Goal: Task Accomplishment & Management: Manage account settings

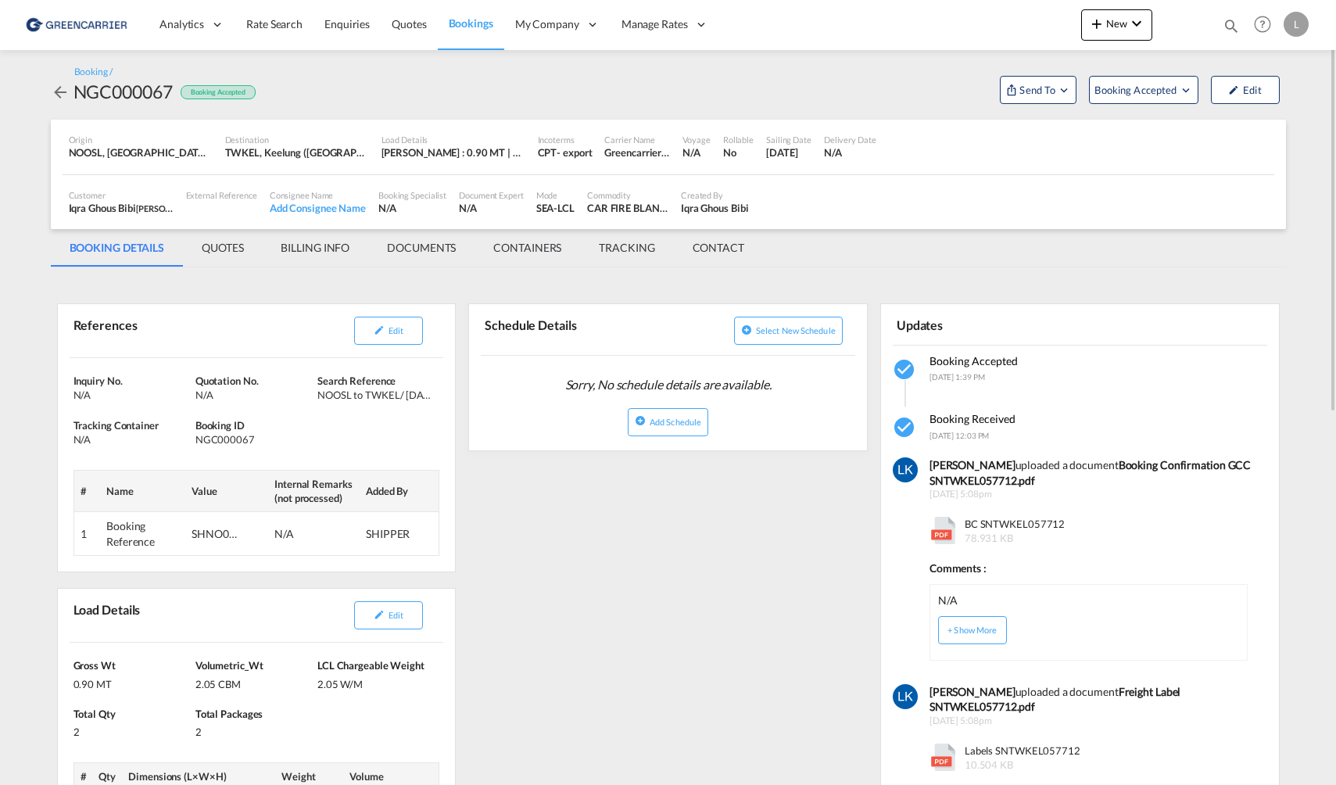
click at [463, 36] on link "Bookings" at bounding box center [471, 24] width 66 height 51
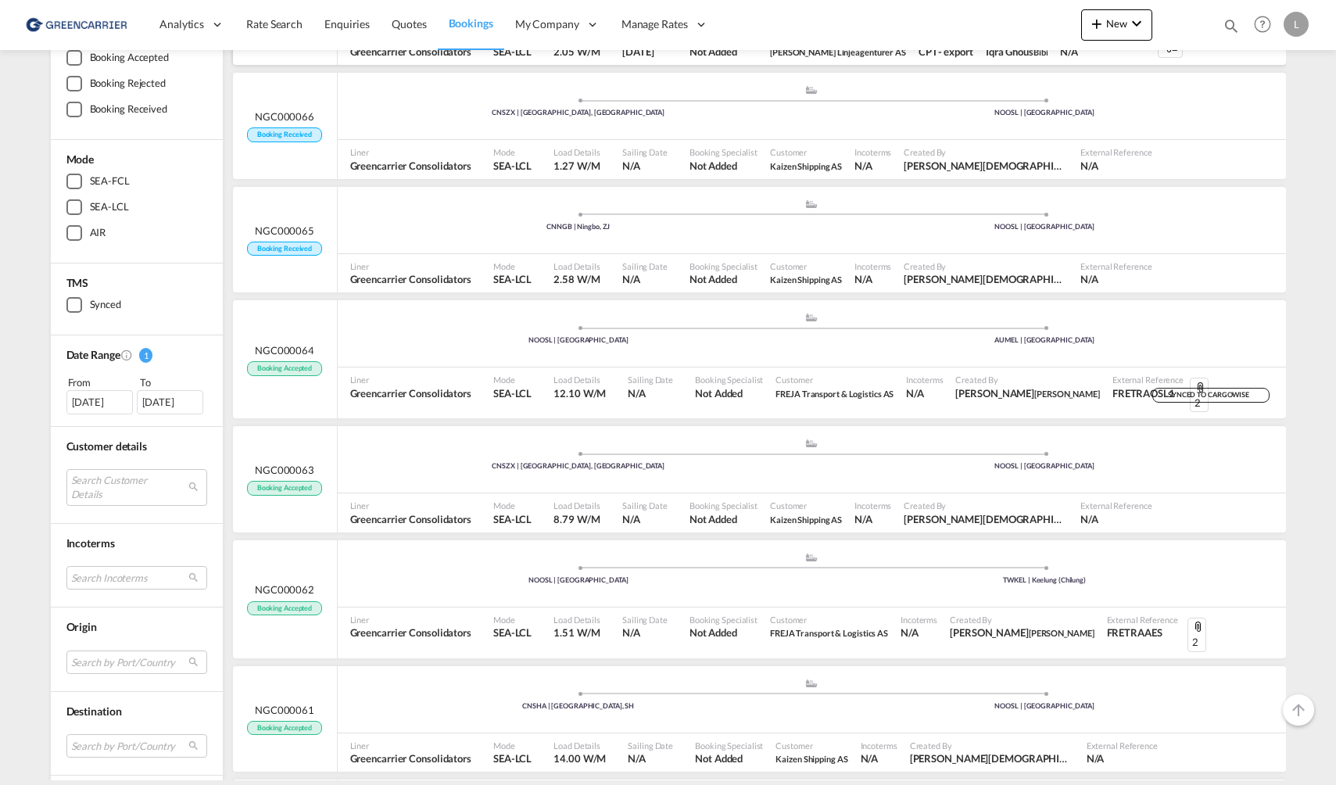
scroll to position [235, 0]
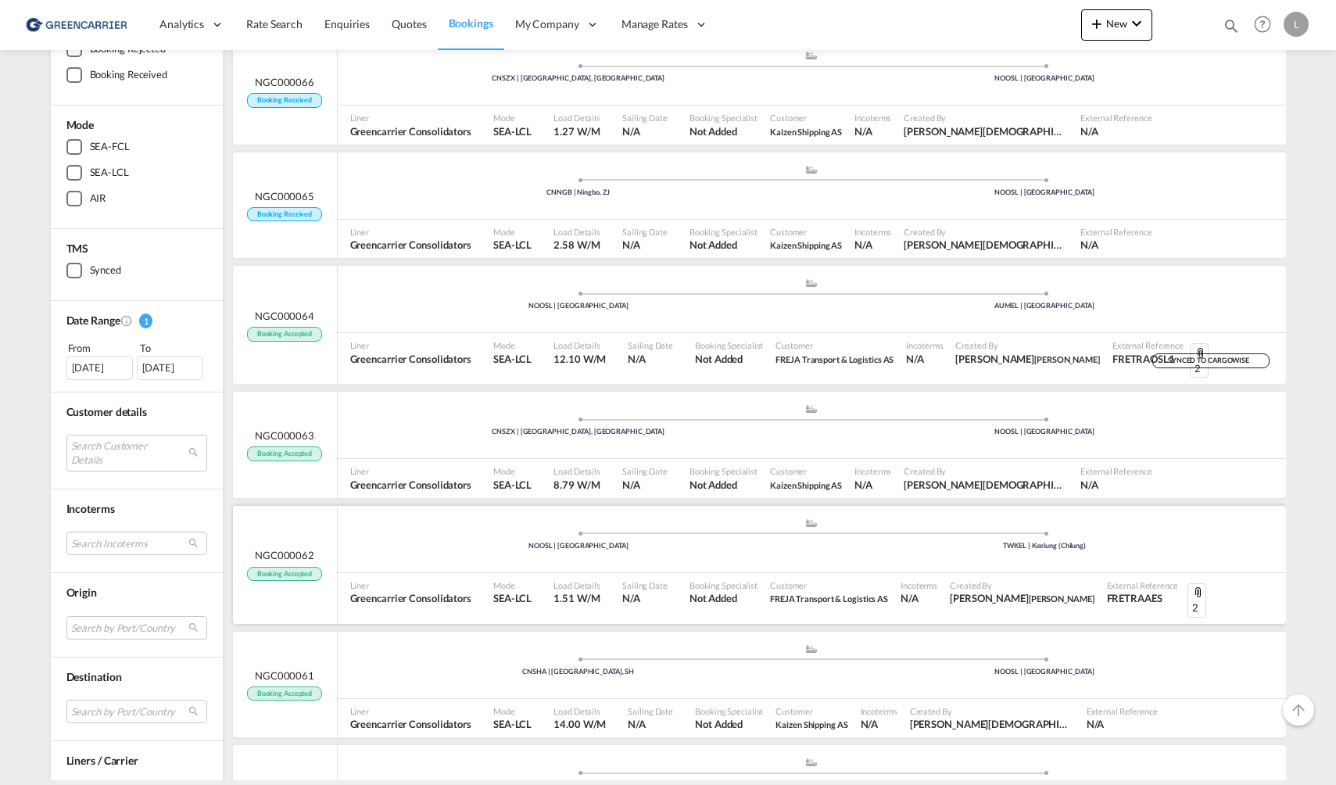
click at [388, 544] on div ".a{fill:#aaa8ad;} .a{fill:#aaa8ad;} NOOSL | Oslo TWKEL | Keelung (Chilung)" at bounding box center [812, 541] width 949 height 47
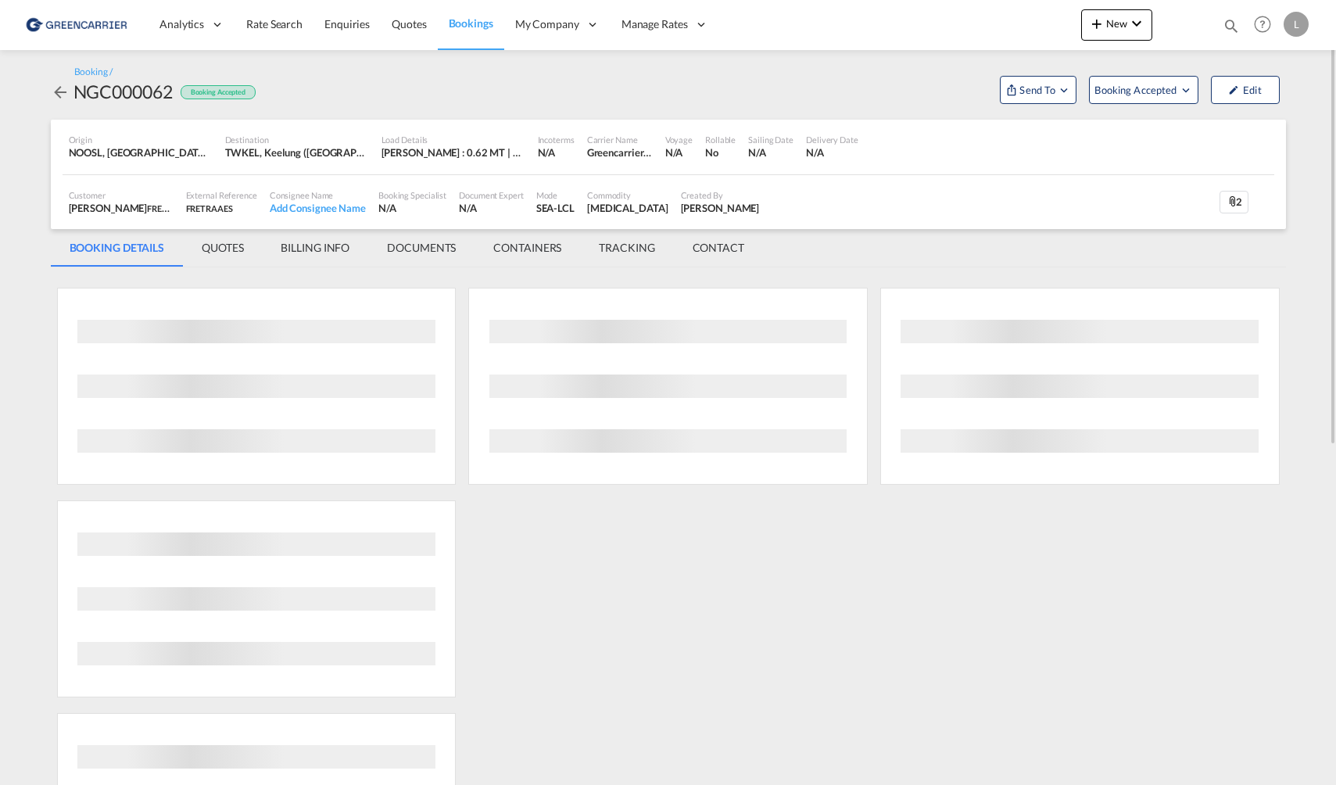
click at [409, 243] on md-tab-item "DOCUMENTS" at bounding box center [421, 248] width 106 height 38
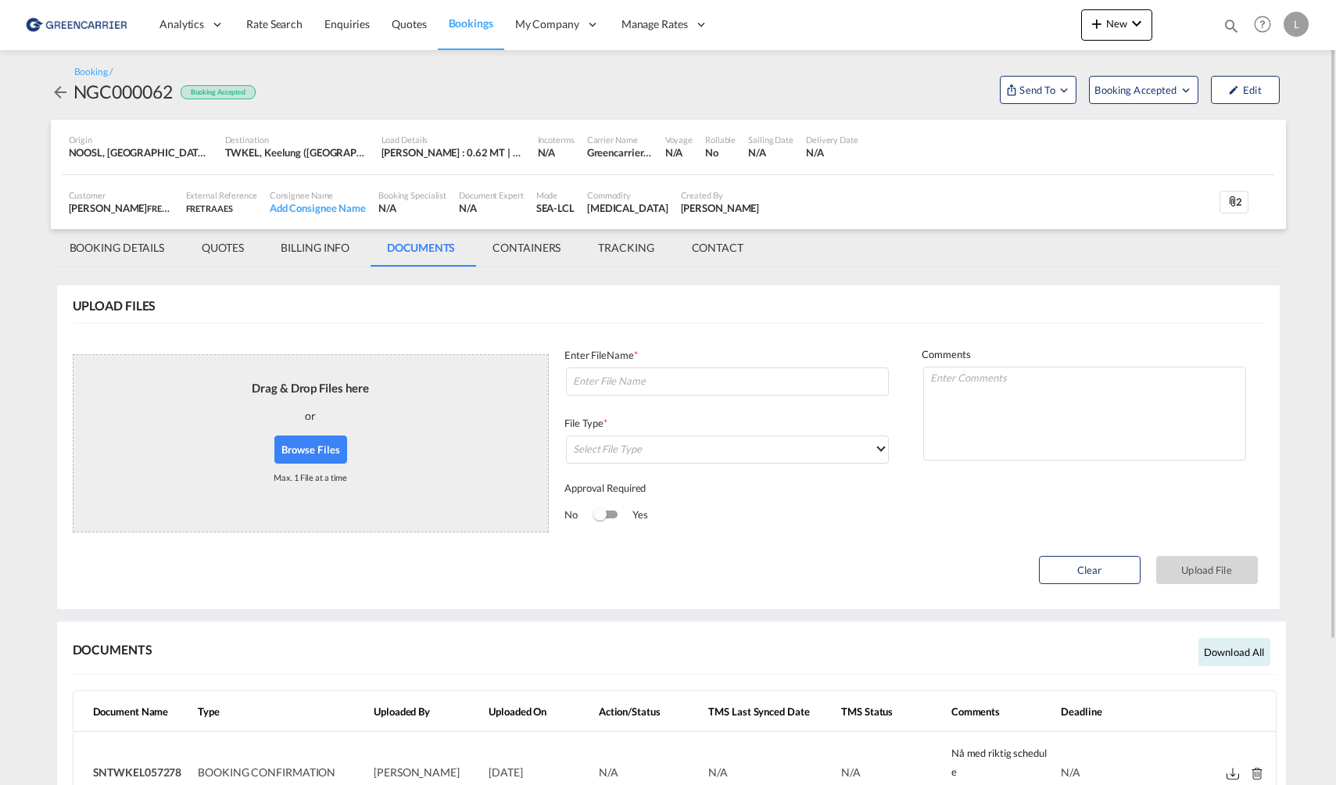
scroll to position [178, 0]
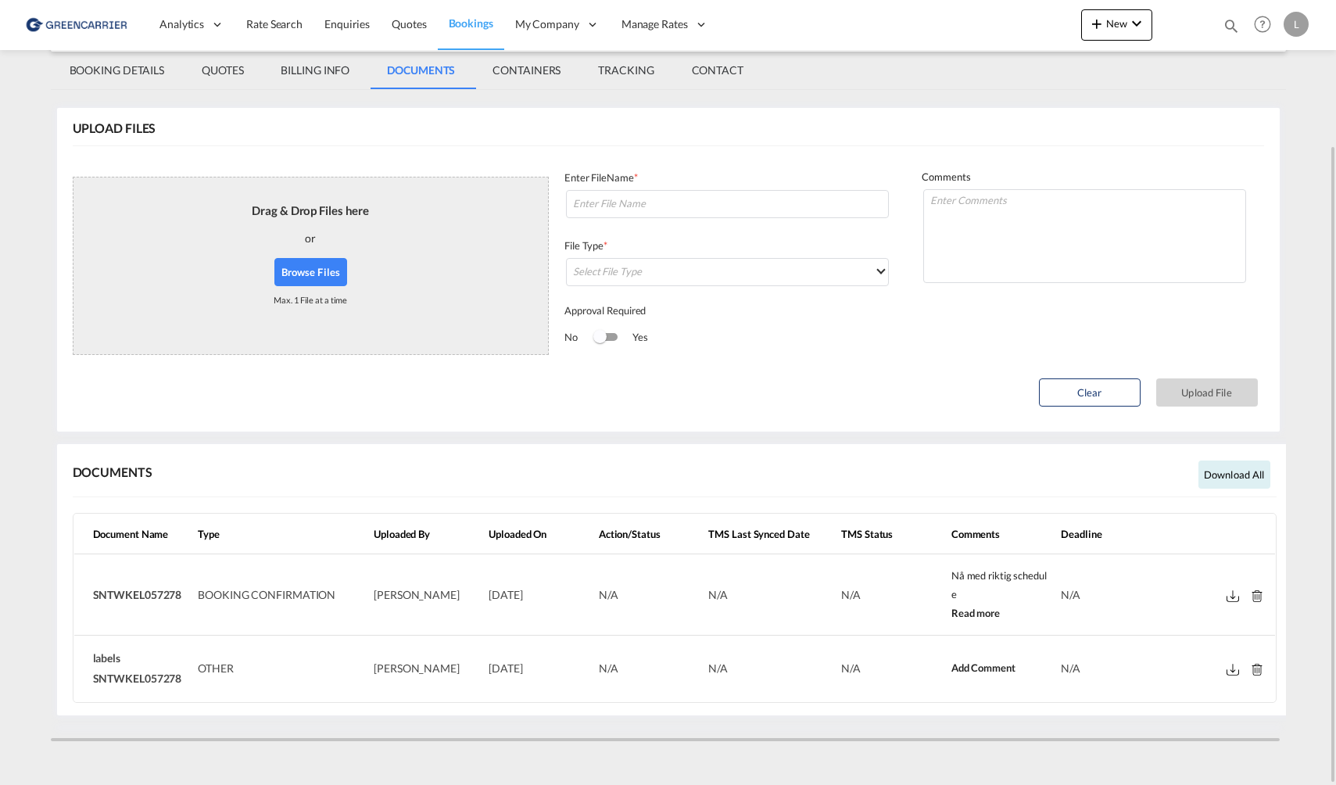
click at [1229, 594] on md-icon at bounding box center [1233, 596] width 13 height 12
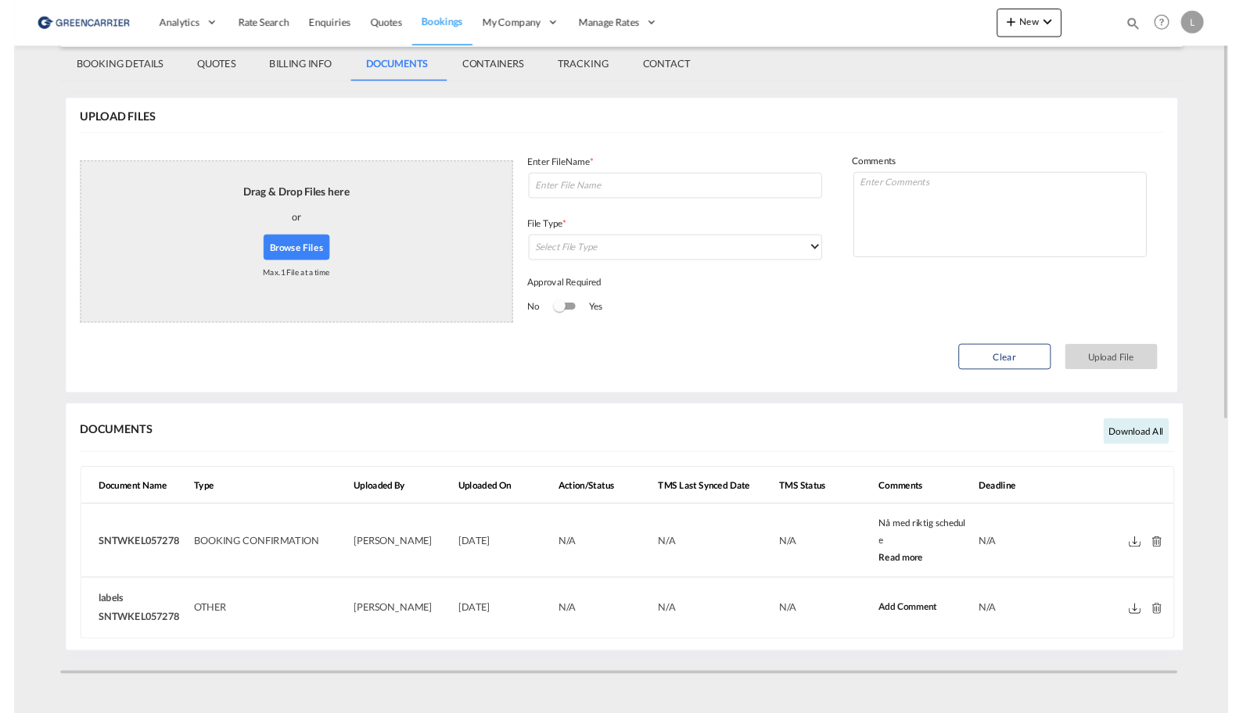
scroll to position [0, 0]
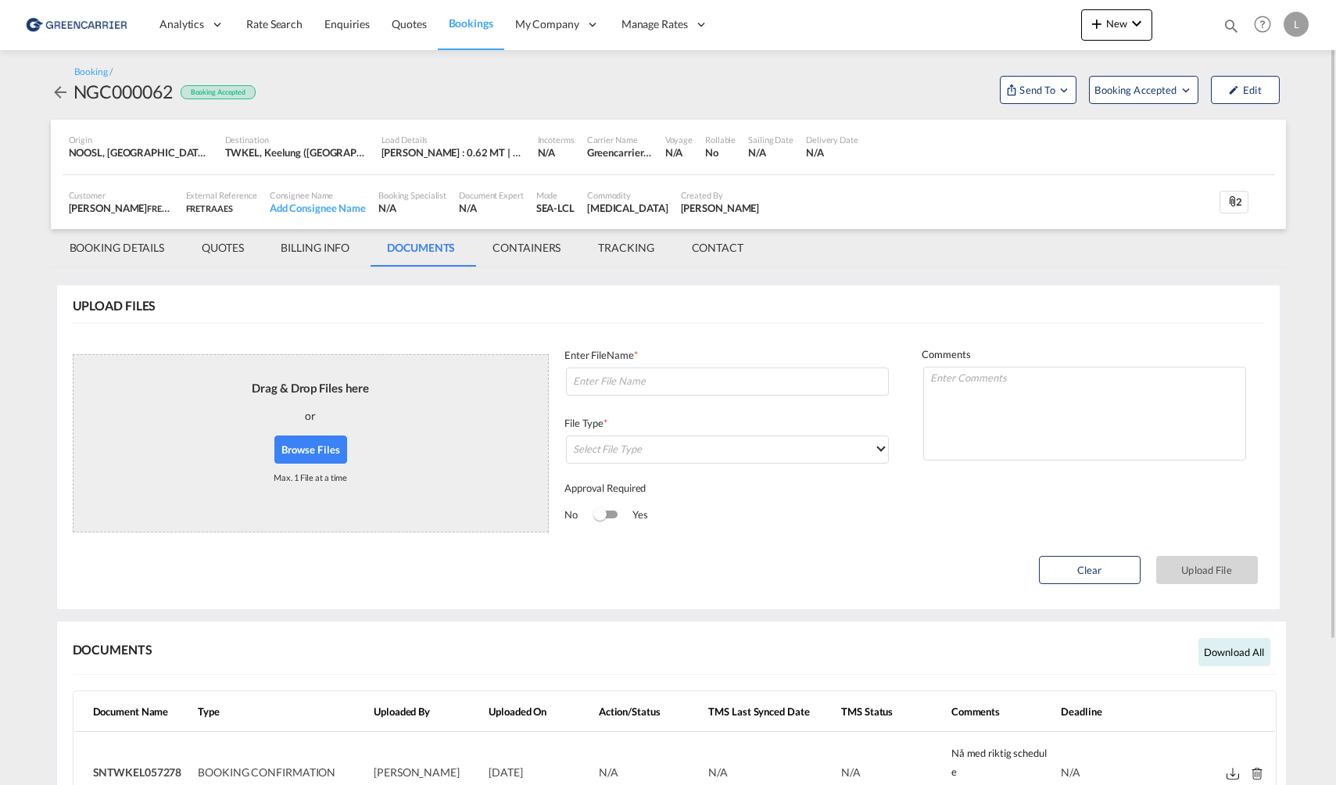
click at [499, 27] on link "Bookings" at bounding box center [471, 24] width 66 height 51
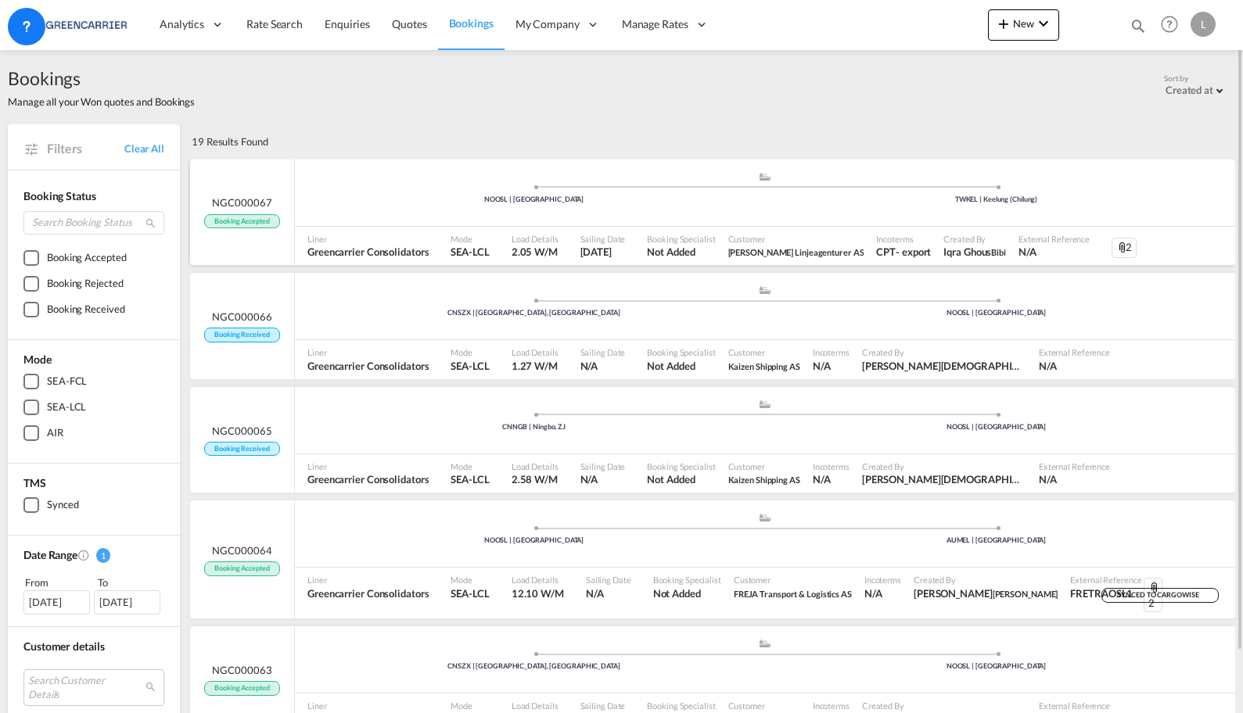
click at [357, 221] on div ".a{fill:#aaa8ad;} .a{fill:#aaa8ad;} NOOSL | Oslo TWKEL | Keelung (Chilung)" at bounding box center [765, 196] width 940 height 51
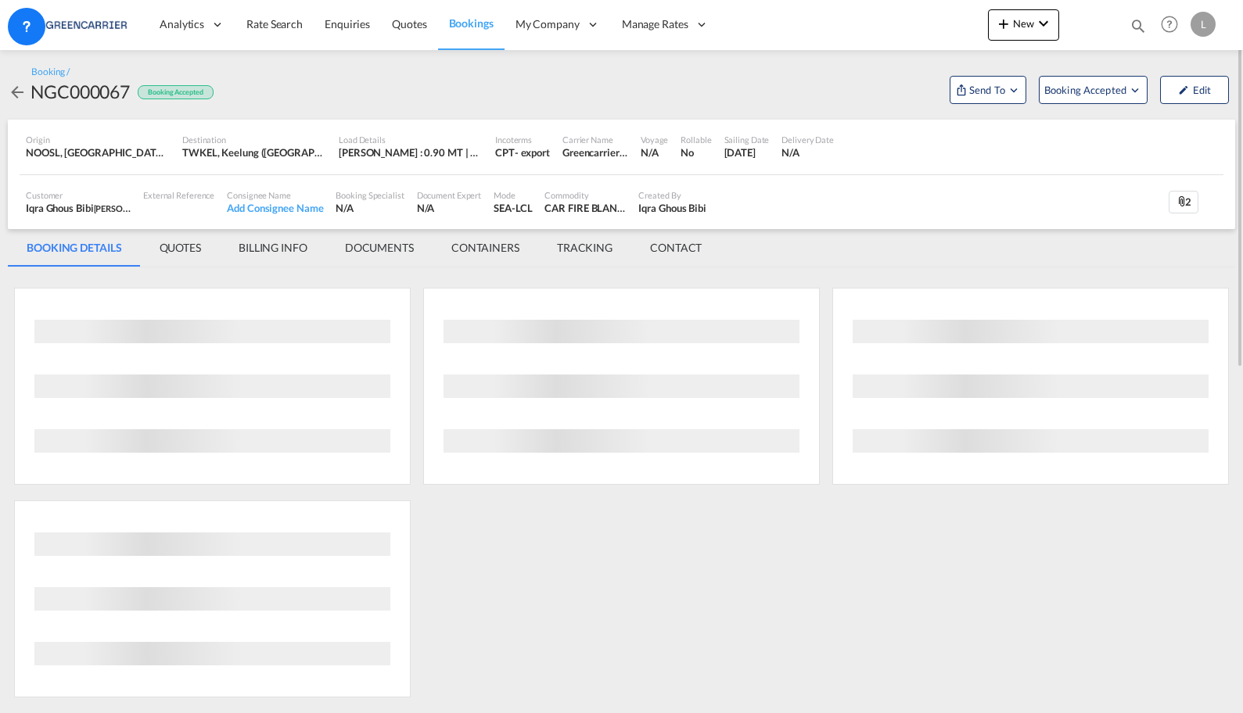
click at [396, 243] on md-tab-item "DOCUMENTS" at bounding box center [379, 248] width 106 height 38
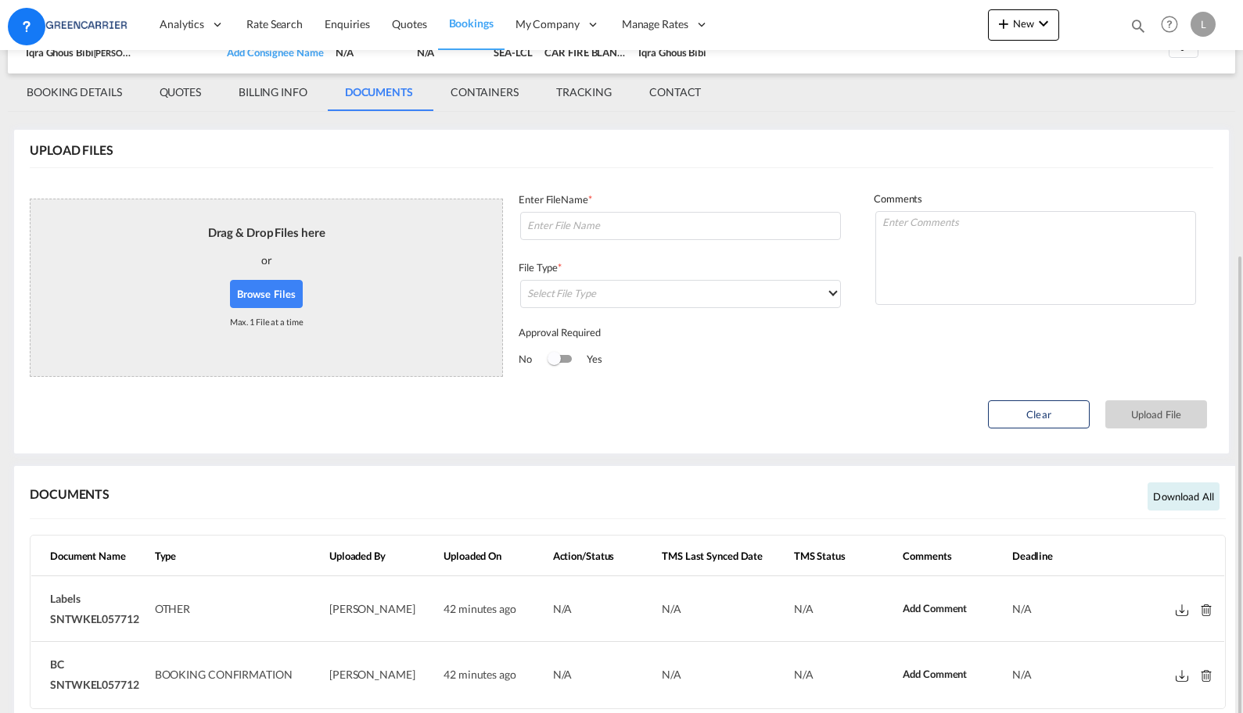
scroll to position [234, 0]
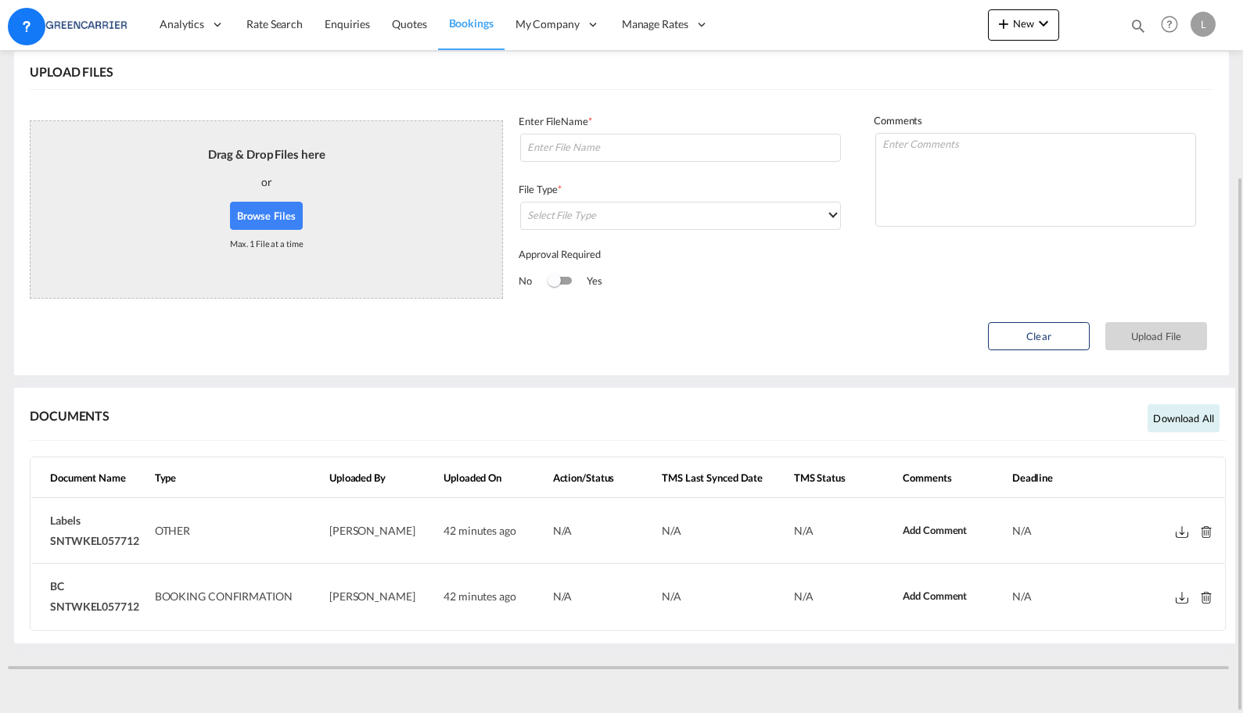
drag, startPoint x: 142, startPoint y: 607, endPoint x: 33, endPoint y: 610, distance: 108.7
click at [33, 610] on td "BC SNTWKEL057712" at bounding box center [89, 596] width 117 height 65
copy span "SNTWKEL057712"
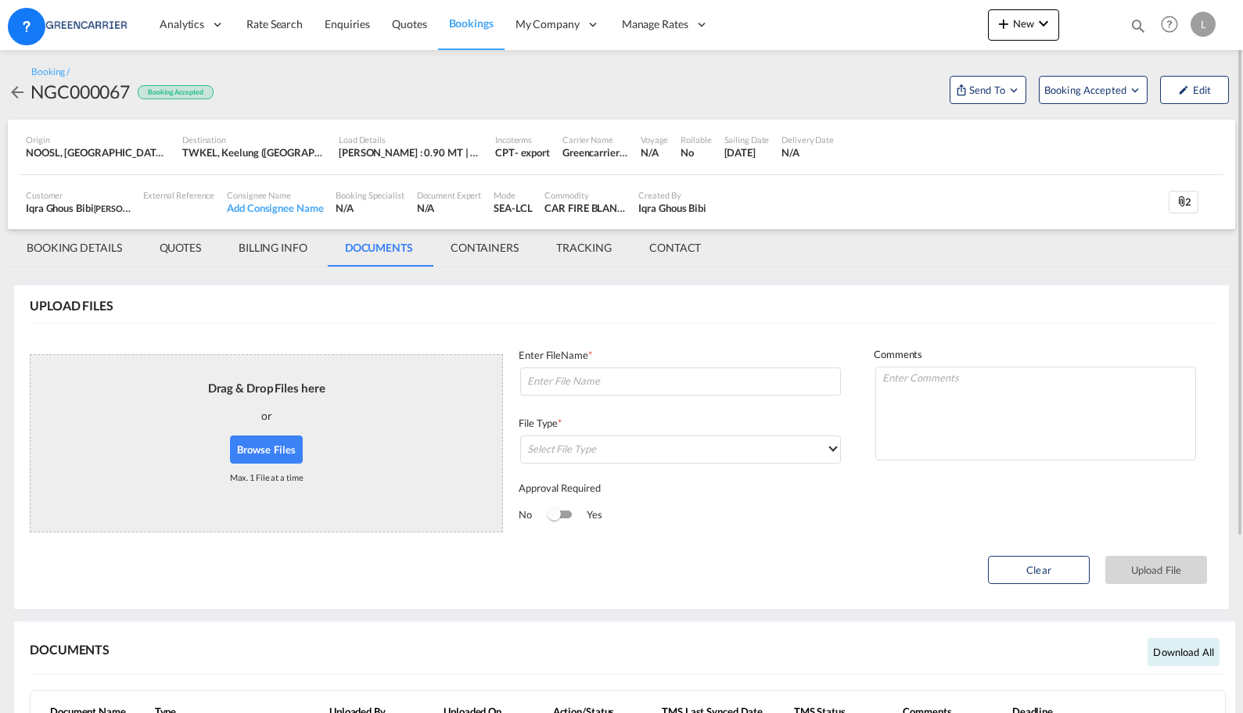
click at [66, 248] on md-tab-item "BOOKING DETAILS" at bounding box center [74, 248] width 133 height 38
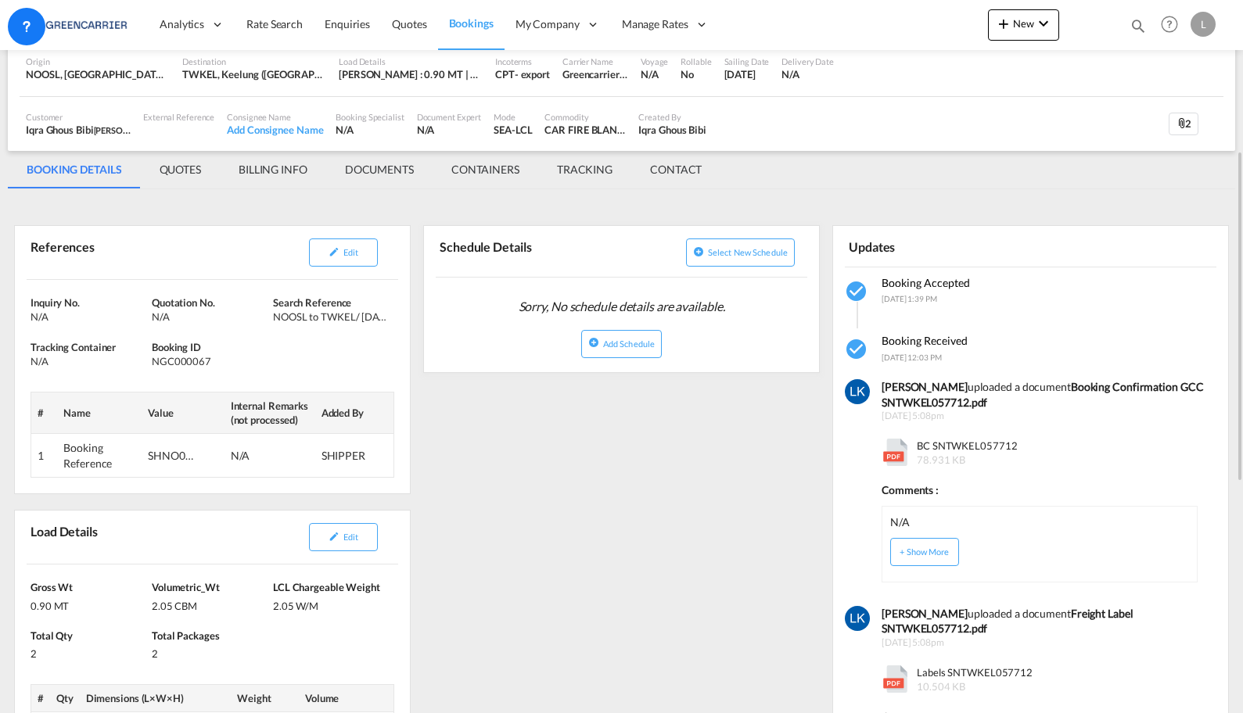
scroll to position [156, 0]
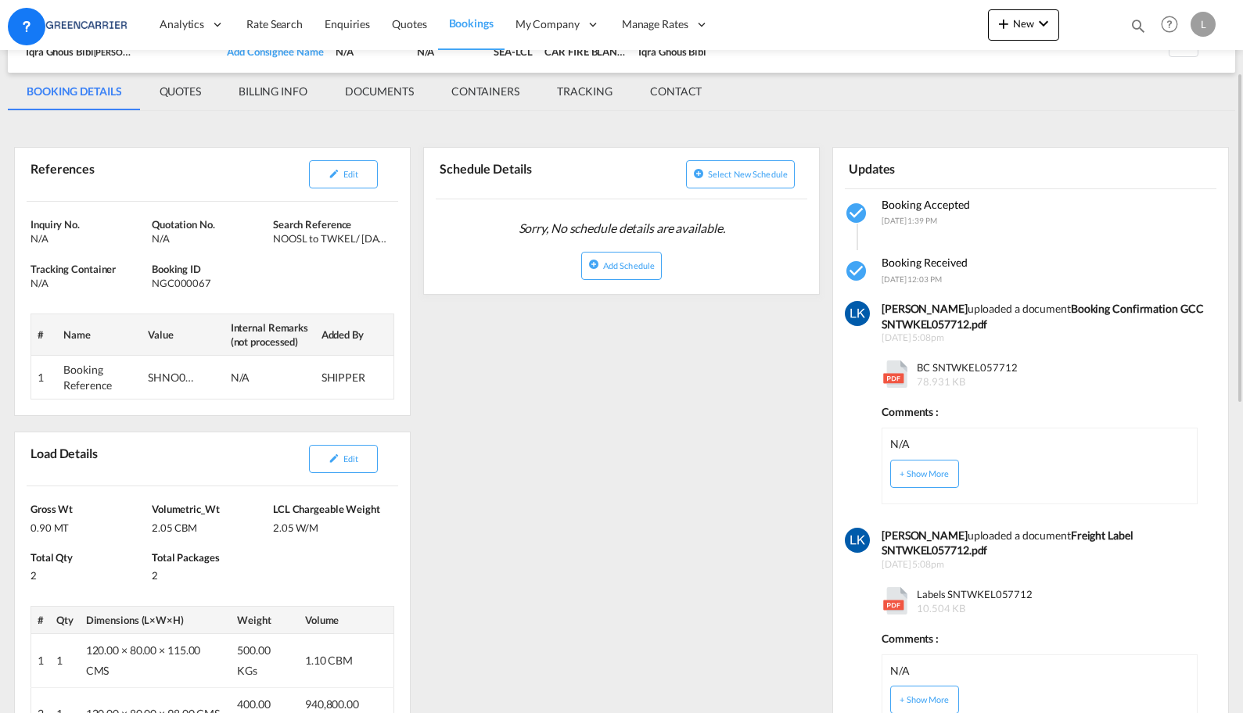
click at [172, 386] on td "SHNO00076350" at bounding box center [183, 378] width 82 height 44
copy div "SHNO00076350"
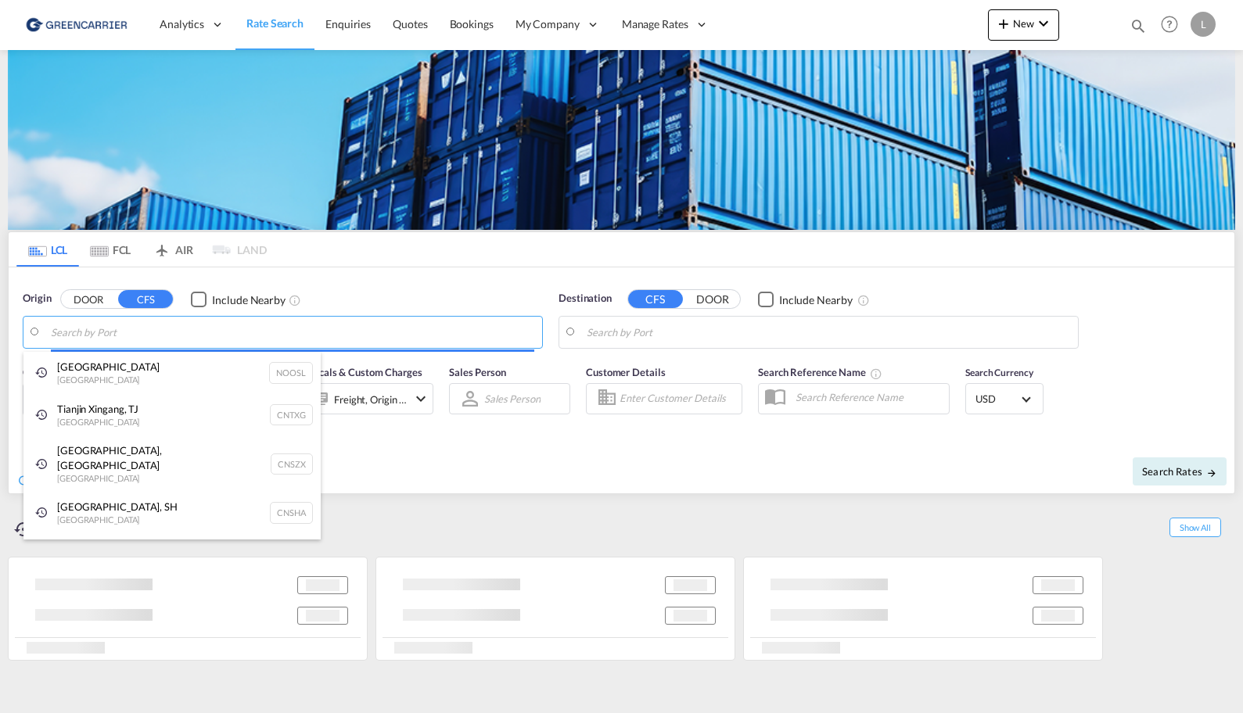
click at [185, 328] on body "Analytics Reports Dashboard Rate Search Enquiries Quotes Bookings" at bounding box center [621, 356] width 1243 height 713
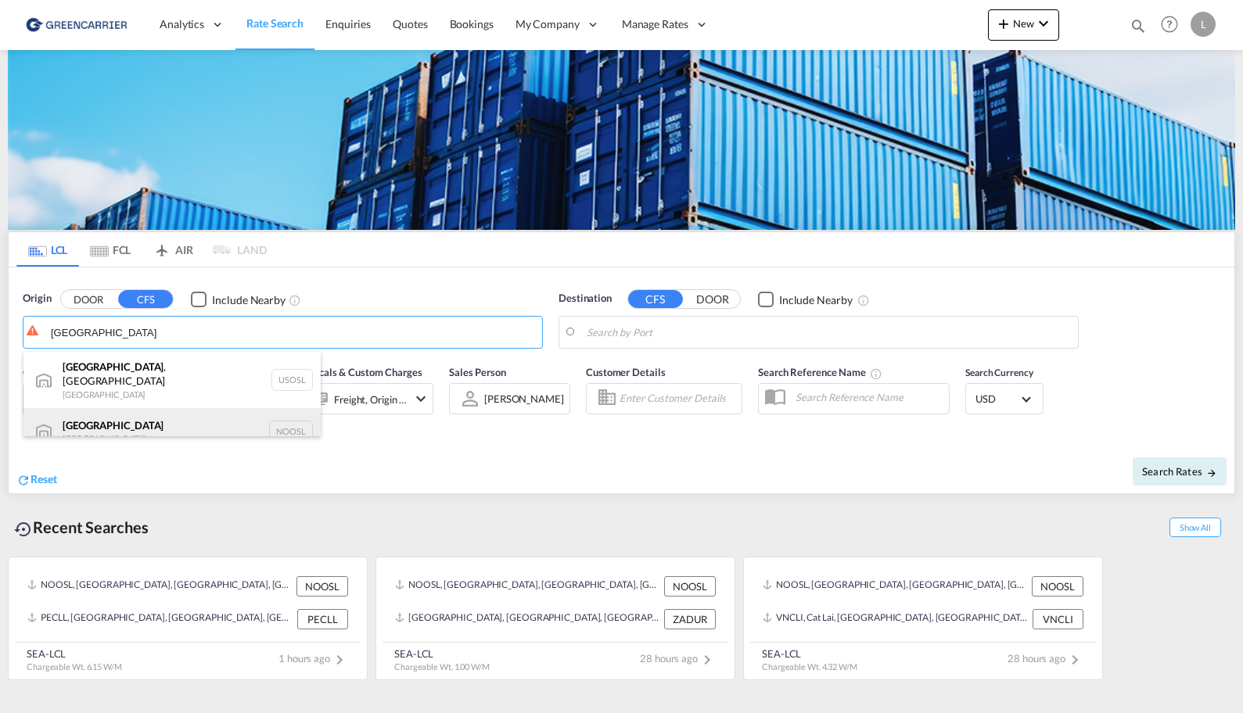
scroll to position [9, 0]
drag, startPoint x: 177, startPoint y: 413, endPoint x: 196, endPoint y: 410, distance: 19.0
click at [177, 414] on div "[GEOGRAPHIC_DATA] [GEOGRAPHIC_DATA] NOOSL" at bounding box center [171, 422] width 297 height 47
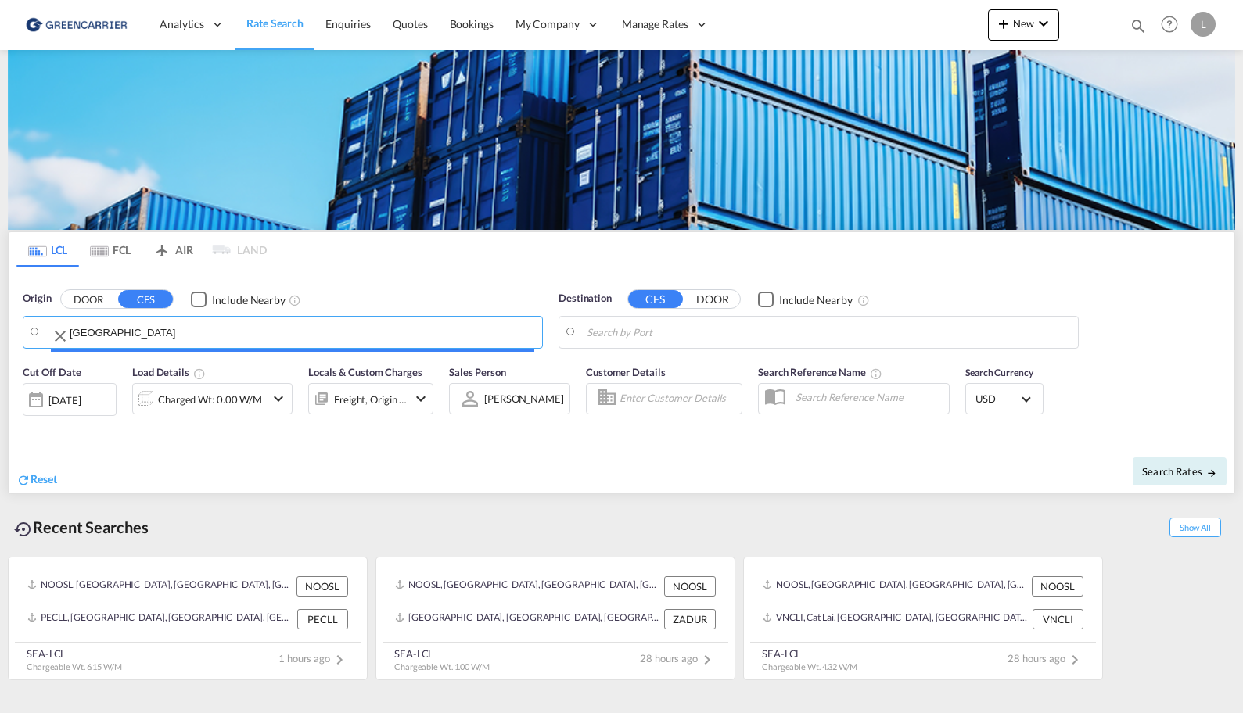
type input "[GEOGRAPHIC_DATA], NOOSL"
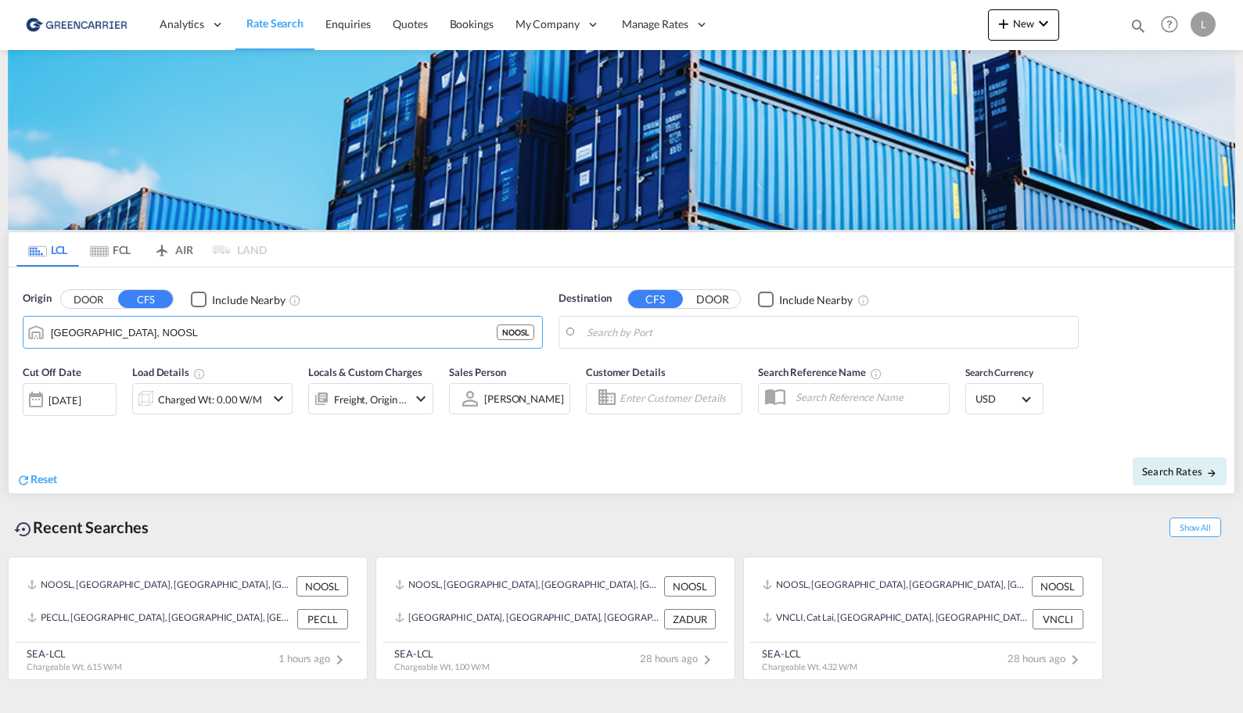
click at [705, 333] on body "Analytics Reports Dashboard Rate Search Enquiries Quotes Bookings" at bounding box center [621, 356] width 1243 height 713
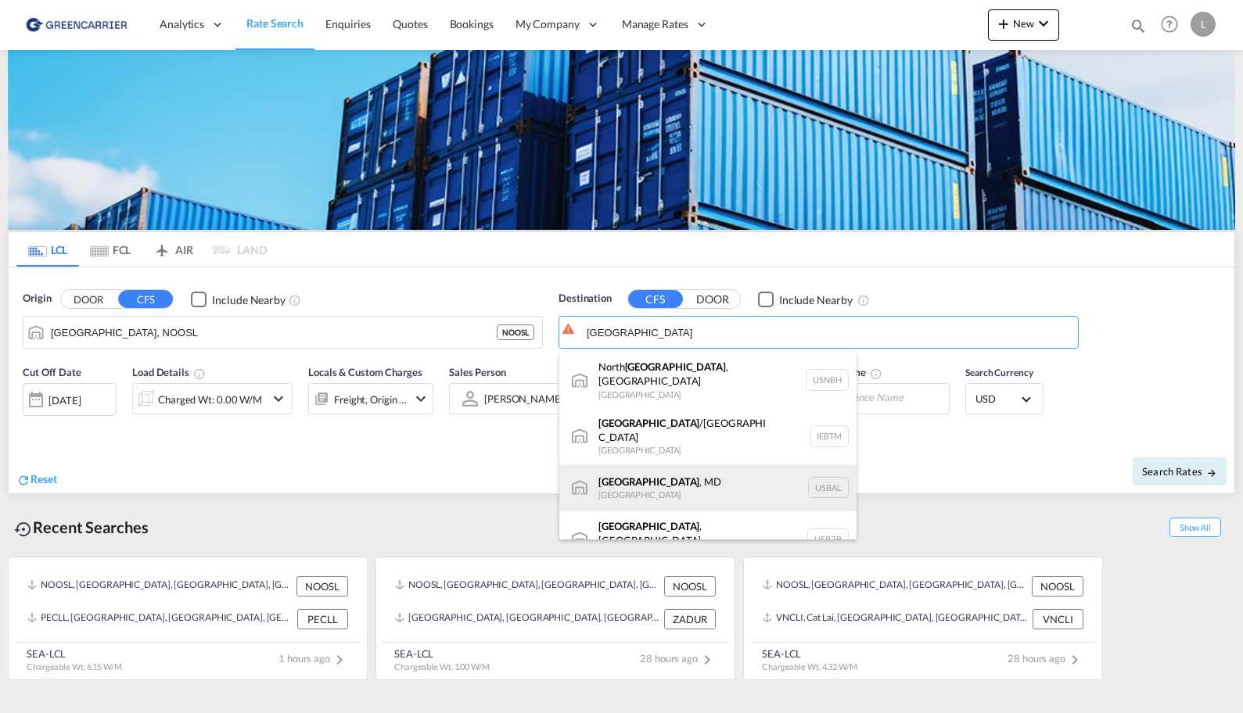
click at [734, 468] on div "[GEOGRAPHIC_DATA] , [GEOGRAPHIC_DATA] [GEOGRAPHIC_DATA] USBAL" at bounding box center [707, 488] width 297 height 47
type input "[GEOGRAPHIC_DATA], MD, USBAL"
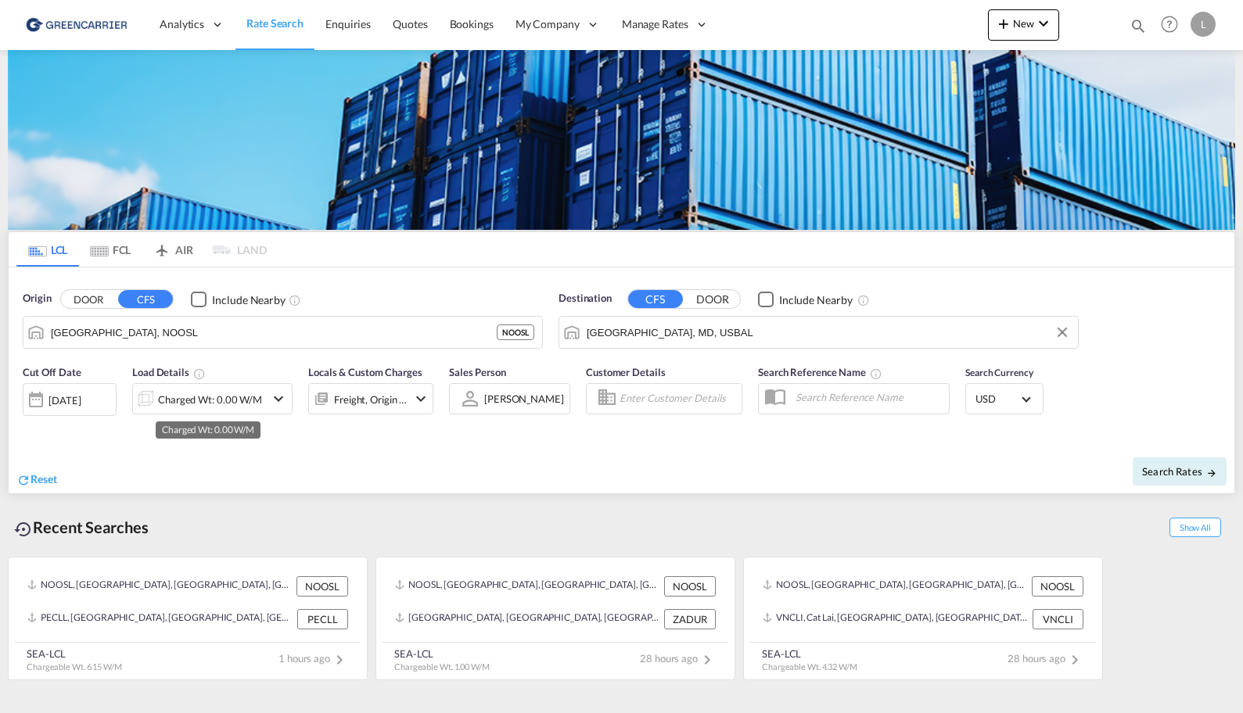
click at [192, 404] on div "Charged Wt: 0.00 W/M" at bounding box center [210, 400] width 104 height 22
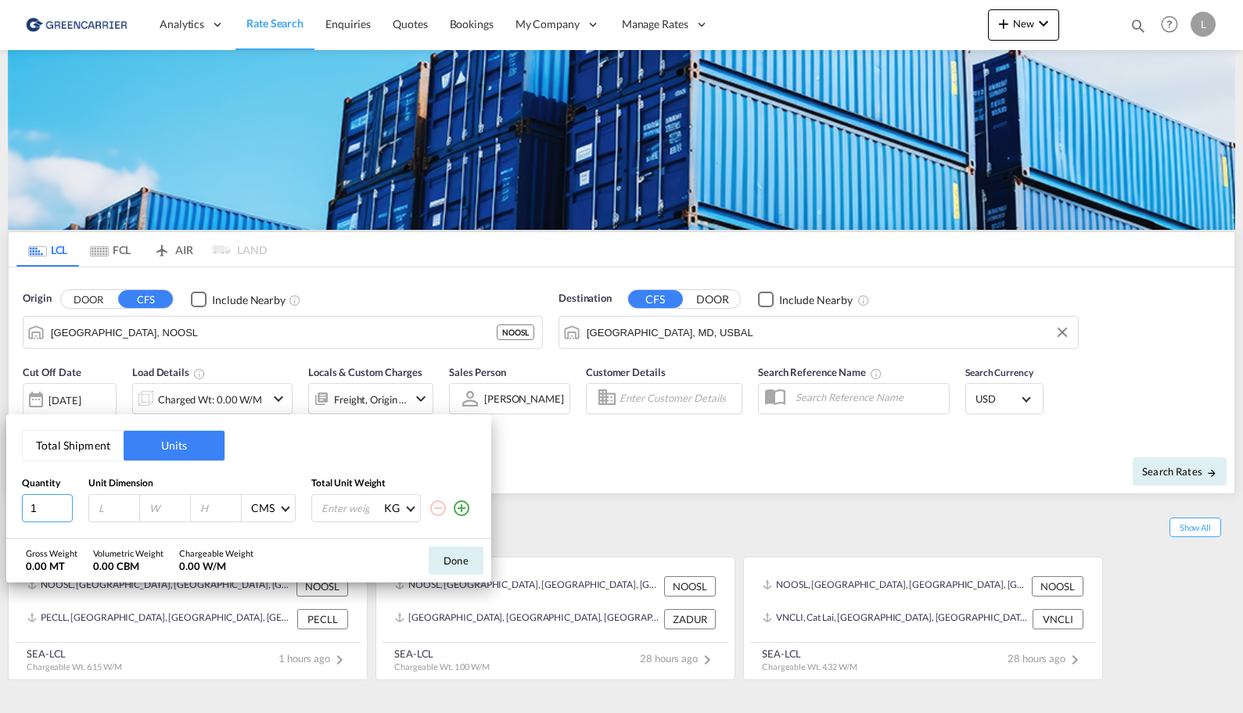
drag, startPoint x: 52, startPoint y: 518, endPoint x: -94, endPoint y: 501, distance: 147.2
click at [0, 501] on html "Analytics Reports Dashboard Rate Search Enquiries Quotes" at bounding box center [621, 356] width 1243 height 713
type input "2"
click at [76, 431] on button "Total Shipment" at bounding box center [73, 446] width 101 height 30
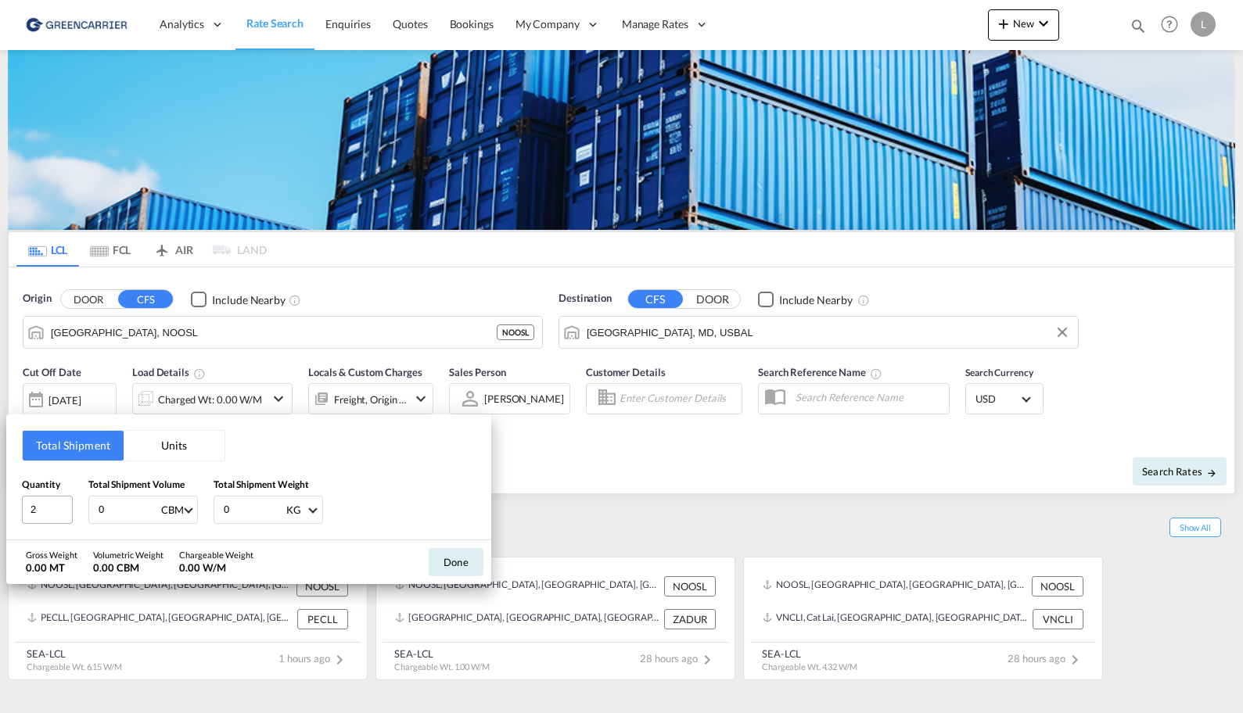
drag, startPoint x: 129, startPoint y: 518, endPoint x: 70, endPoint y: 499, distance: 61.6
click at [73, 502] on div "Quantity 2 Total Shipment Volume 0 CBM CBM CFT Total Shipment Weight 0 KG KG LB" at bounding box center [249, 500] width 454 height 47
type input "2.2"
type input "500"
click at [441, 571] on button "Done" at bounding box center [456, 562] width 55 height 28
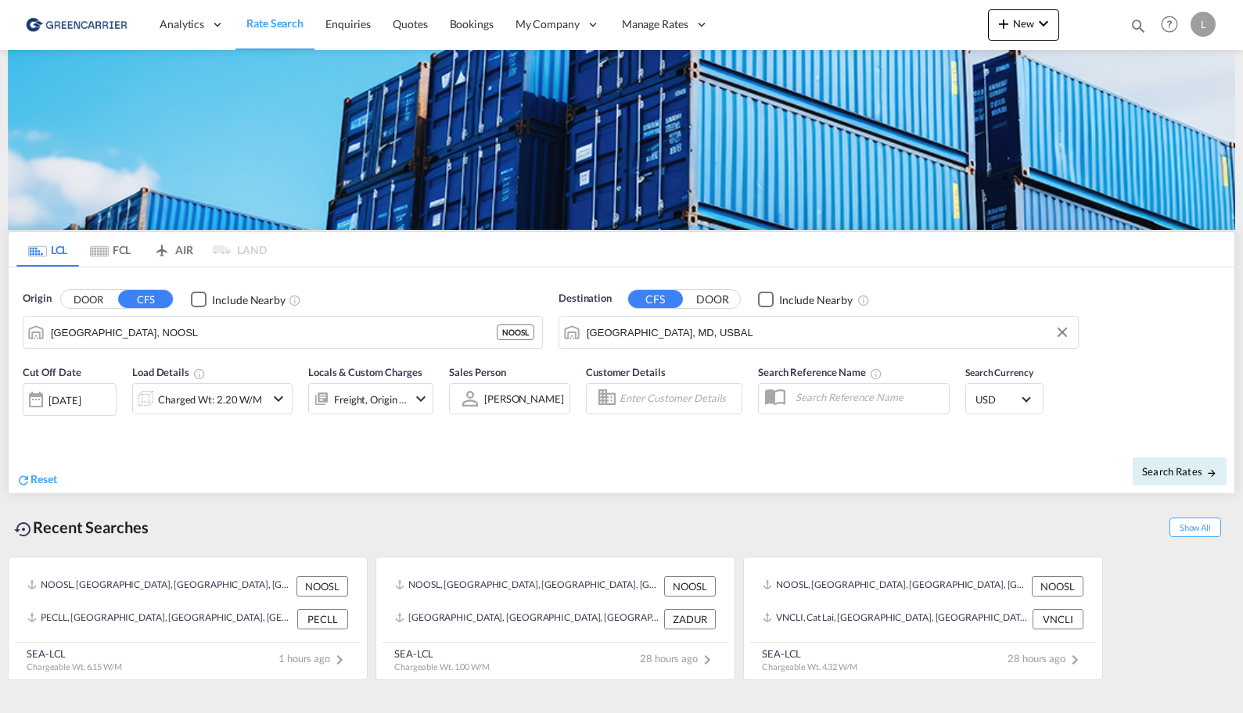
click at [992, 394] on span "USD" at bounding box center [997, 400] width 44 height 14
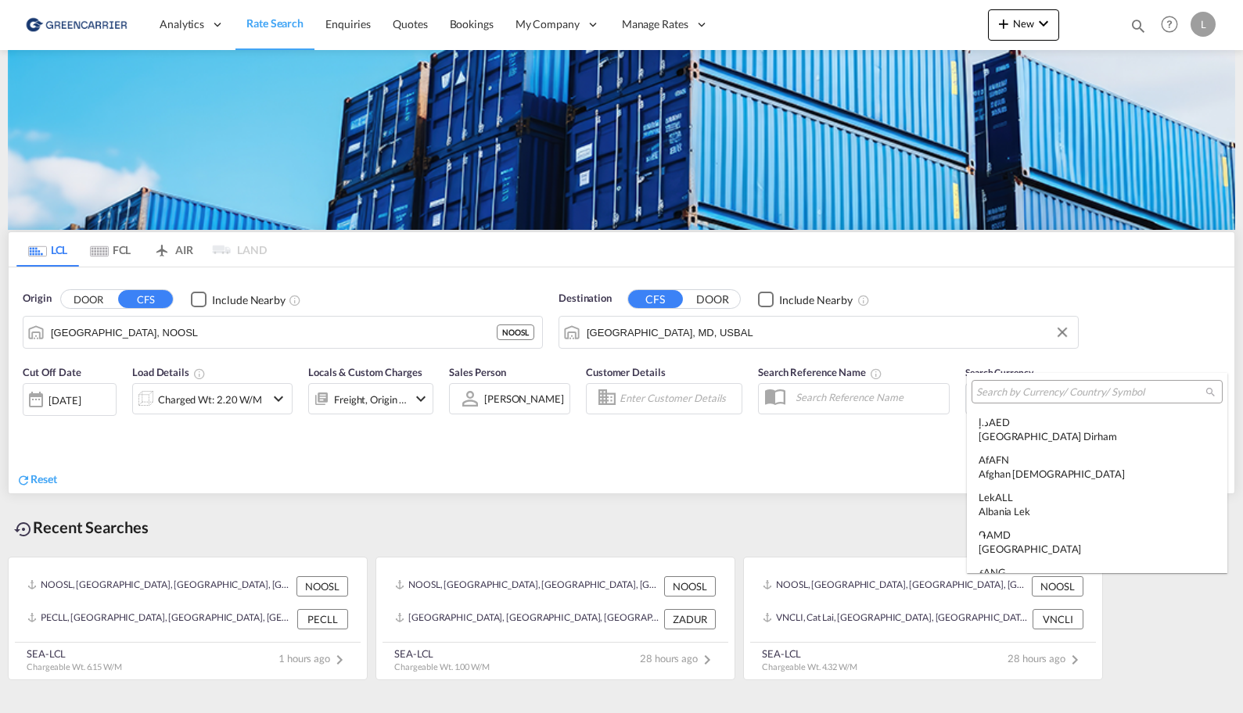
scroll to position [5399, 0]
click at [1012, 382] on div at bounding box center [1096, 391] width 251 height 23
click at [1016, 392] on input "search" at bounding box center [1090, 393] width 229 height 14
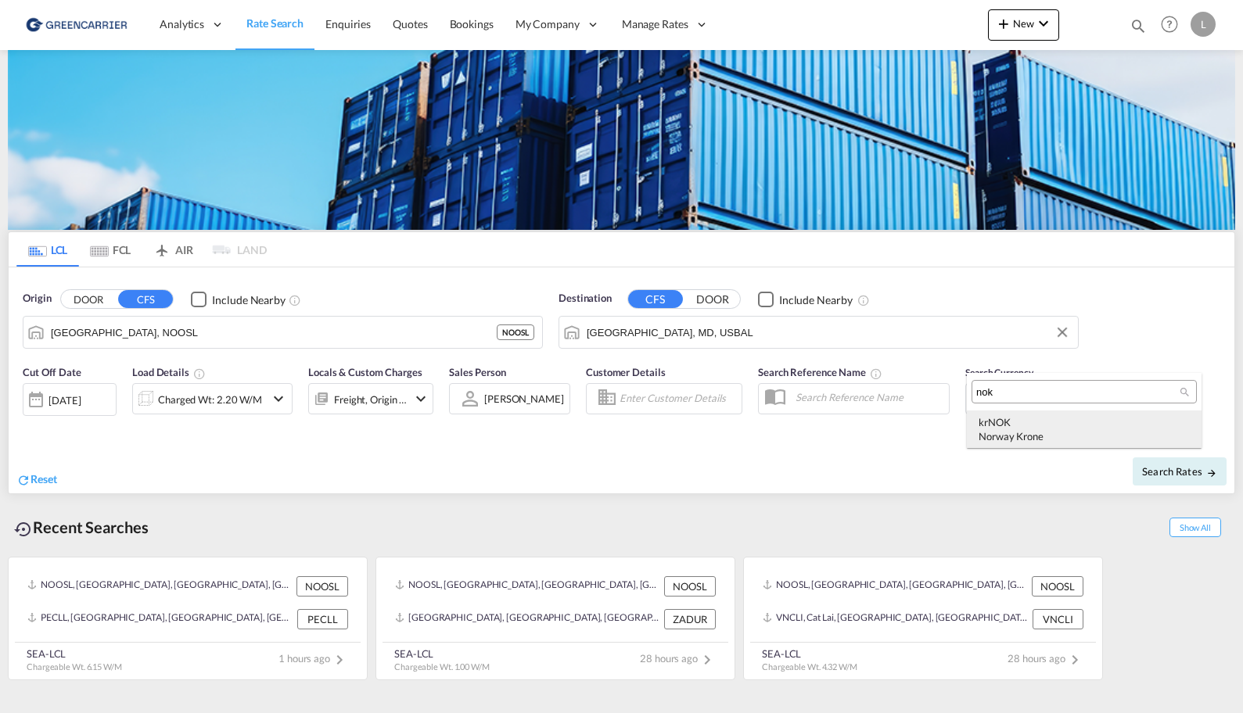
type input "nok"
click at [1021, 425] on div "kr NOK Norway Krone" at bounding box center [1083, 429] width 211 height 28
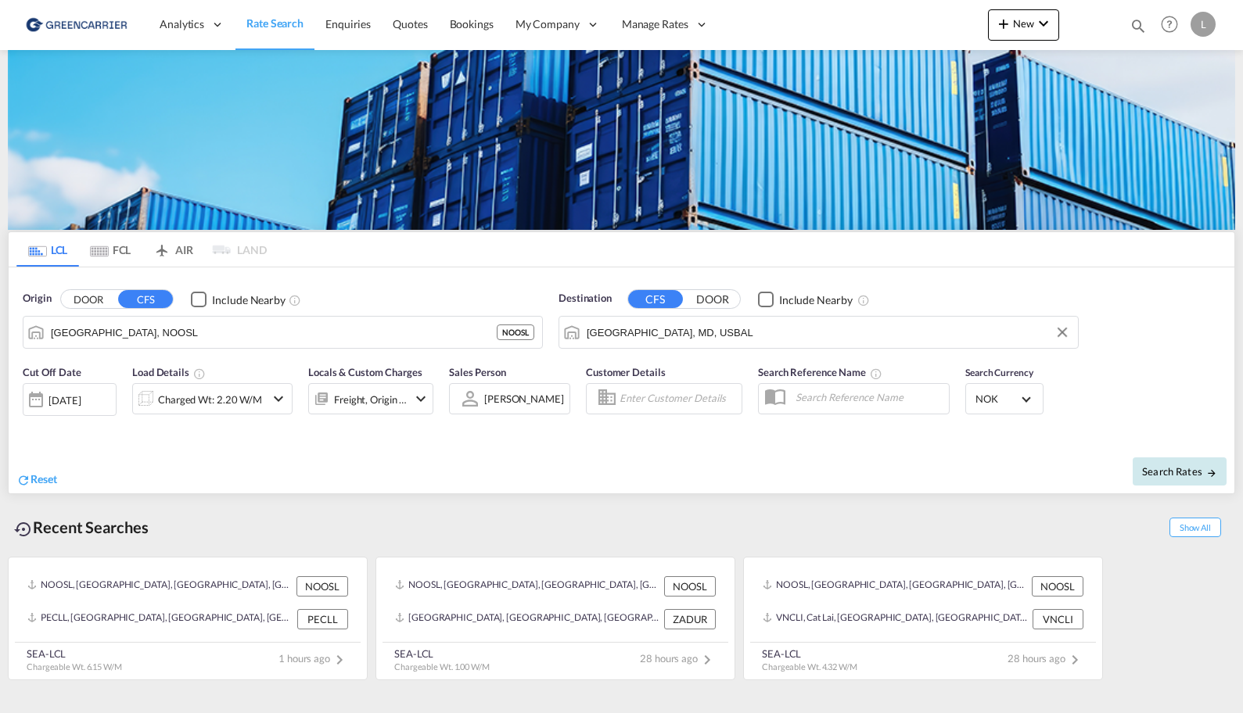
click at [1153, 479] on button "Search Rates" at bounding box center [1179, 471] width 94 height 28
type input "NOOSL to USBAL / [DATE]"
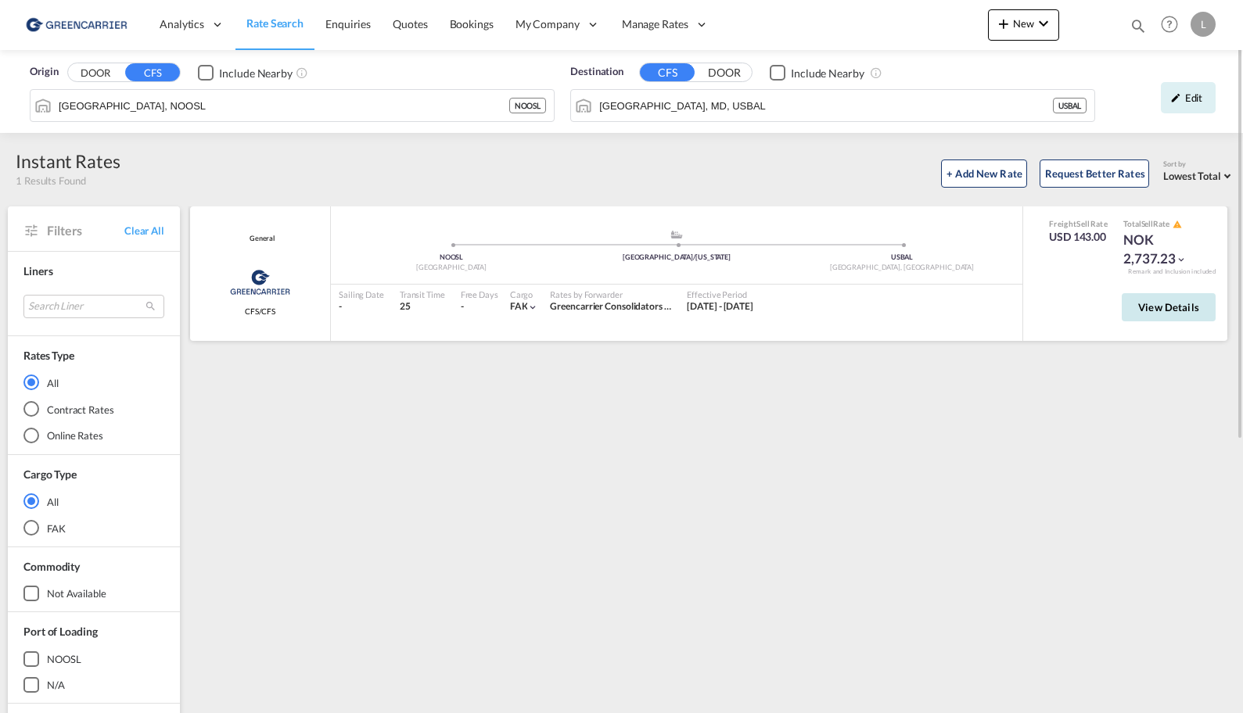
click at [1200, 297] on button "View Details" at bounding box center [1168, 307] width 94 height 28
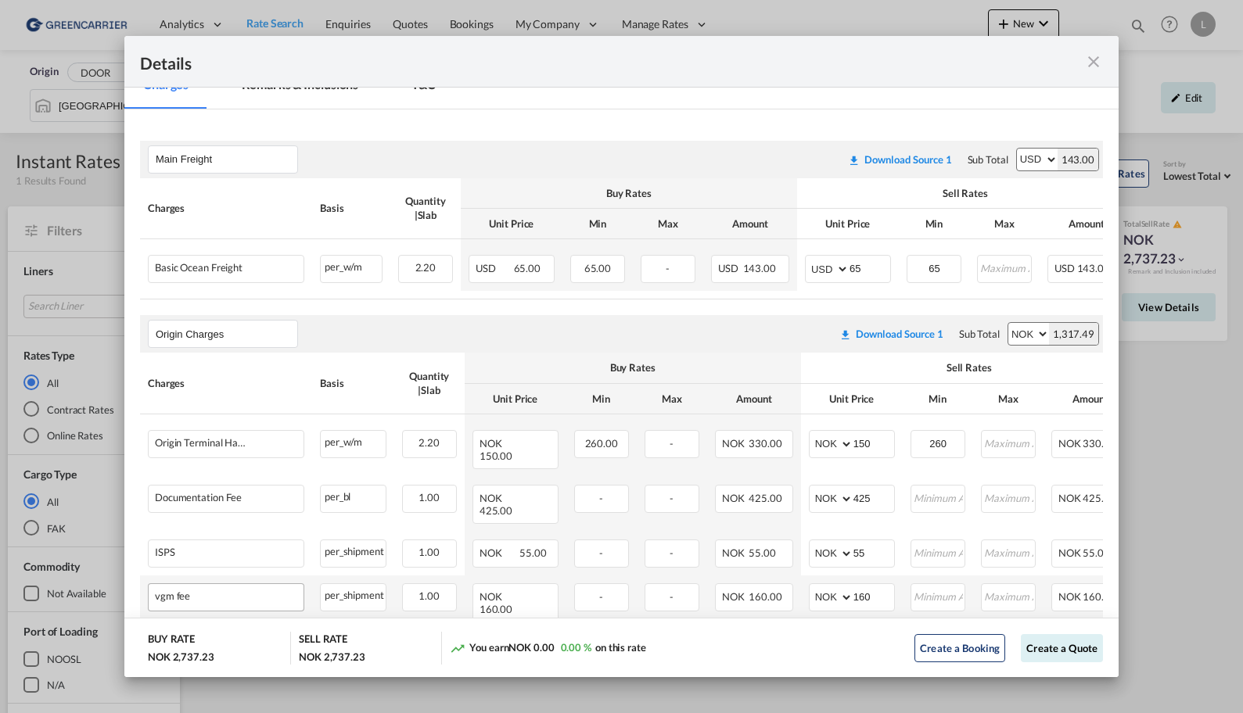
scroll to position [352, 0]
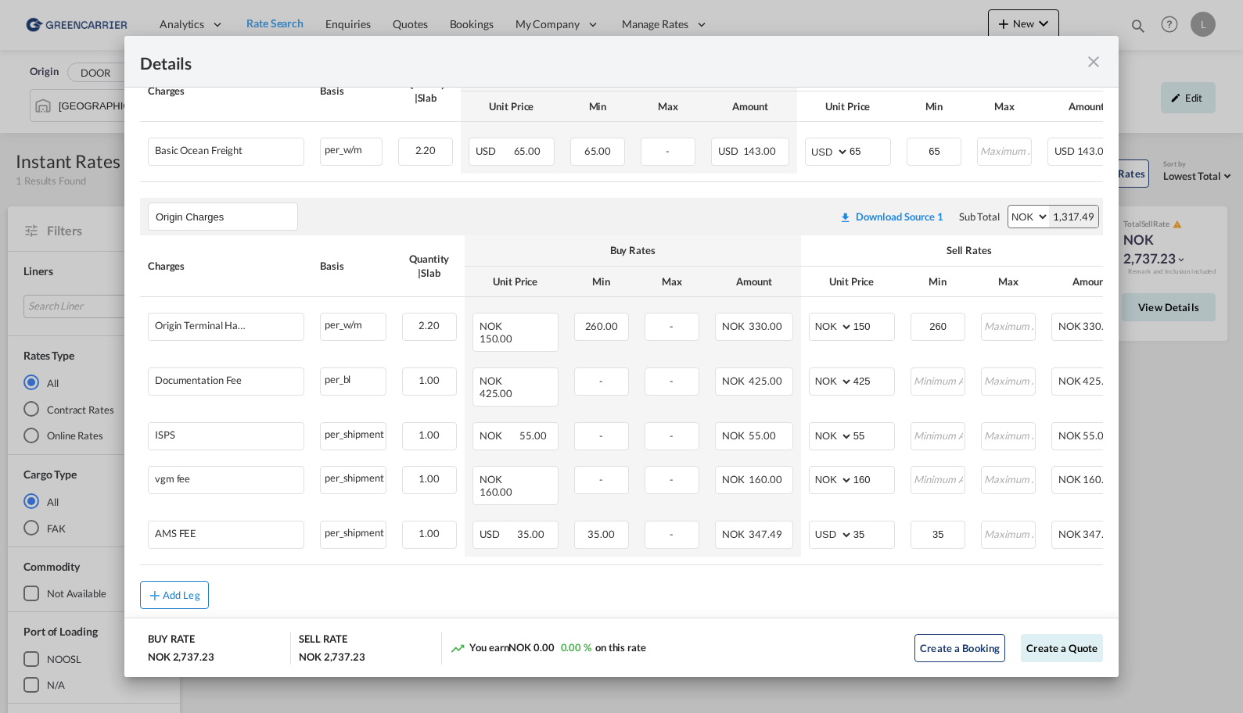
click at [173, 590] on div "Add Leg" at bounding box center [182, 594] width 38 height 9
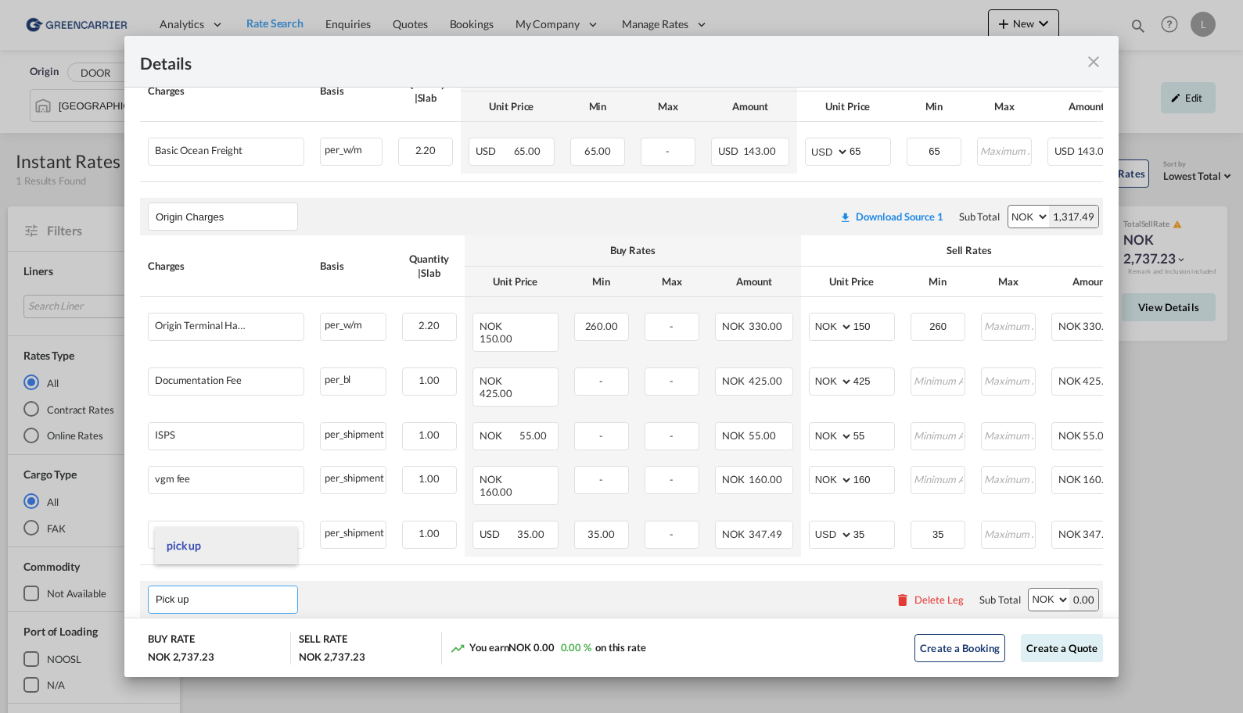
click at [213, 556] on li "pick up" at bounding box center [226, 546] width 142 height 38
type input "pick up"
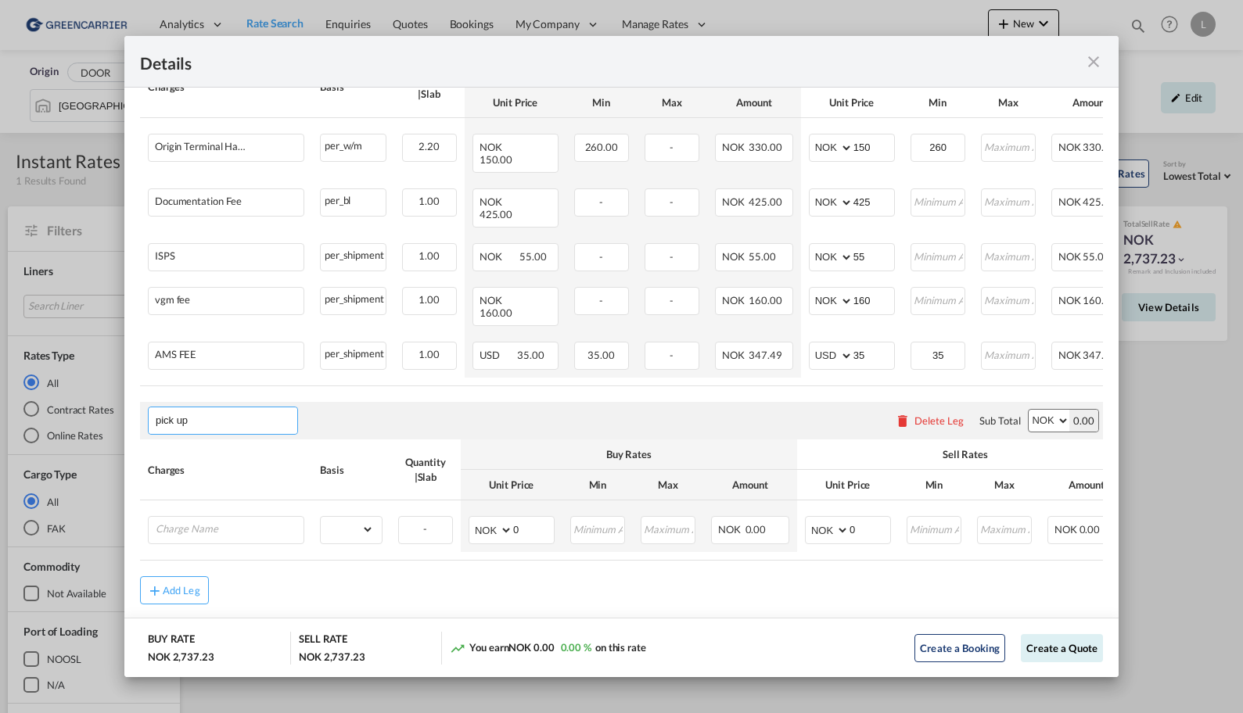
scroll to position [532, 0]
click at [234, 516] on input "Charge Name" at bounding box center [230, 527] width 148 height 23
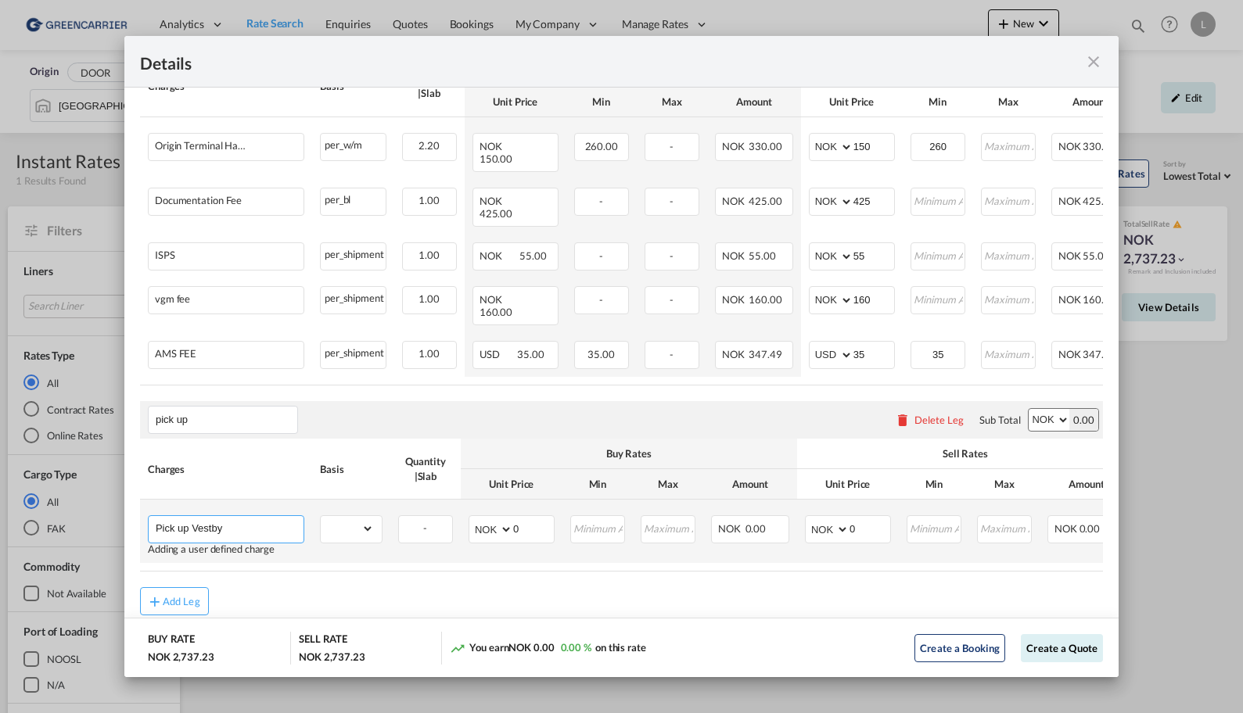
type input "Pick up Vestby"
click at [385, 513] on td "gross_weight volumetric_weight per_shipment per_bl % on pickup per_km per_hawb …" at bounding box center [351, 531] width 78 height 63
click at [363, 516] on select "gross_weight volumetric_weight per_shipment per_bl % on pickup per_km per_hawb …" at bounding box center [347, 528] width 53 height 25
select select "per_shipment"
click at [321, 516] on select "gross_weight volumetric_weight per_shipment per_bl % on pickup per_km per_hawb …" at bounding box center [347, 528] width 53 height 25
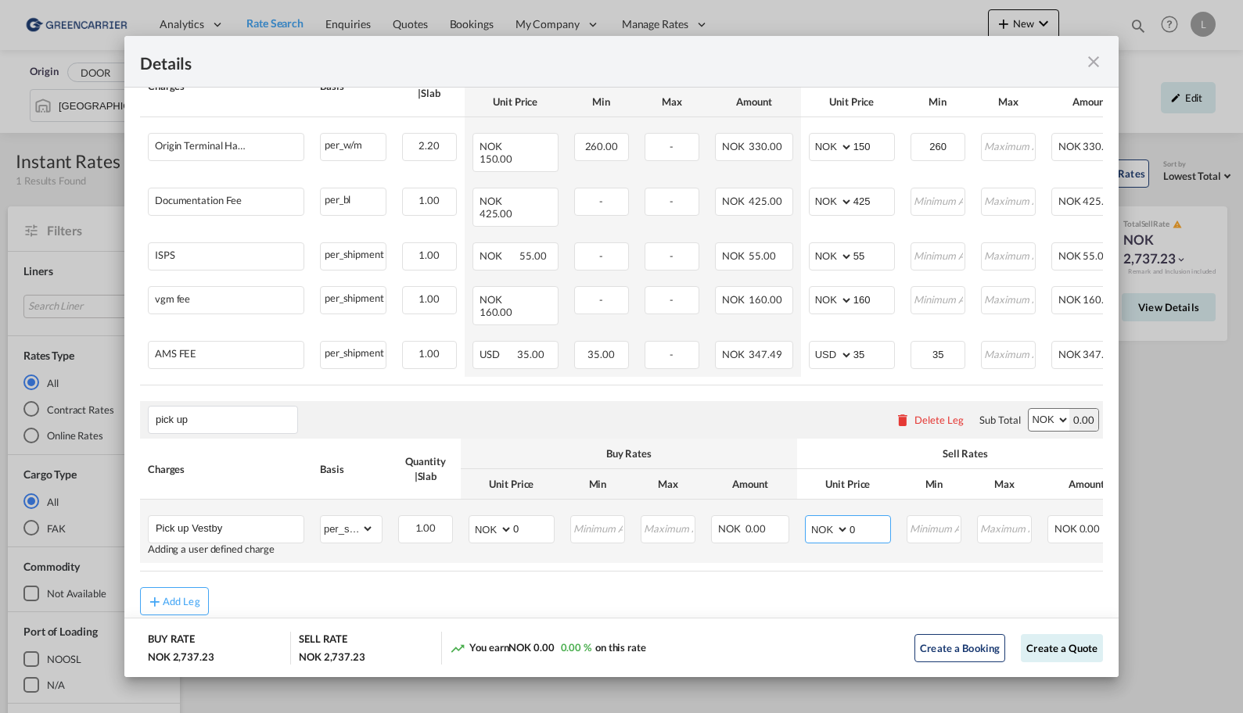
drag, startPoint x: 873, startPoint y: 502, endPoint x: 820, endPoint y: 506, distance: 53.3
click at [820, 515] on md-input-container "AED AFN ALL AMD ANG AOA ARS AUD AWG AZN BAM BBD BDT BGN BHD BIF BMD BND BOB BRL…" at bounding box center [848, 529] width 86 height 28
type input "1450"
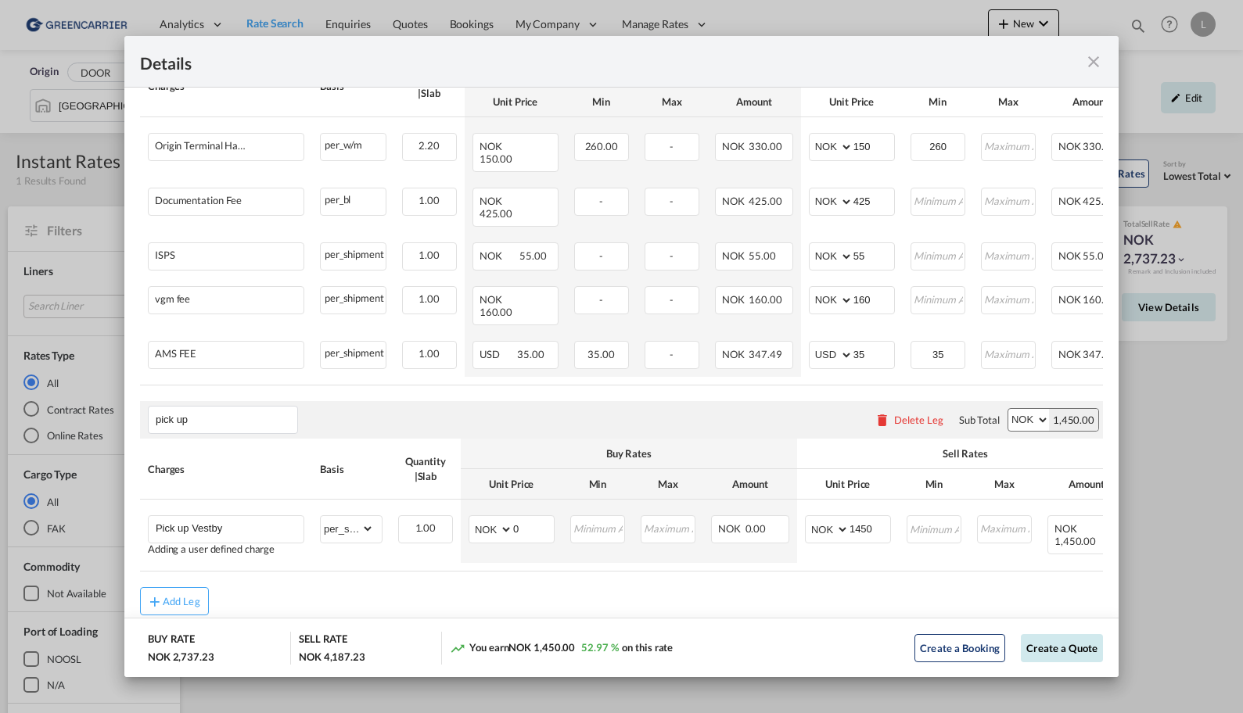
click at [1024, 654] on button "Create a Quote" at bounding box center [1062, 648] width 82 height 28
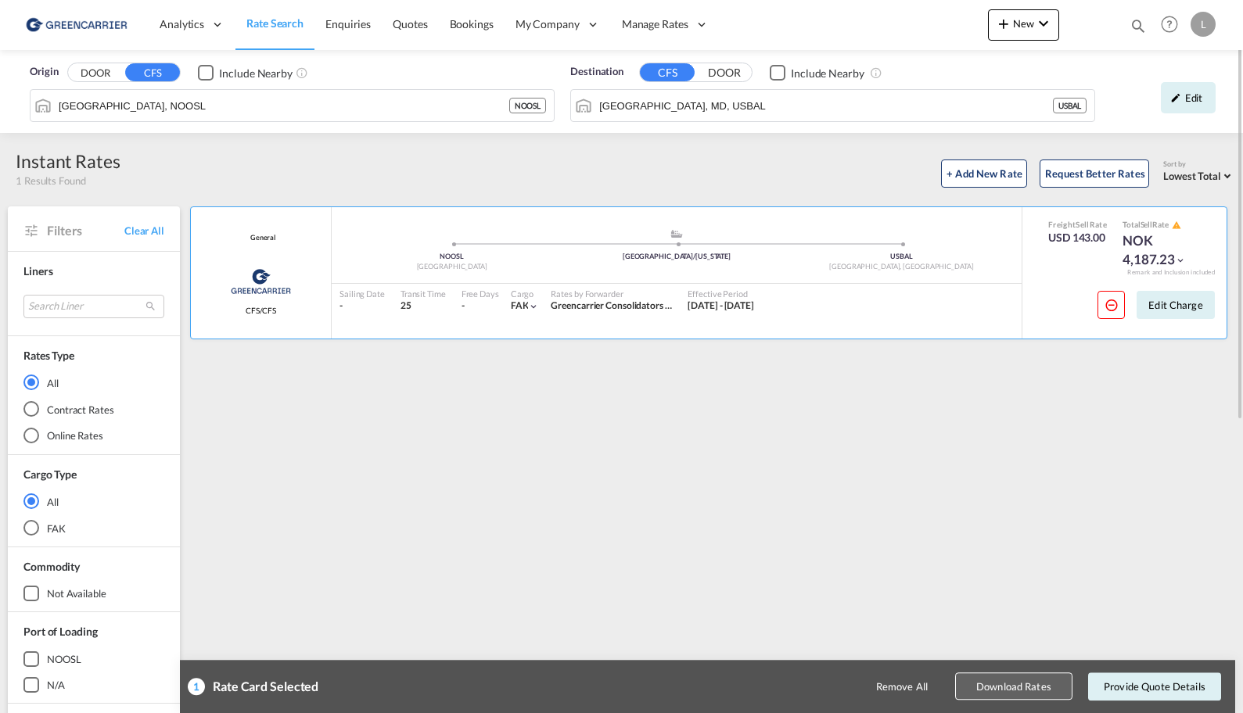
click at [1043, 692] on button "Download Rates" at bounding box center [1013, 686] width 117 height 27
drag, startPoint x: 854, startPoint y: 540, endPoint x: 850, endPoint y: 522, distance: 18.4
click at [850, 522] on div "General Greencarrier Consolidators CFS/CFS added by you .a{fill:#aaa8ad;} .a{fi…" at bounding box center [711, 675] width 1047 height 938
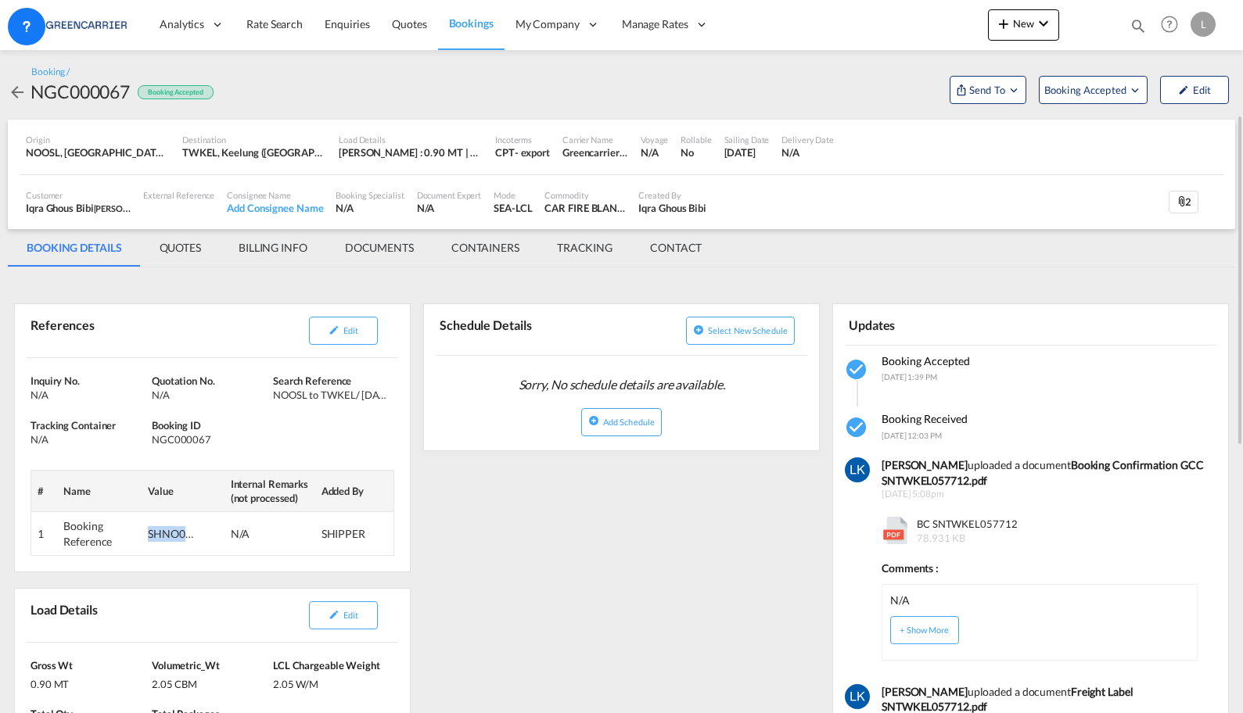
scroll to position [78, 0]
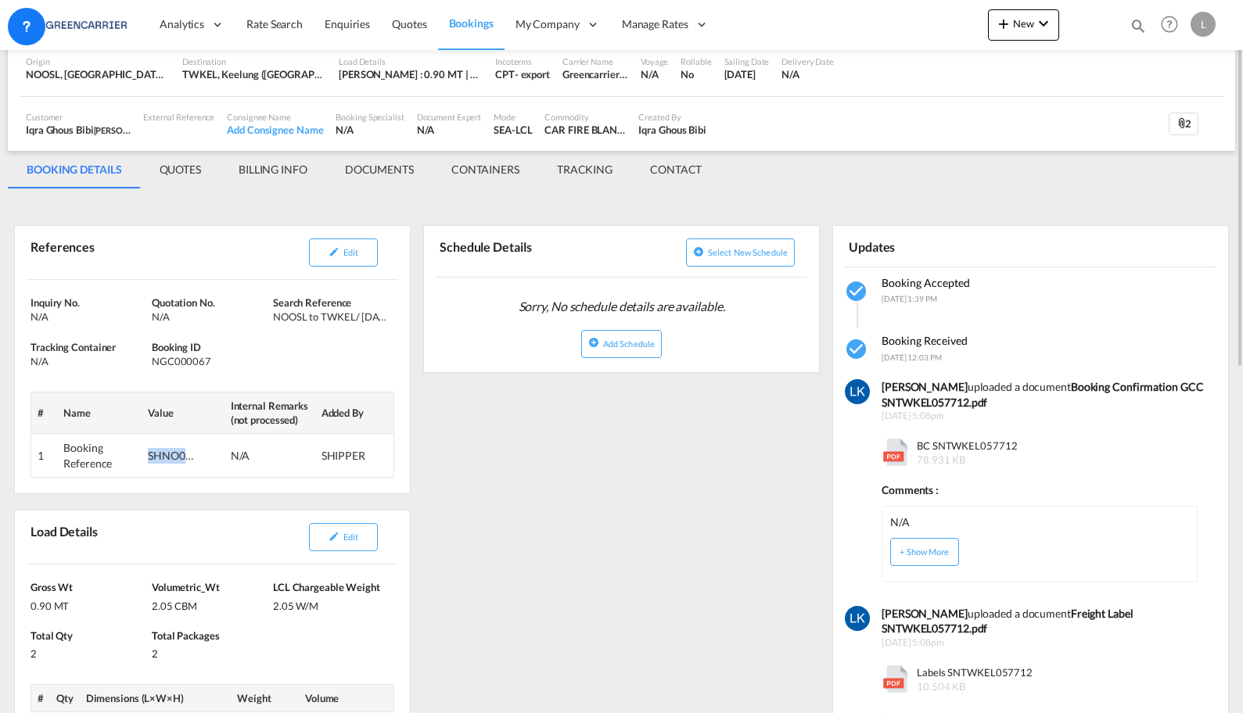
click at [478, 34] on link "Bookings" at bounding box center [471, 24] width 66 height 51
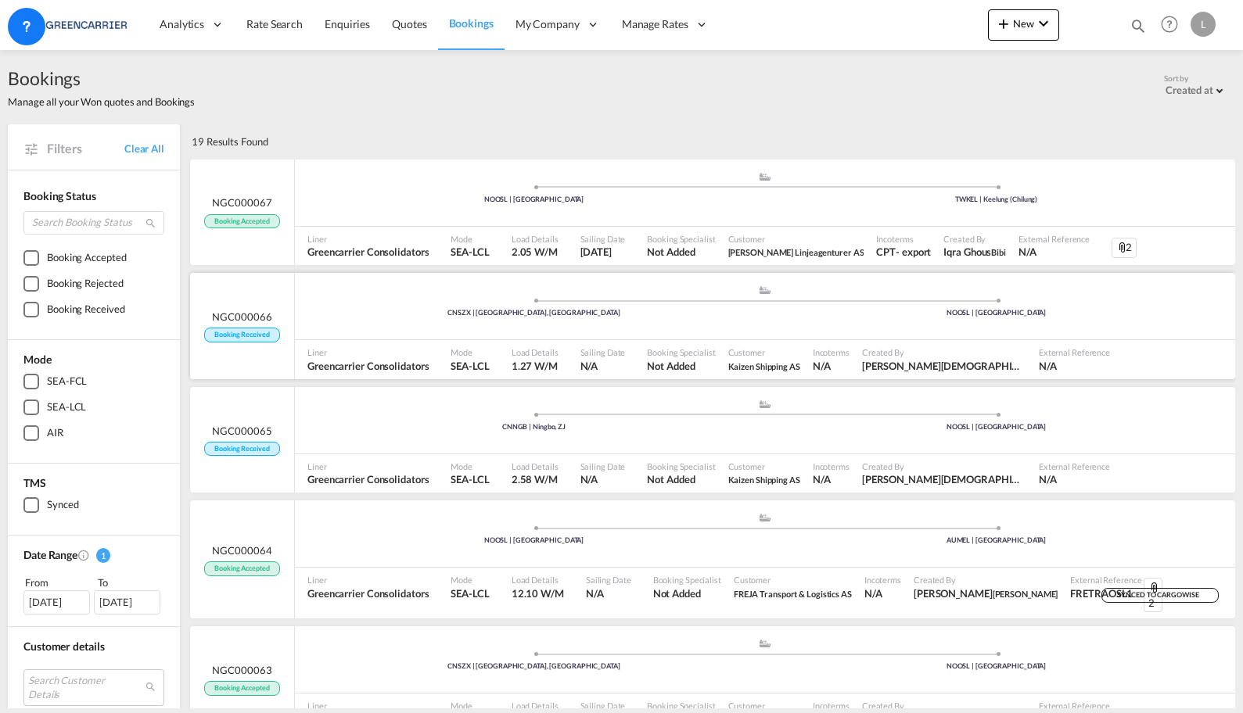
click at [397, 308] on div "CNSZX | Shenzhen, GD" at bounding box center [534, 313] width 462 height 10
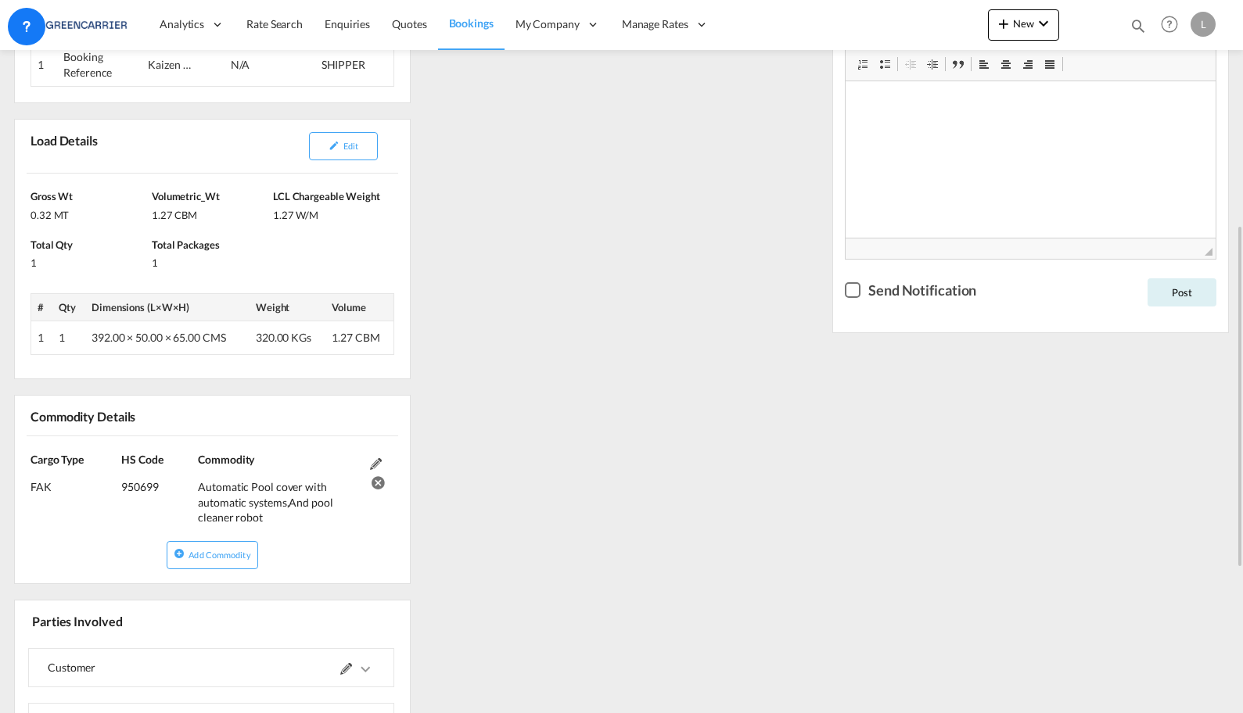
scroll to position [770, 0]
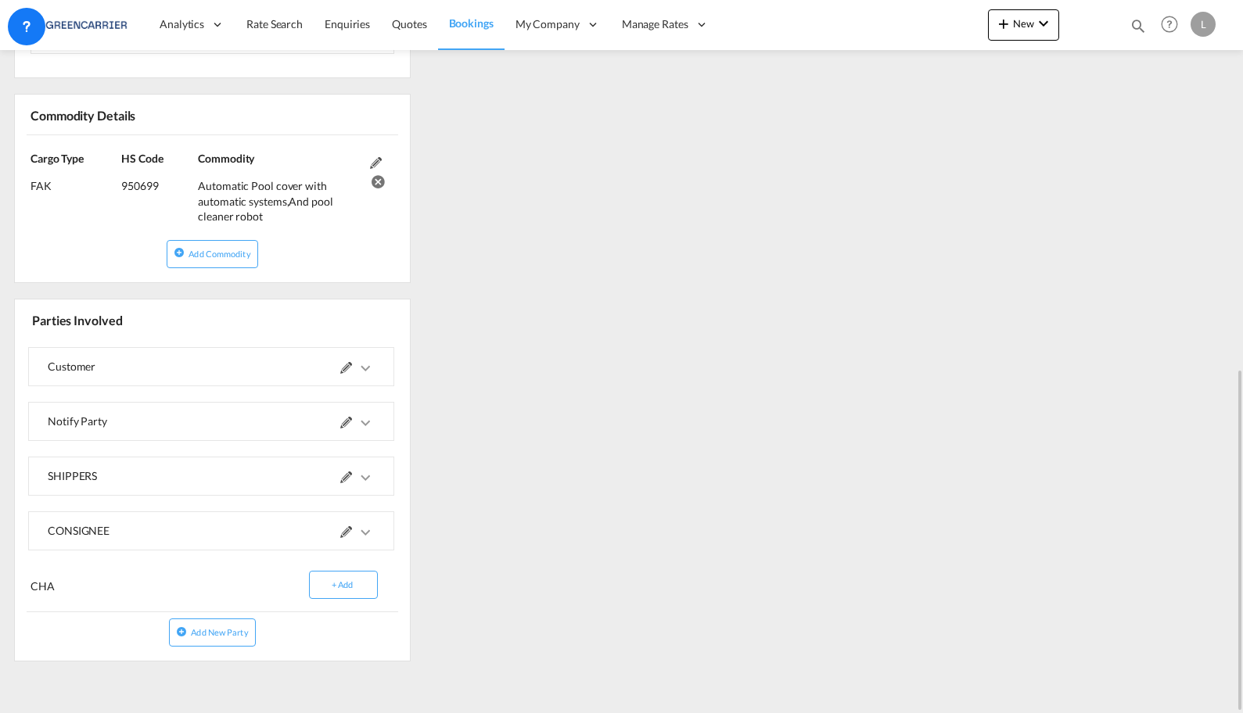
click at [345, 479] on md-icon at bounding box center [346, 478] width 12 height 12
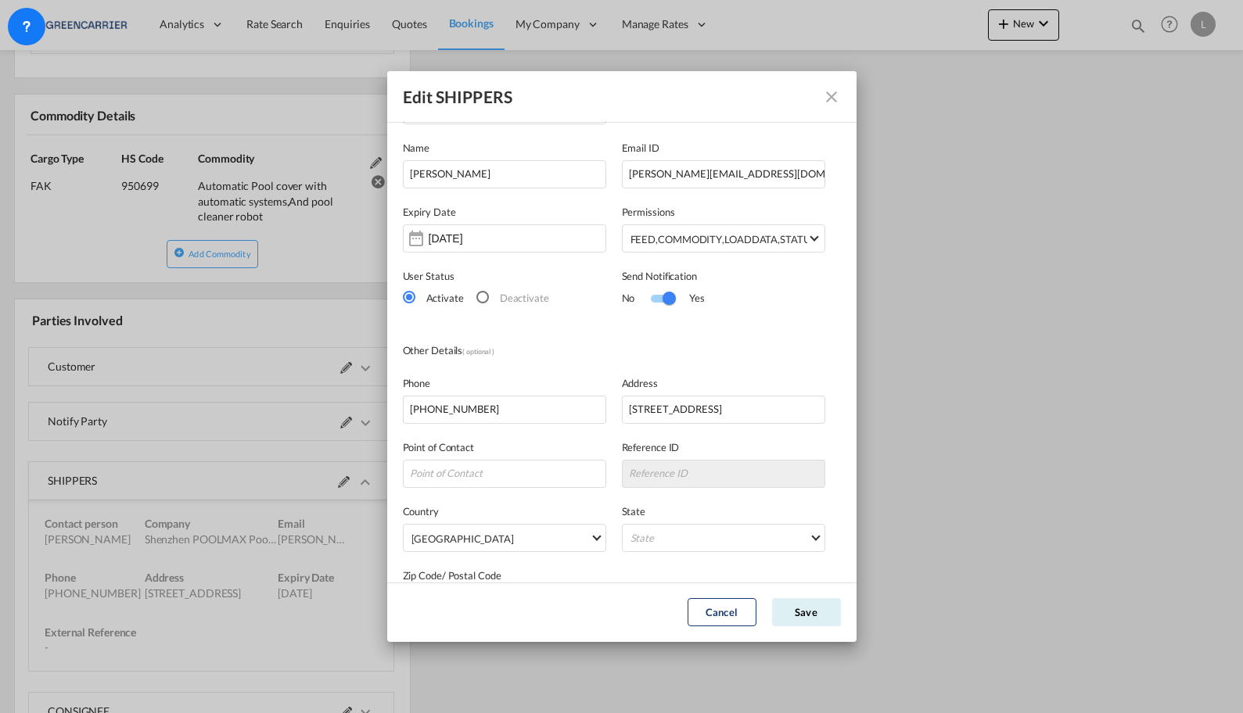
scroll to position [110, 0]
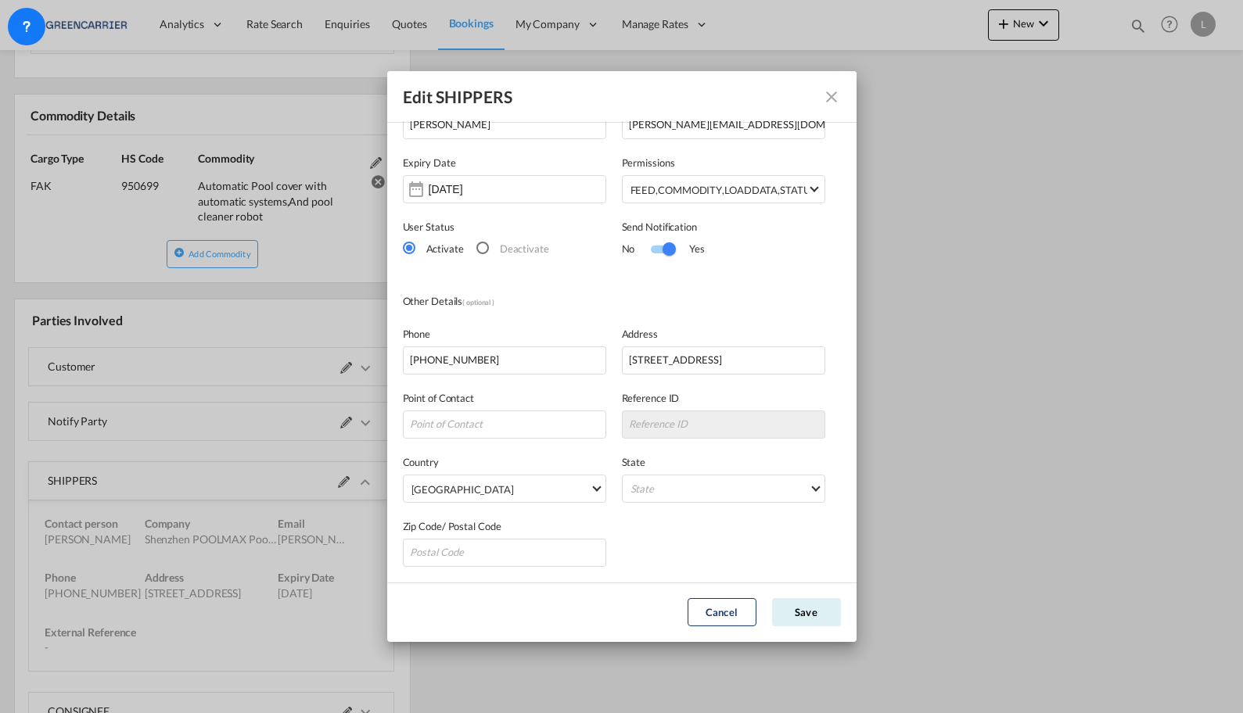
click at [834, 96] on md-icon "icon-close" at bounding box center [831, 97] width 19 height 19
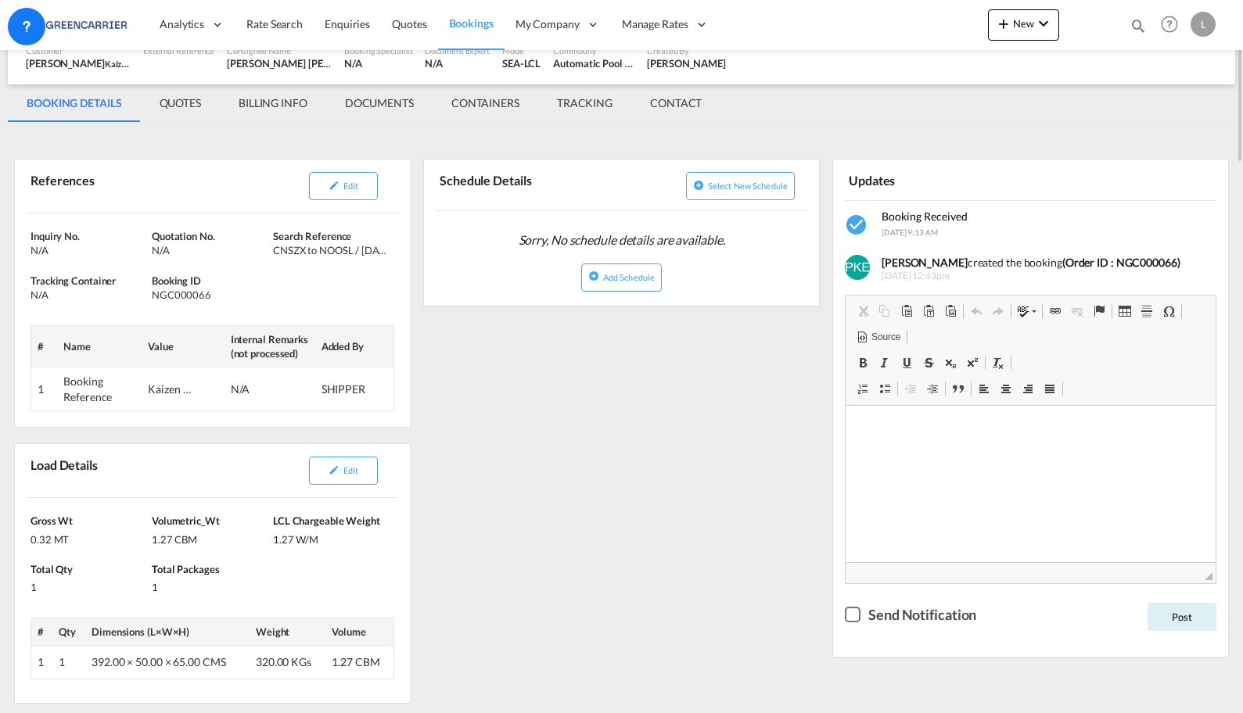
scroll to position [0, 0]
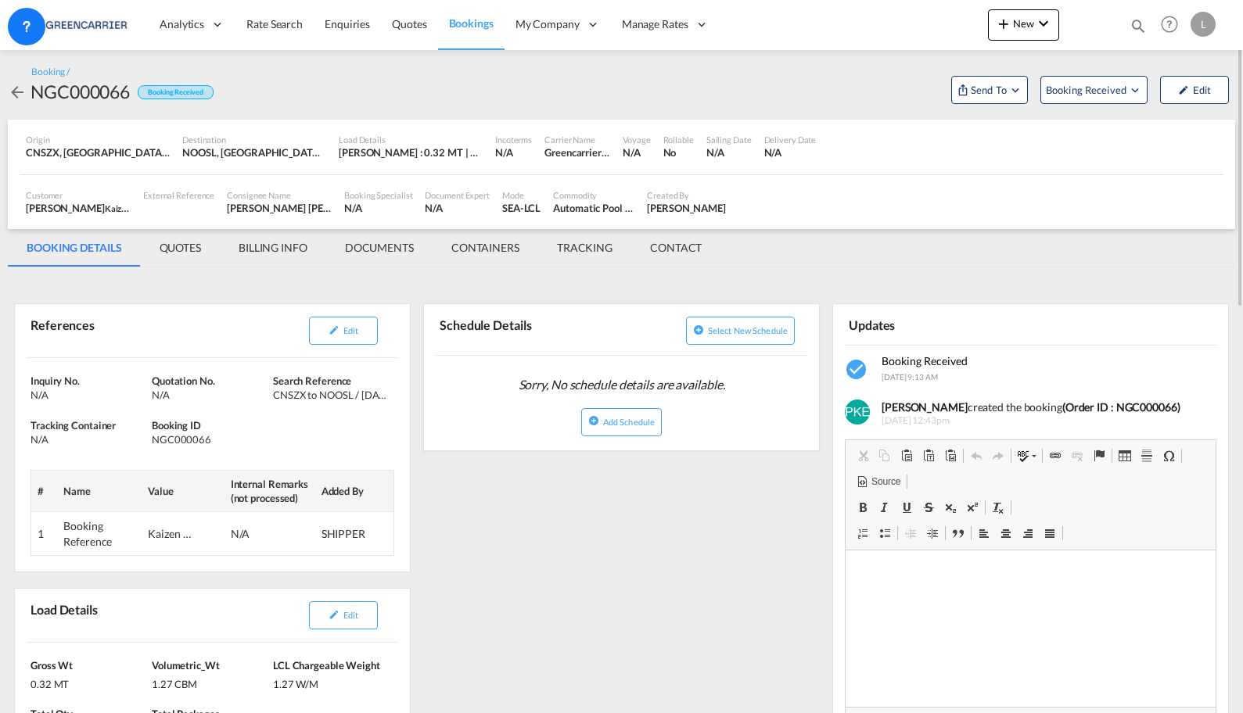
click at [114, 79] on div "NGC000066" at bounding box center [79, 91] width 99 height 25
copy div "NGC000066"
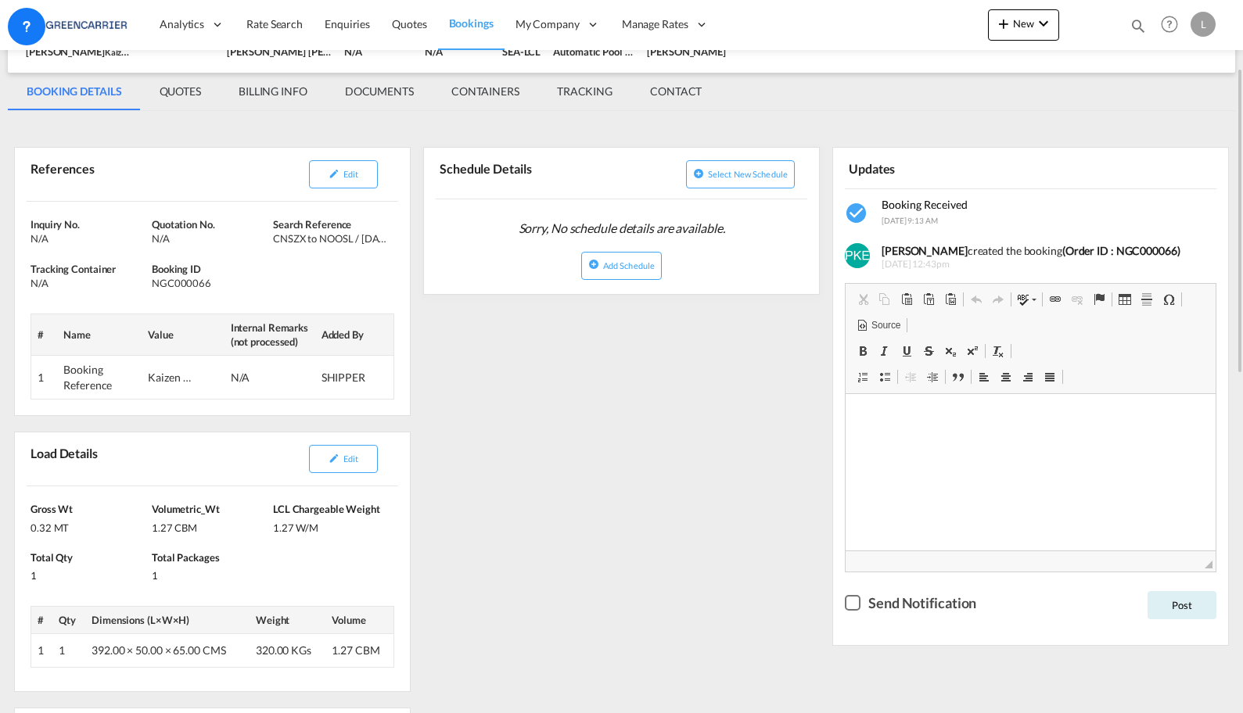
click at [152, 378] on div "Kaizen ref 22504" at bounding box center [171, 378] width 47 height 16
click at [151, 377] on div "Kaizen ref 22504" at bounding box center [171, 378] width 47 height 16
click at [192, 377] on td "Kaizen ref 22504" at bounding box center [183, 378] width 82 height 44
drag, startPoint x: 192, startPoint y: 377, endPoint x: 124, endPoint y: 383, distance: 68.3
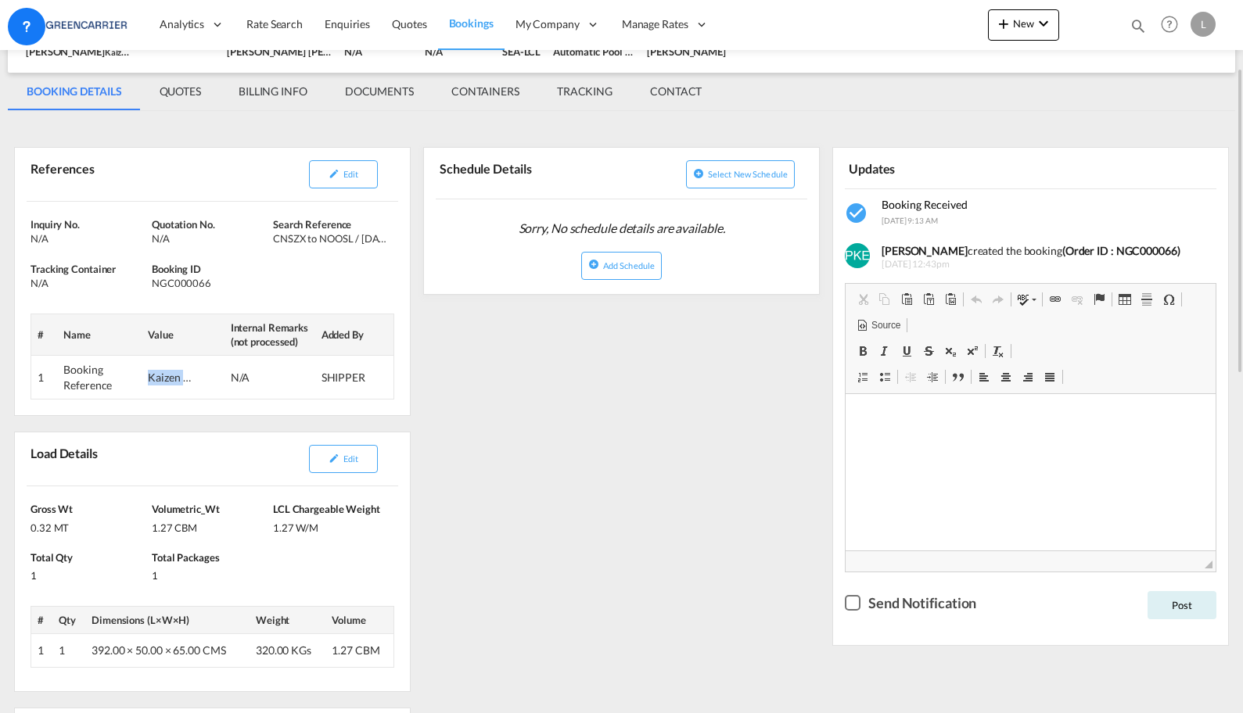
click at [210, 383] on td "Kaizen ref 22504" at bounding box center [183, 378] width 82 height 44
copy div "Kaizen ref 22"
click at [376, 174] on button "Edit" at bounding box center [343, 174] width 69 height 28
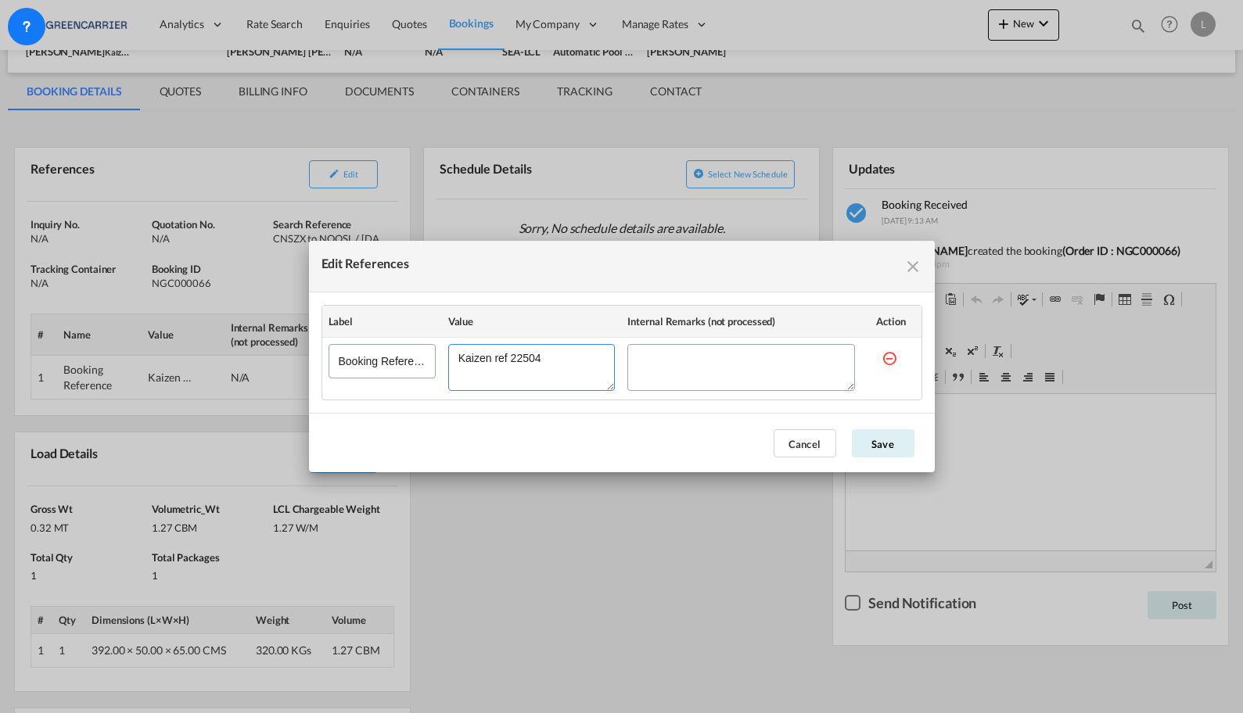
drag, startPoint x: 353, startPoint y: 359, endPoint x: 19, endPoint y: 361, distance: 334.7
click at [79, 359] on div "Edit References Label Value Internal Remarks (not processed) Action Booking Ref…" at bounding box center [621, 356] width 1243 height 713
click at [809, 455] on button "Cancel" at bounding box center [804, 443] width 63 height 28
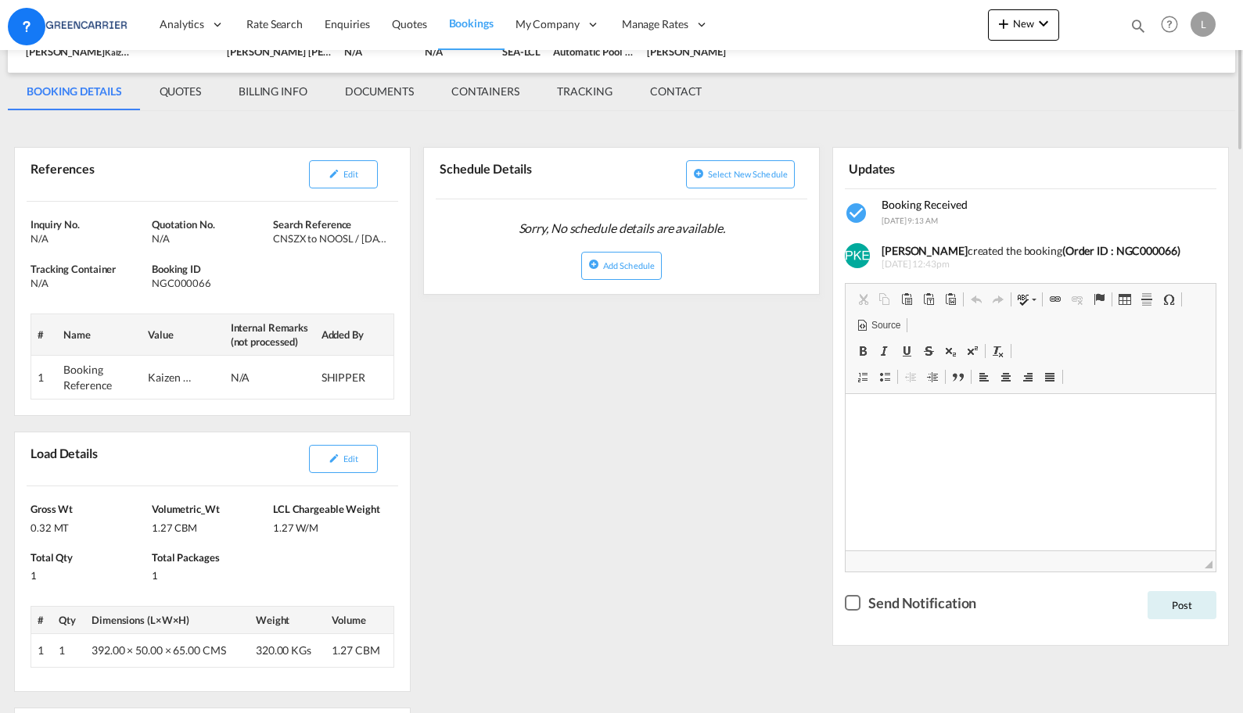
scroll to position [0, 0]
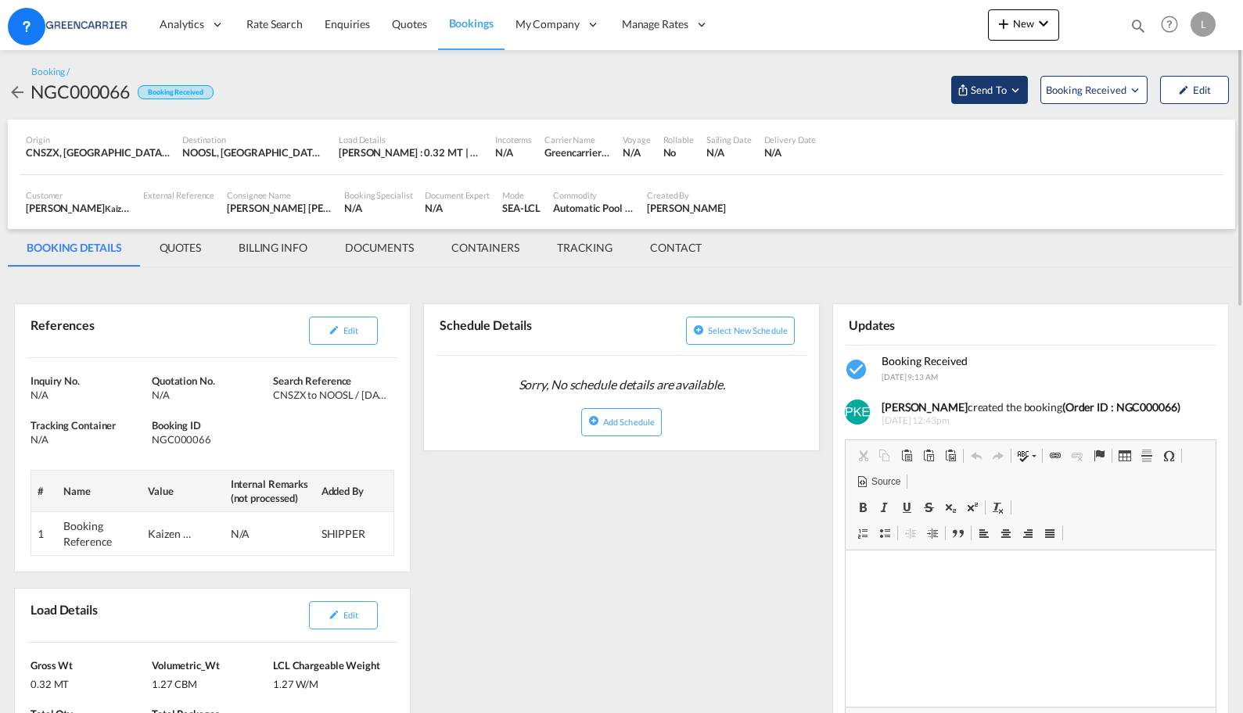
click at [982, 99] on button "Send To" at bounding box center [989, 90] width 77 height 28
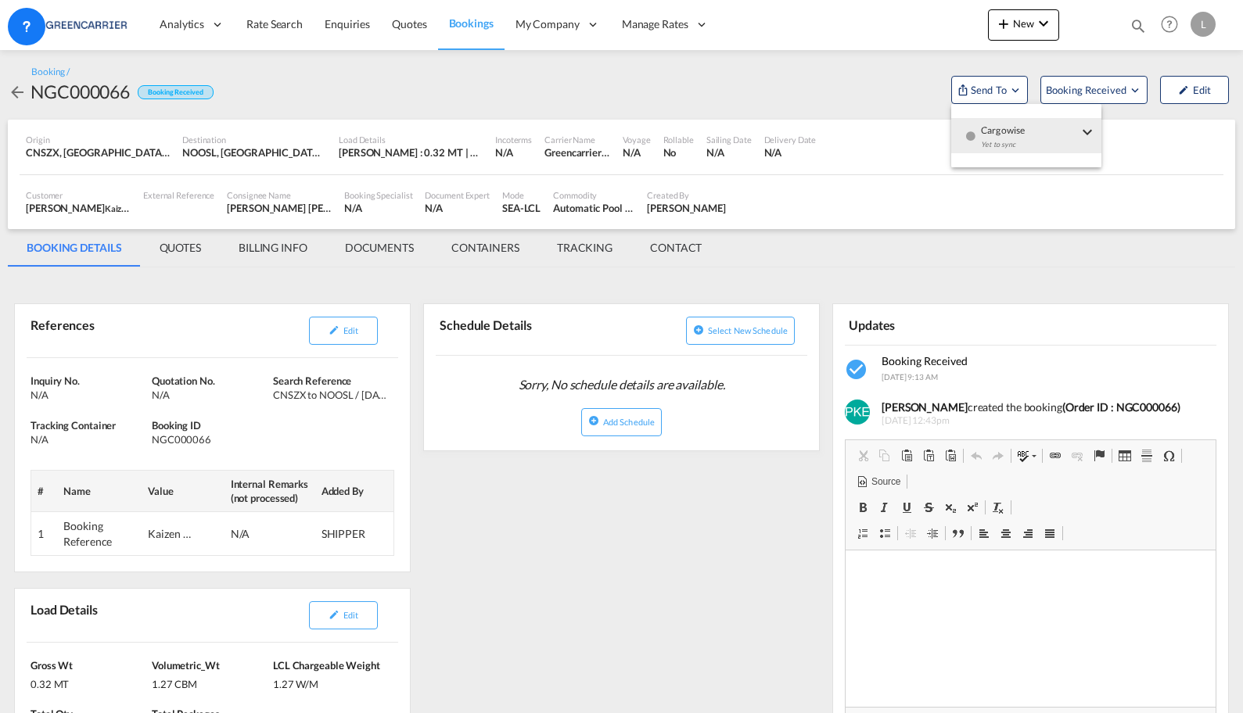
click at [797, 86] on md-backdrop at bounding box center [621, 356] width 1243 height 713
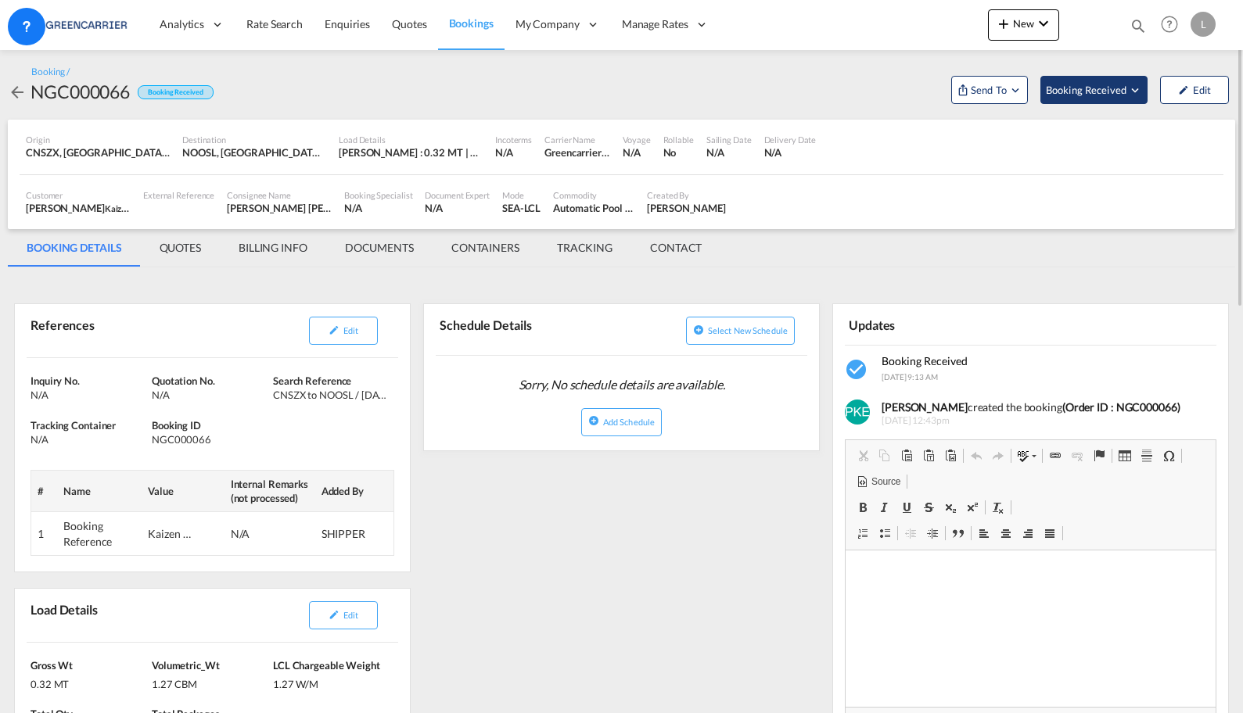
click at [1082, 88] on span "Booking Received" at bounding box center [1087, 90] width 82 height 16
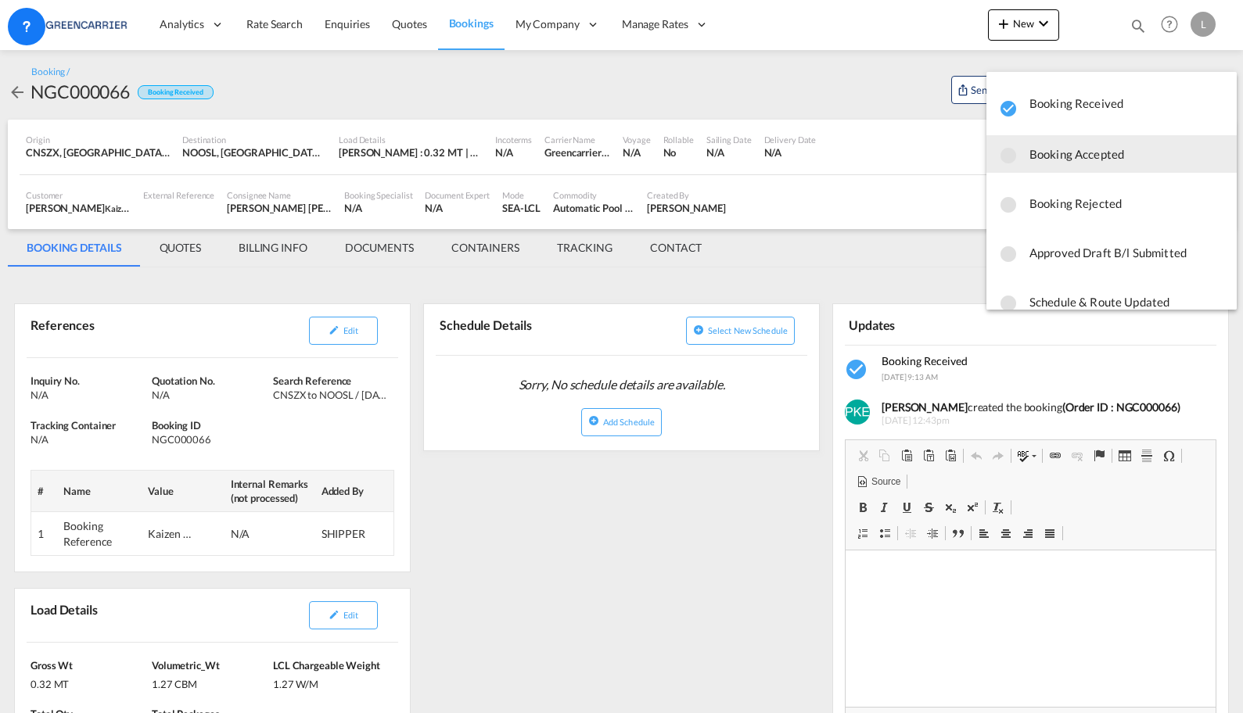
click at [1131, 149] on span "Booking Accepted" at bounding box center [1126, 154] width 195 height 28
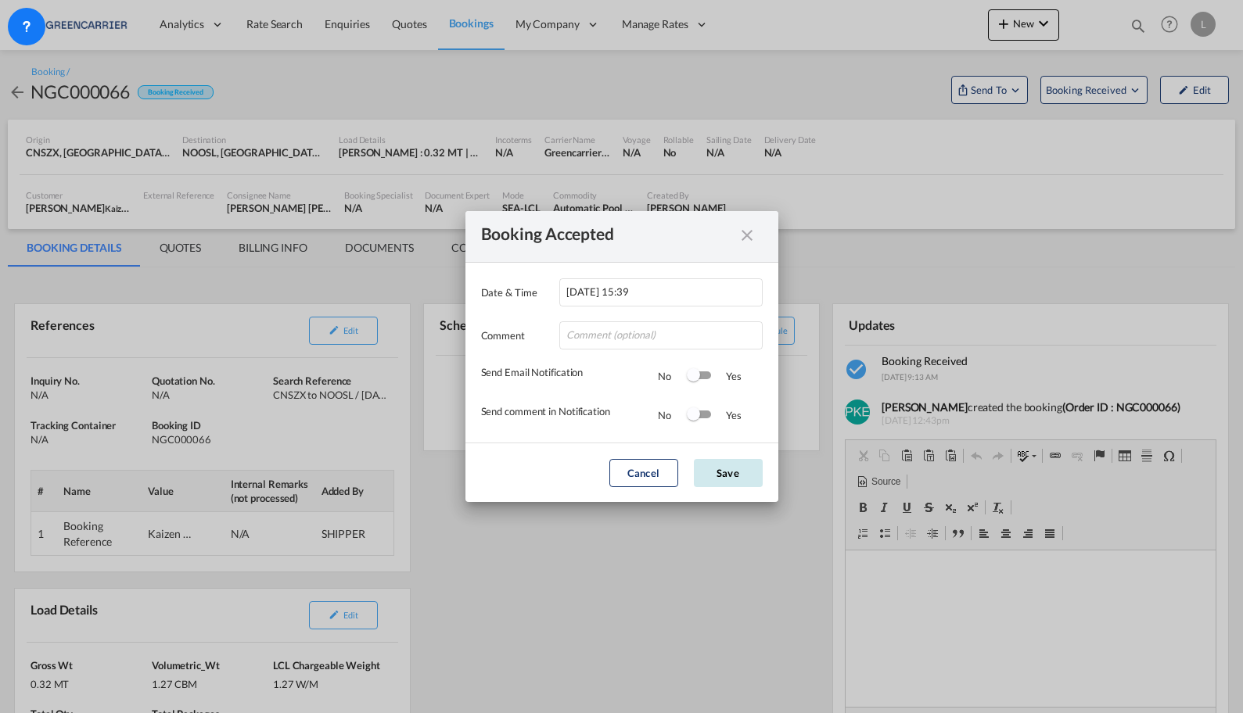
click at [720, 475] on button "Save" at bounding box center [728, 473] width 69 height 28
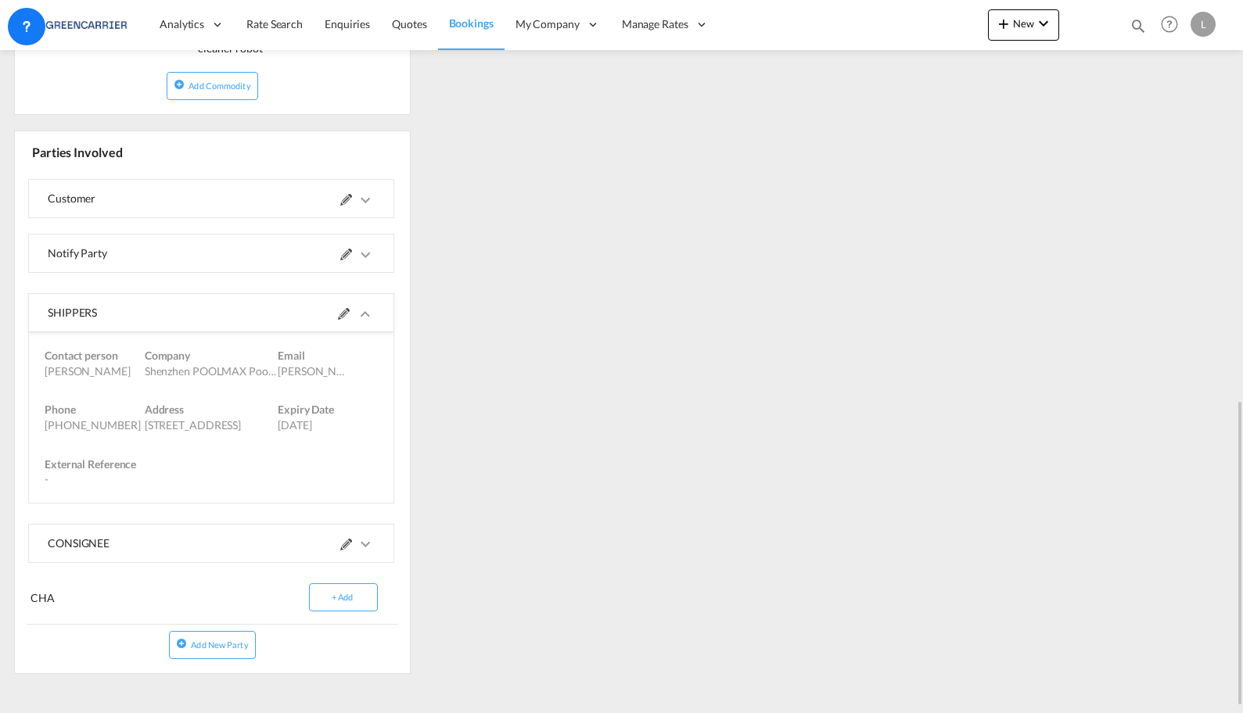
scroll to position [951, 0]
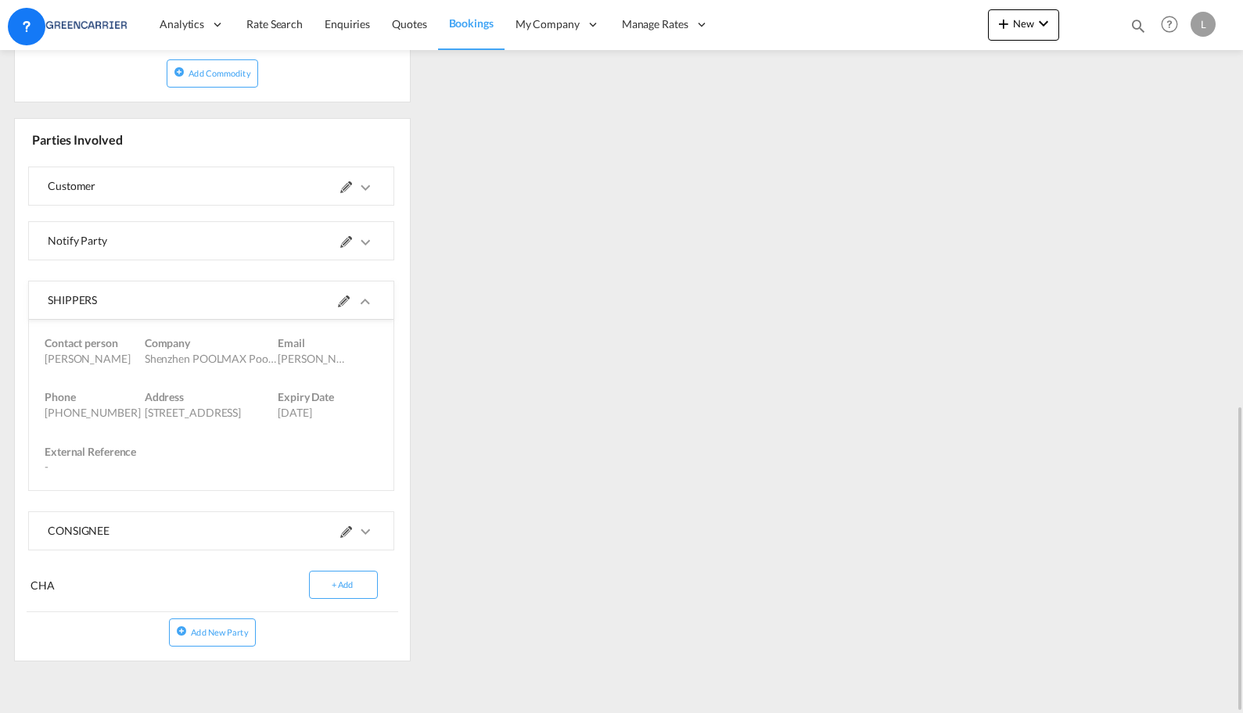
click at [346, 298] on md-icon at bounding box center [344, 302] width 12 height 12
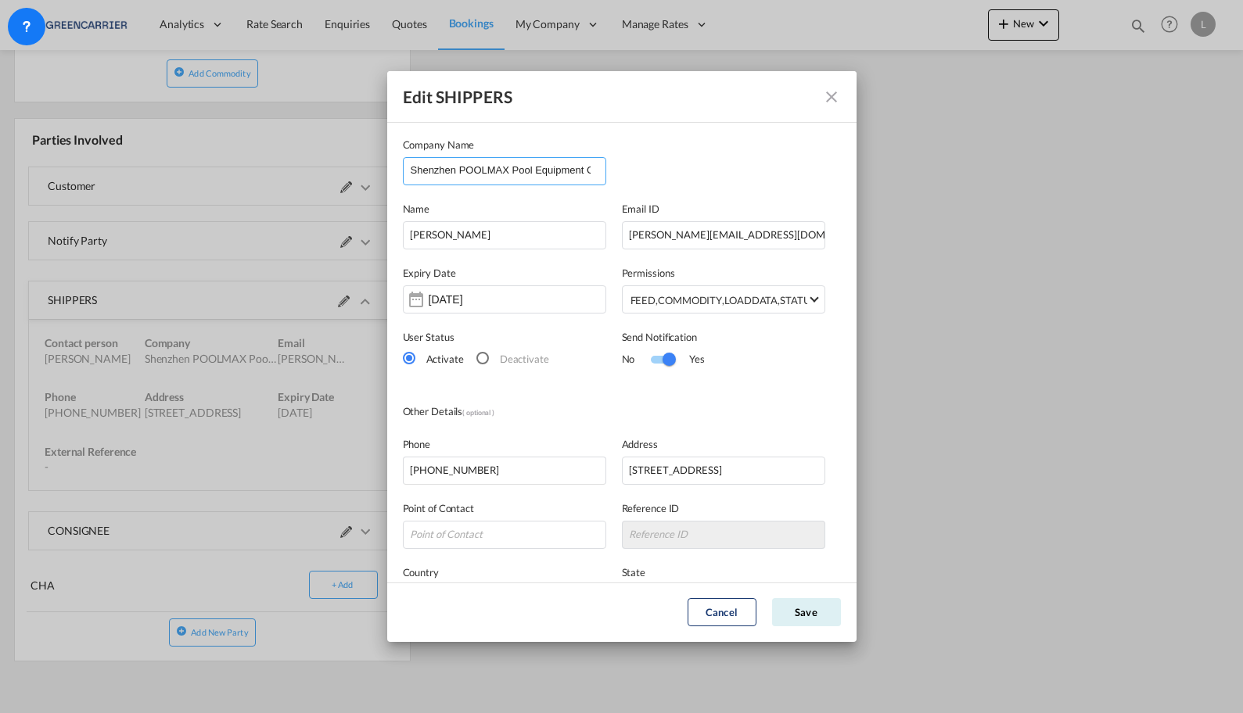
click at [518, 172] on input "Shenzhen POOLMAX Pool Equipment Co., Ltd" at bounding box center [508, 169] width 195 height 23
drag, startPoint x: 758, startPoint y: 239, endPoint x: 209, endPoint y: 240, distance: 549.0
click at [211, 239] on div "Edit SHIPPERS Company Name Shenzhen POOLMAX Pool Equipment Co., Ltd Name Selina…" at bounding box center [621, 356] width 1243 height 713
click at [543, 459] on input "+86-13380343361" at bounding box center [504, 471] width 203 height 28
drag, startPoint x: 544, startPoint y: 465, endPoint x: -130, endPoint y: 464, distance: 674.1
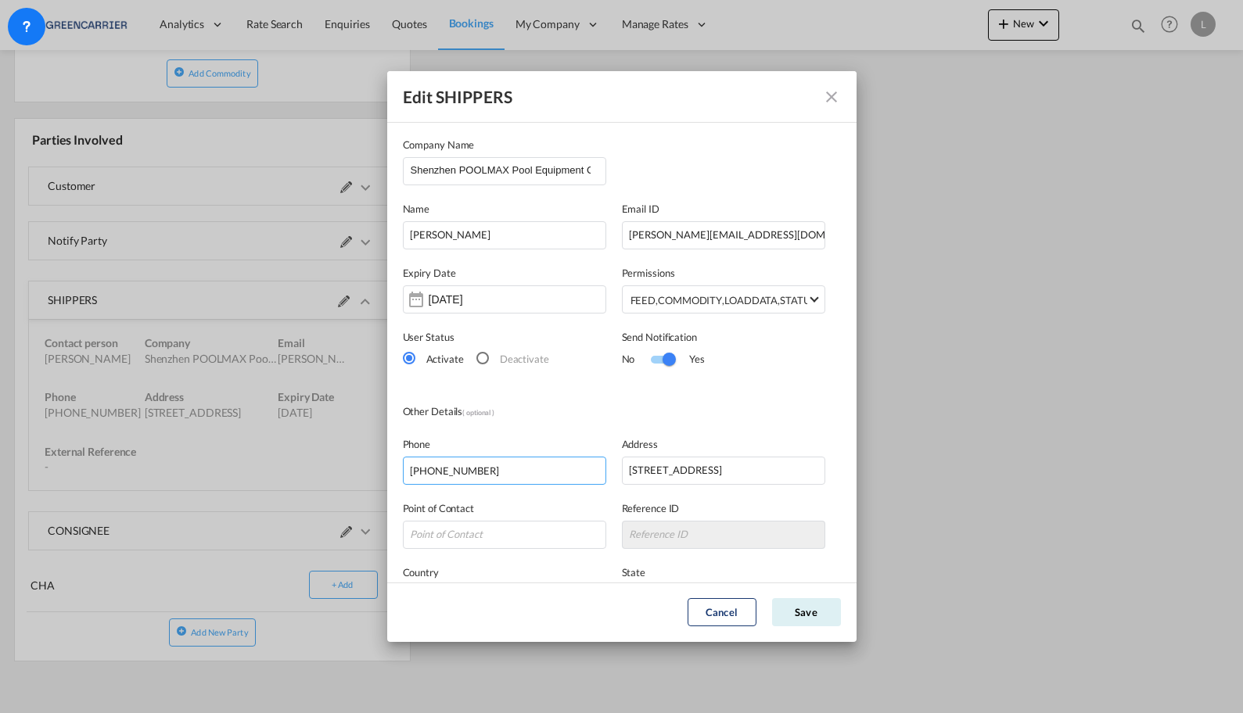
click at [0, 464] on html "Analytics Reports Dashboard Rate Search Enquiries Quotes" at bounding box center [621, 356] width 1243 height 713
click at [834, 91] on md-icon "icon-close" at bounding box center [831, 97] width 19 height 19
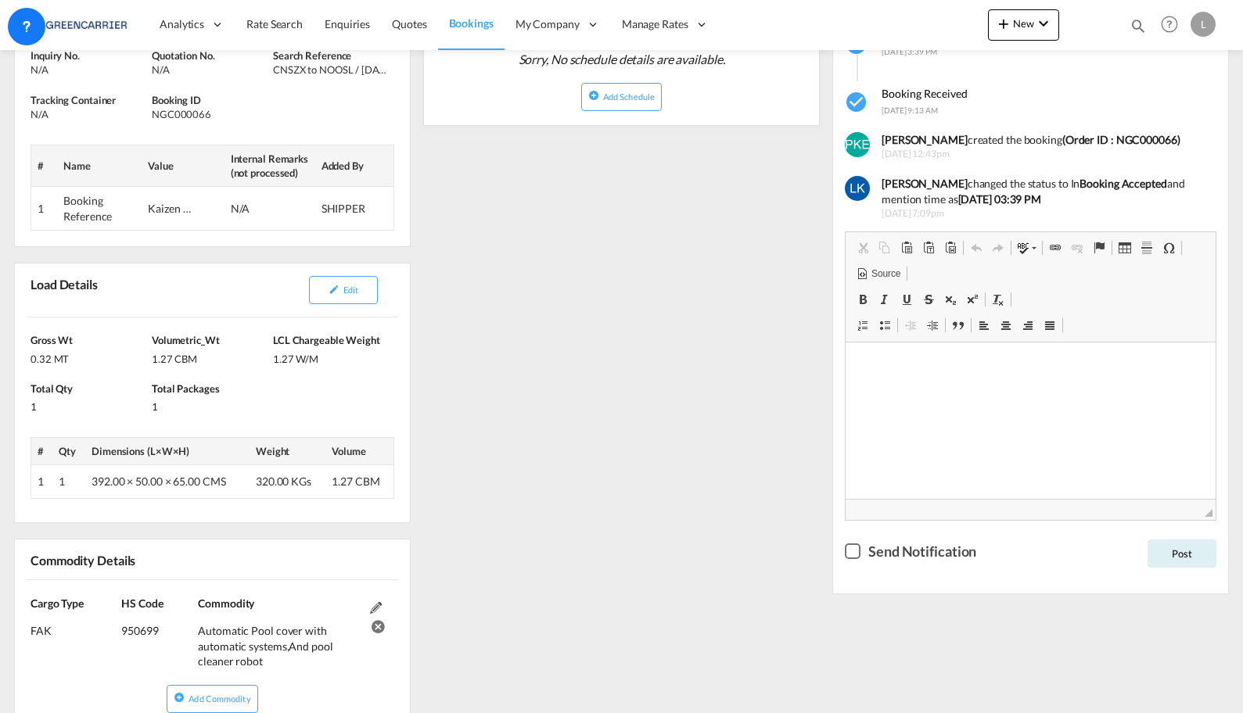
scroll to position [0, 0]
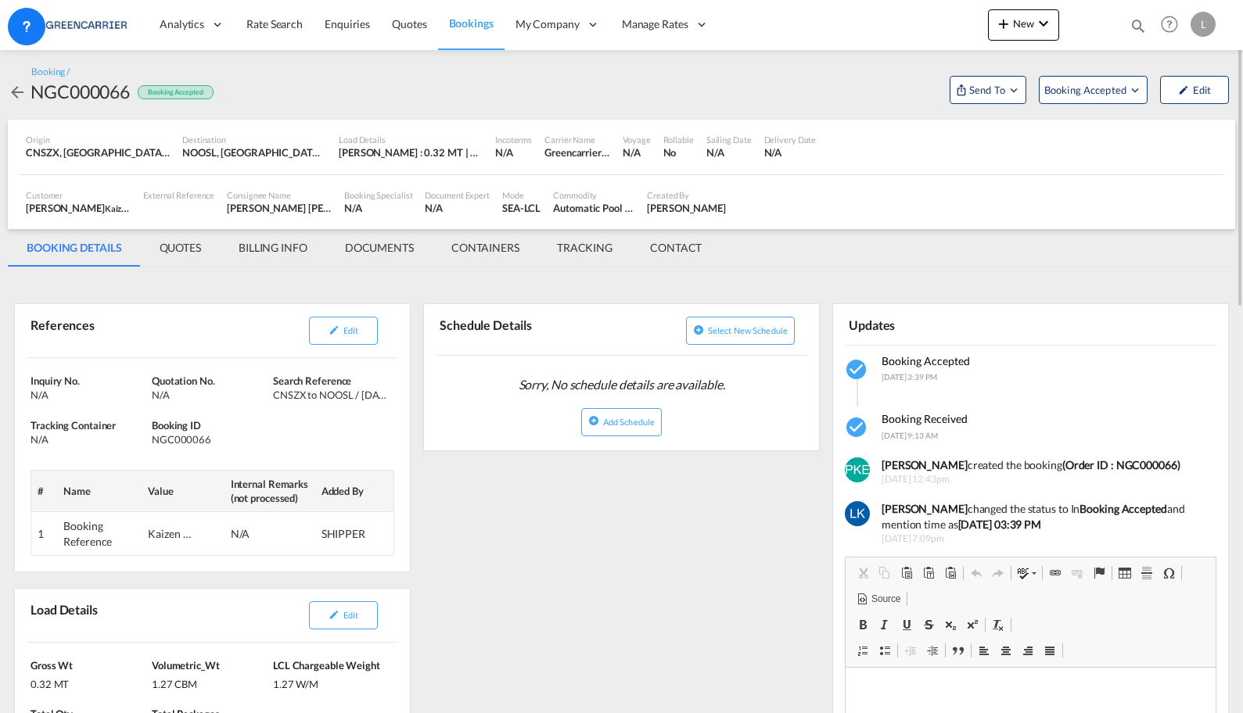
click at [23, 90] on md-icon "icon-arrow-left" at bounding box center [17, 92] width 19 height 19
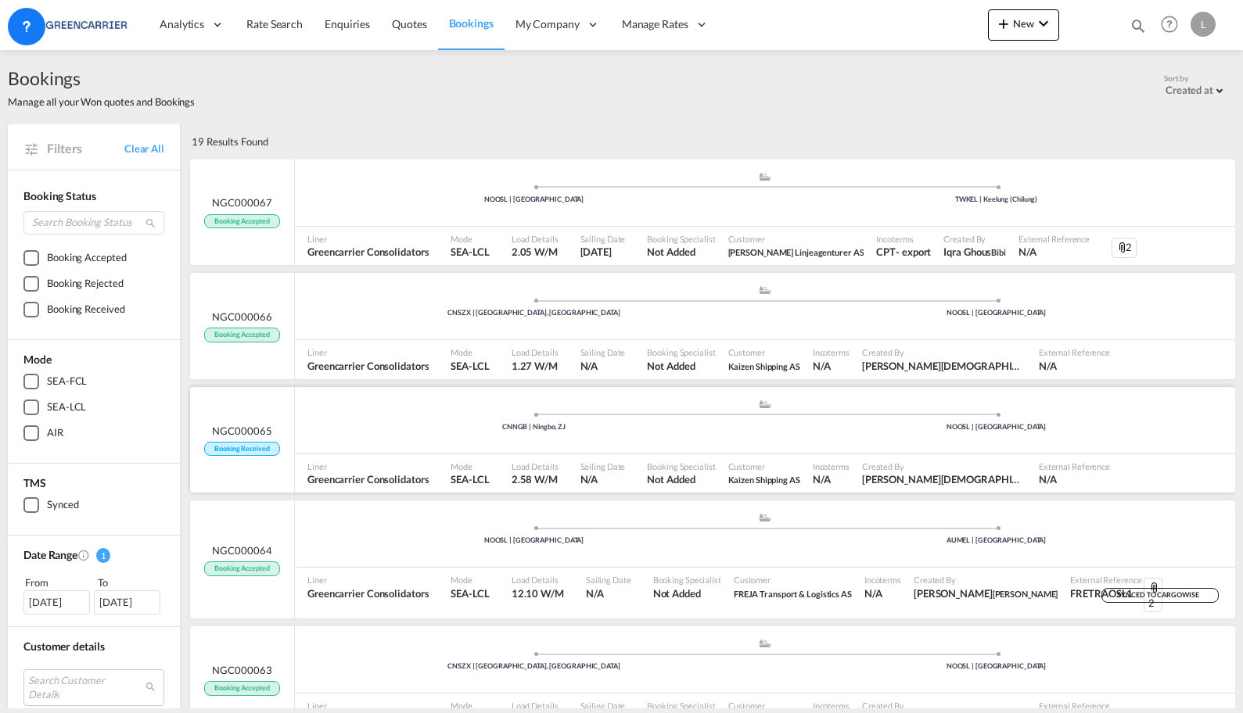
click at [354, 445] on div ".a{fill:#aaa8ad;} .a{fill:#aaa8ad;} CNNGB | Ningbo, ZJ NOOSL | Oslo" at bounding box center [765, 422] width 940 height 47
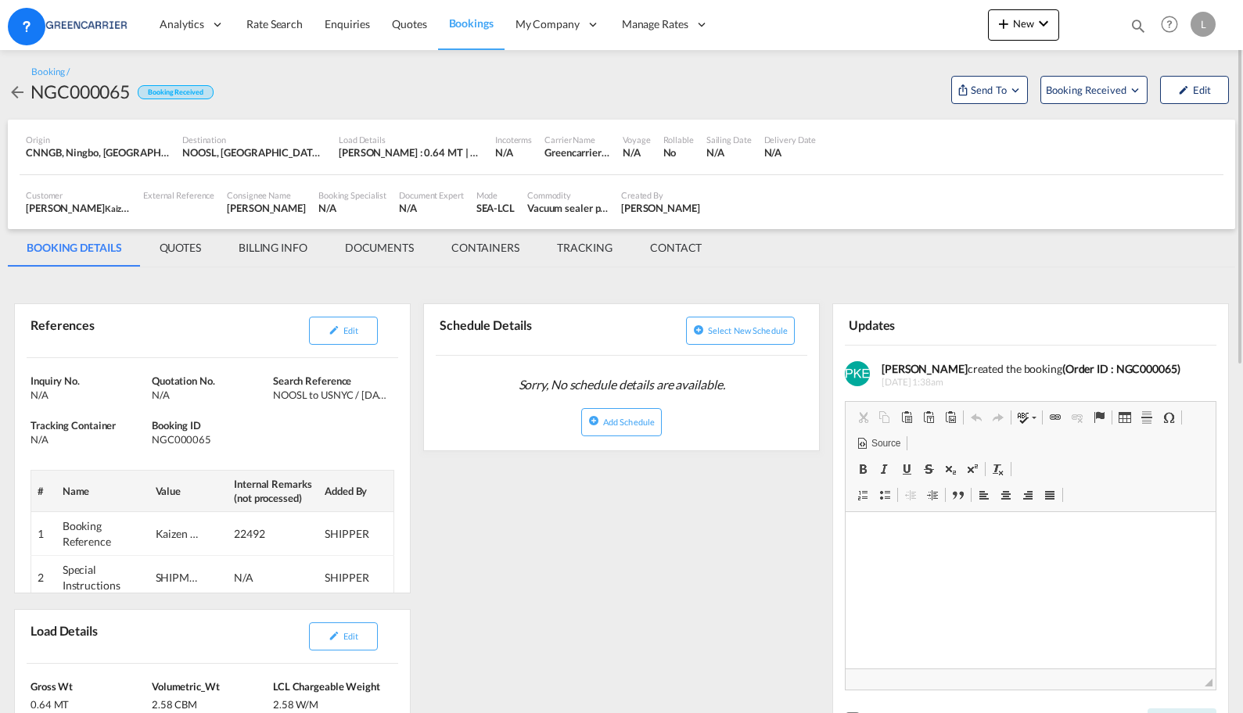
click at [111, 96] on div "NGC000065" at bounding box center [79, 91] width 99 height 25
copy div "NGC000065"
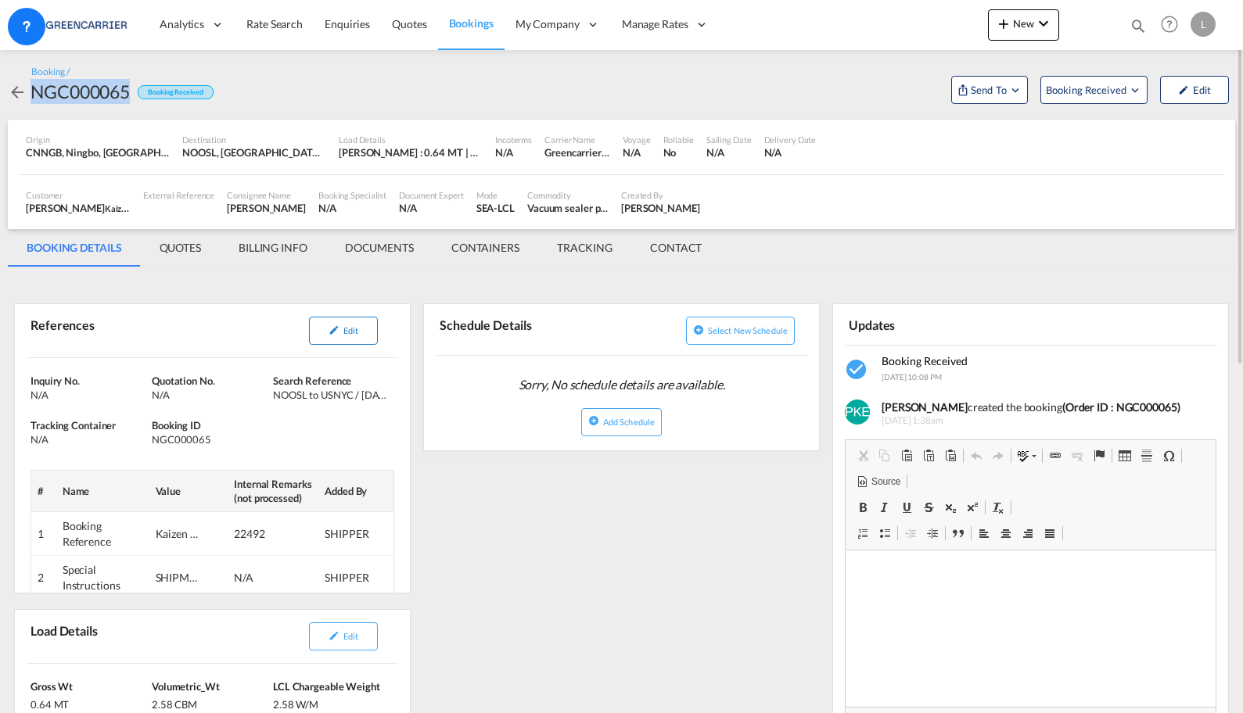
click at [343, 332] on span "Edit" at bounding box center [350, 330] width 15 height 10
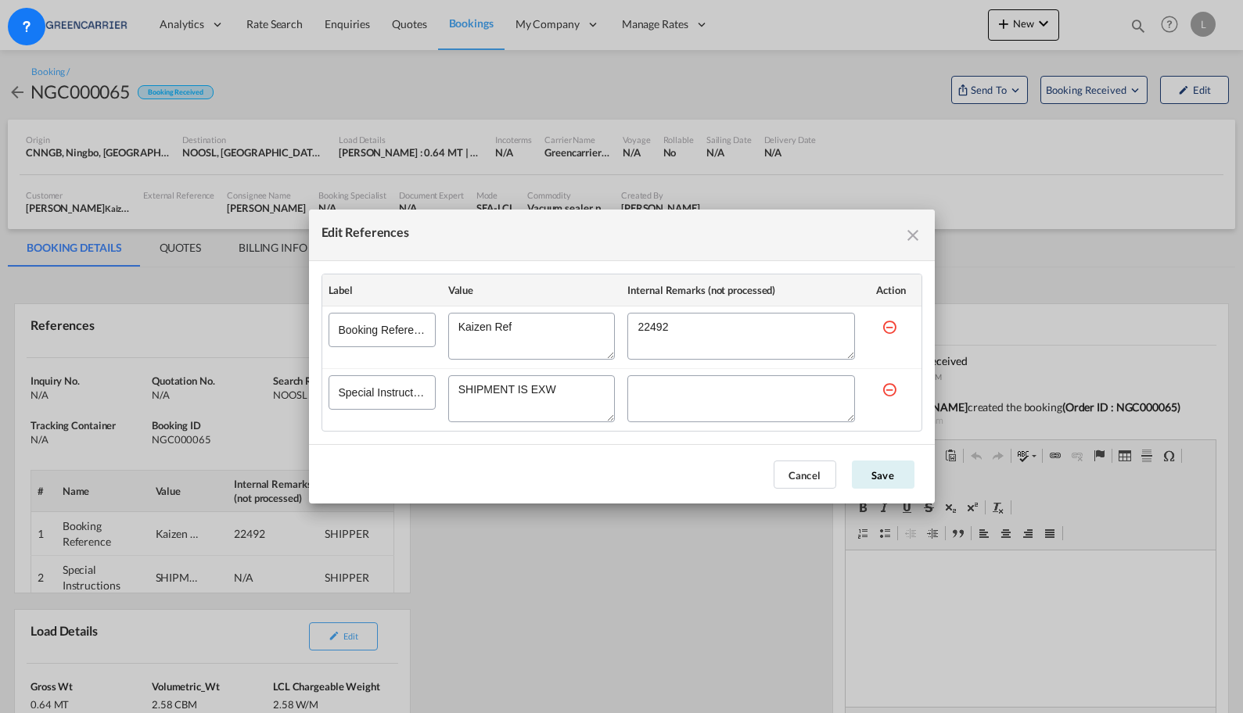
drag, startPoint x: 509, startPoint y: 336, endPoint x: 275, endPoint y: 328, distance: 234.0
click at [275, 328] on div "Edit References Label Value Internal Remarks (not processed) Action Booking Ref…" at bounding box center [621, 356] width 1243 height 713
drag, startPoint x: 701, startPoint y: 339, endPoint x: 6, endPoint y: 335, distance: 695.2
click at [152, 335] on div "Edit References Label Value Internal Remarks (not processed) Action Booking Ref…" at bounding box center [621, 356] width 1243 height 713
click at [795, 468] on button "Cancel" at bounding box center [804, 475] width 63 height 28
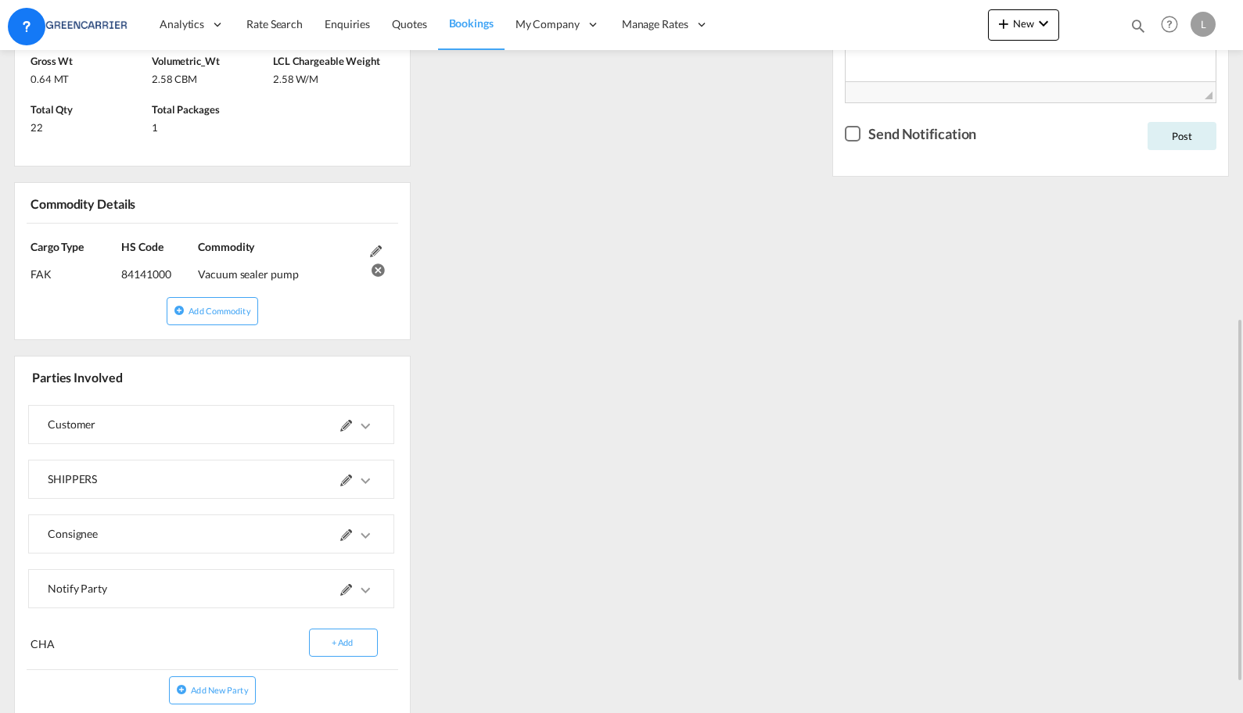
scroll to position [469, 0]
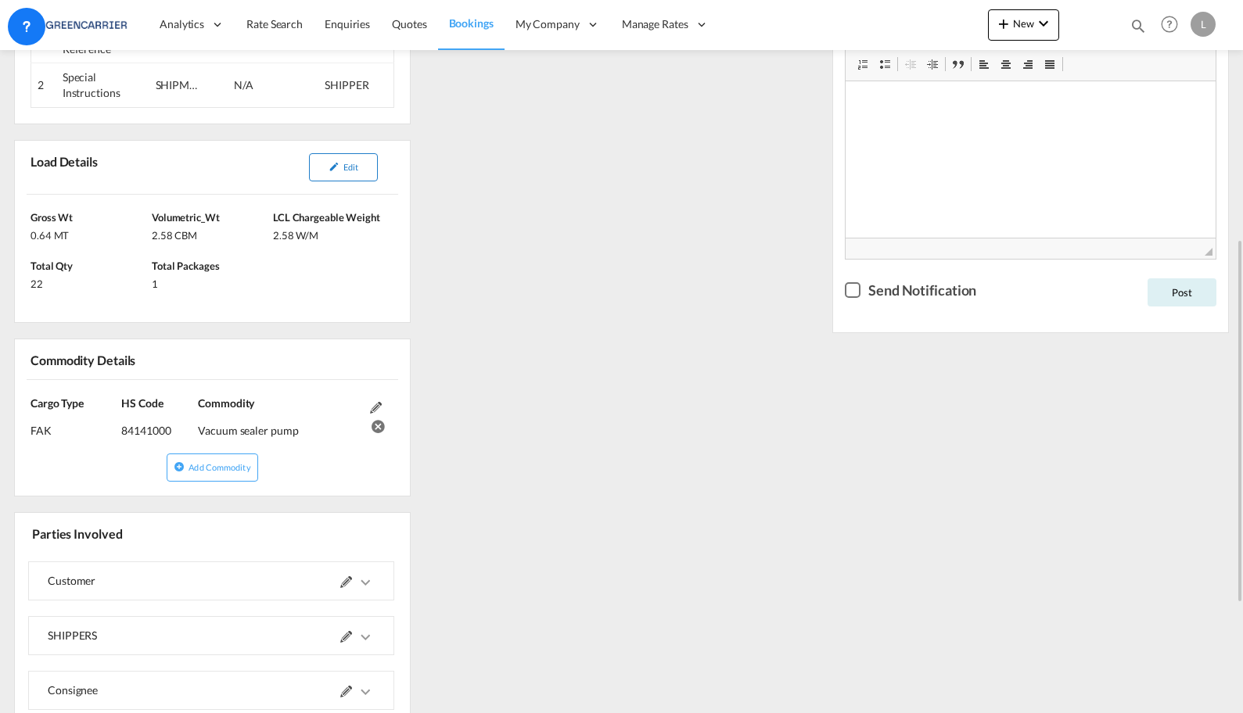
click at [342, 171] on button "Edit" at bounding box center [343, 167] width 69 height 28
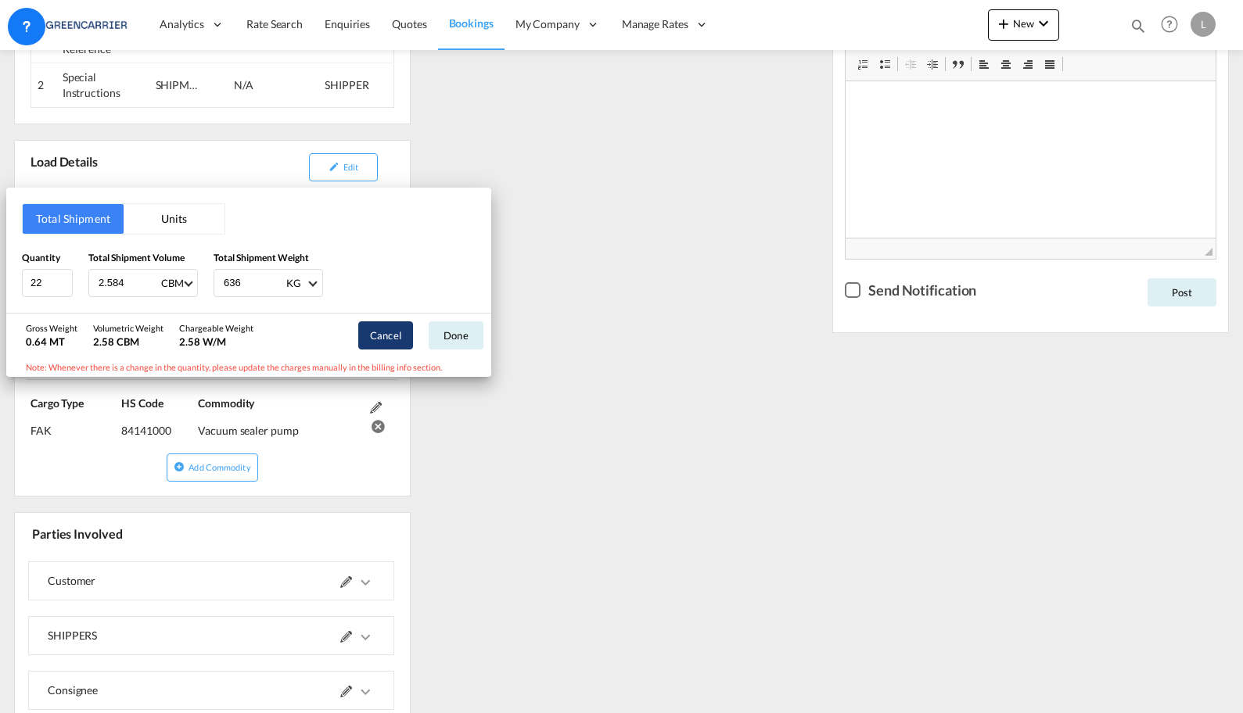
click at [374, 339] on button "Cancel" at bounding box center [385, 335] width 55 height 28
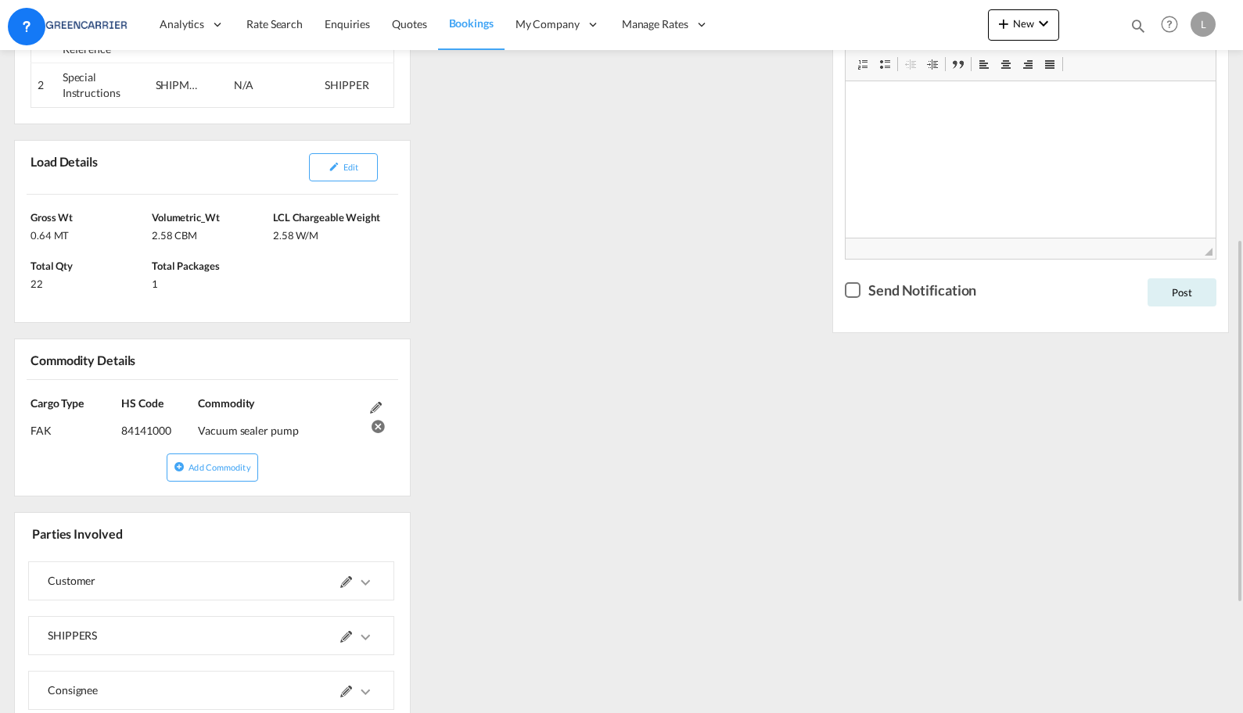
scroll to position [683, 0]
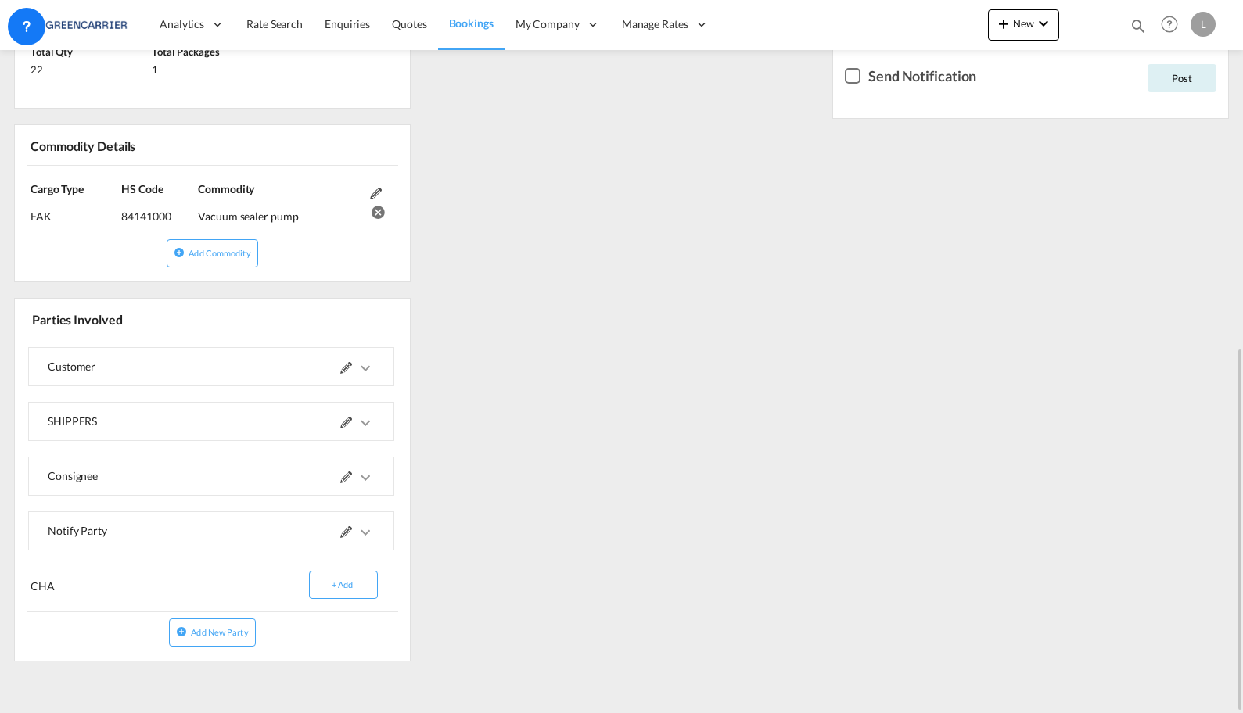
click at [350, 418] on md-icon at bounding box center [346, 423] width 12 height 12
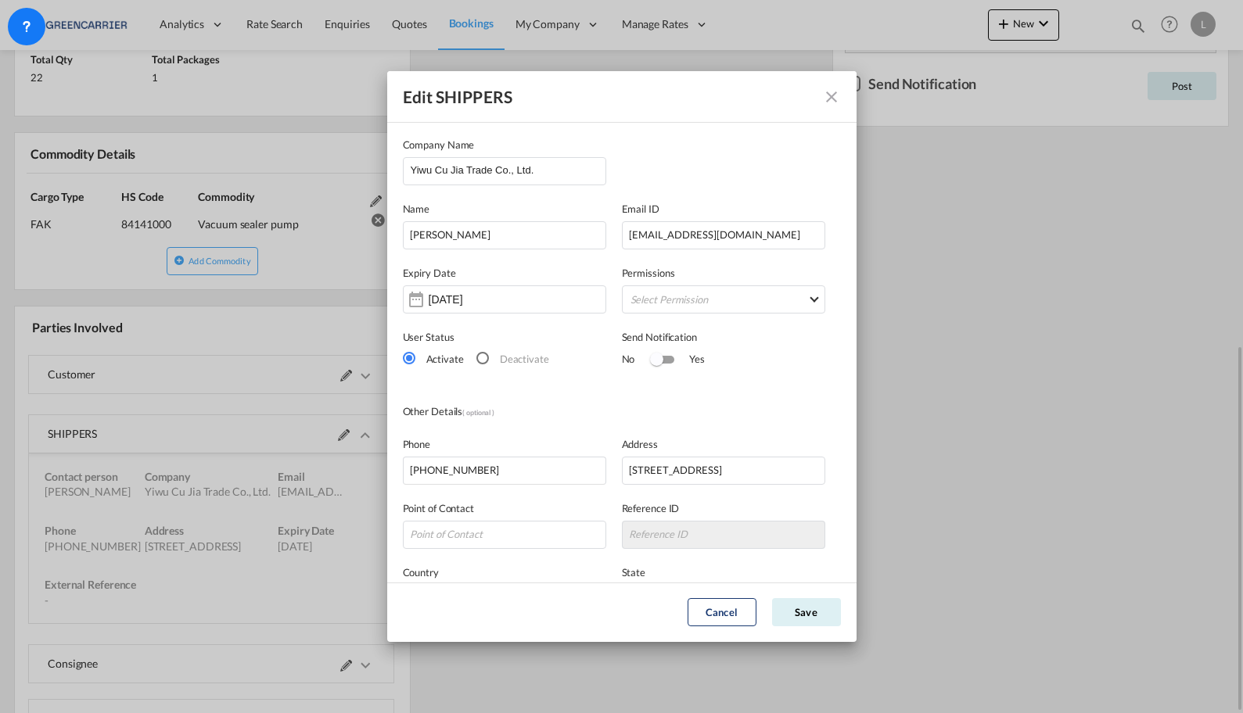
scroll to position [0, 0]
drag, startPoint x: 554, startPoint y: 175, endPoint x: -214, endPoint y: 175, distance: 768.0
click at [0, 175] on html "Analytics Reports Dashboard Rate Search Enquiries Quotes" at bounding box center [621, 356] width 1243 height 713
click at [721, 233] on input "stancjtest@gmail.com" at bounding box center [723, 235] width 203 height 28
drag, startPoint x: 732, startPoint y: 233, endPoint x: 102, endPoint y: 233, distance: 629.5
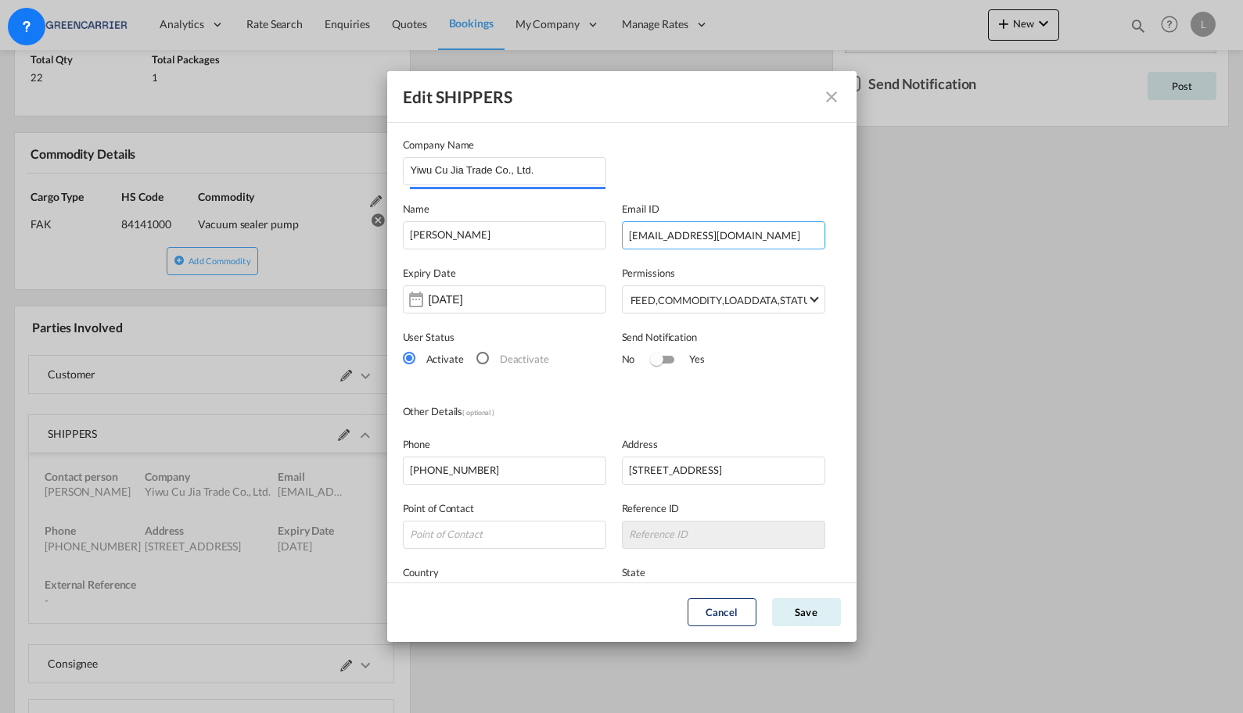
click at [102, 233] on div "Edit SHIPPERS Company Name Yiwu Cu Jia Trade Co., Ltd. Name Yangyi Liu Email ID…" at bounding box center [621, 356] width 1243 height 713
drag, startPoint x: 543, startPoint y: 477, endPoint x: 91, endPoint y: 456, distance: 452.5
click at [91, 456] on div "Edit SHIPPERS Company Name Yiwu Cu Jia Trade Co., Ltd. Name Yangyi Liu Email ID…" at bounding box center [621, 356] width 1243 height 713
click at [827, 101] on md-icon "icon-close" at bounding box center [831, 97] width 19 height 19
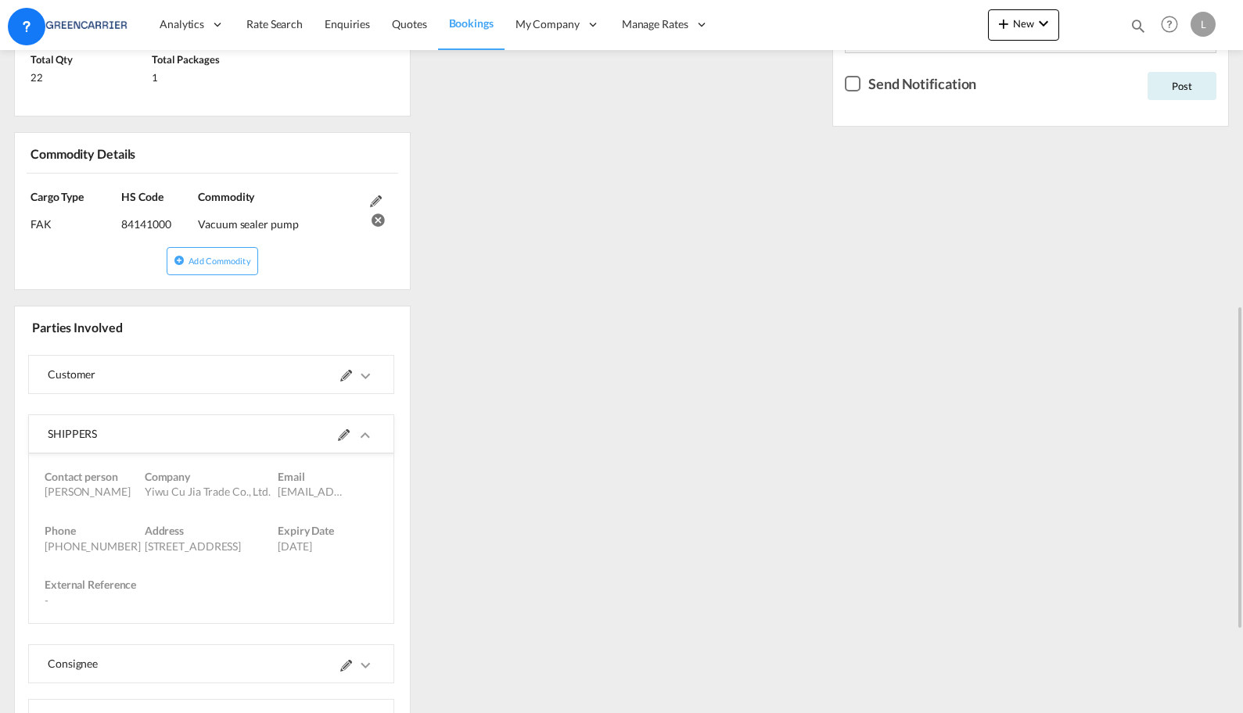
click at [710, 612] on div "References Edit Inquiry No. N/A Quotation No. N/A Search Reference NOOSL to USN…" at bounding box center [621, 231] width 1227 height 1262
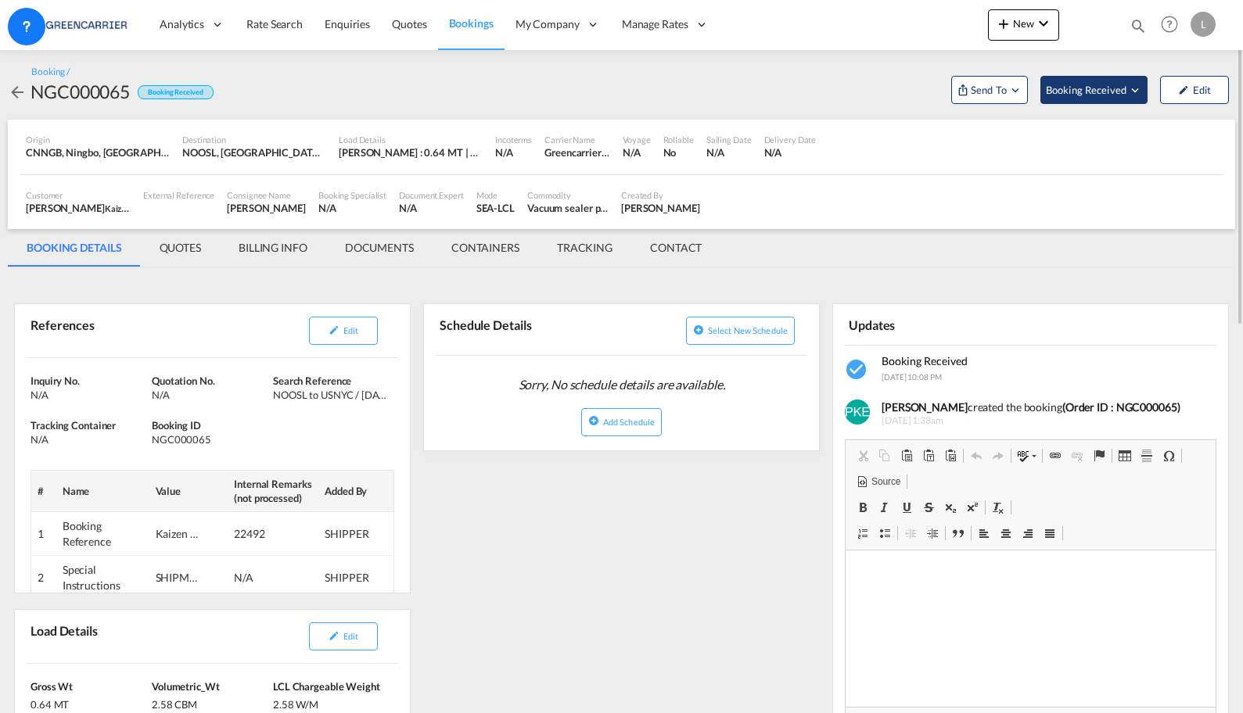
click at [1078, 84] on span "Booking Received" at bounding box center [1087, 90] width 82 height 16
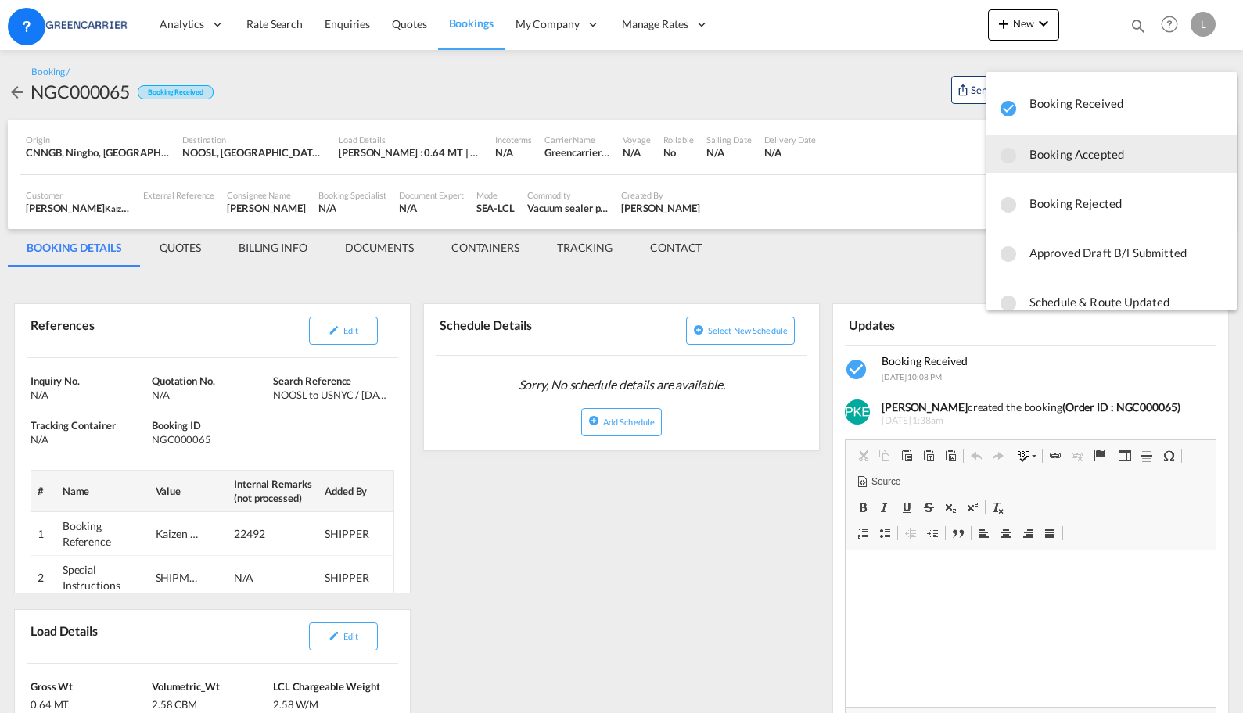
click at [1101, 163] on span "Booking Accepted" at bounding box center [1126, 154] width 195 height 28
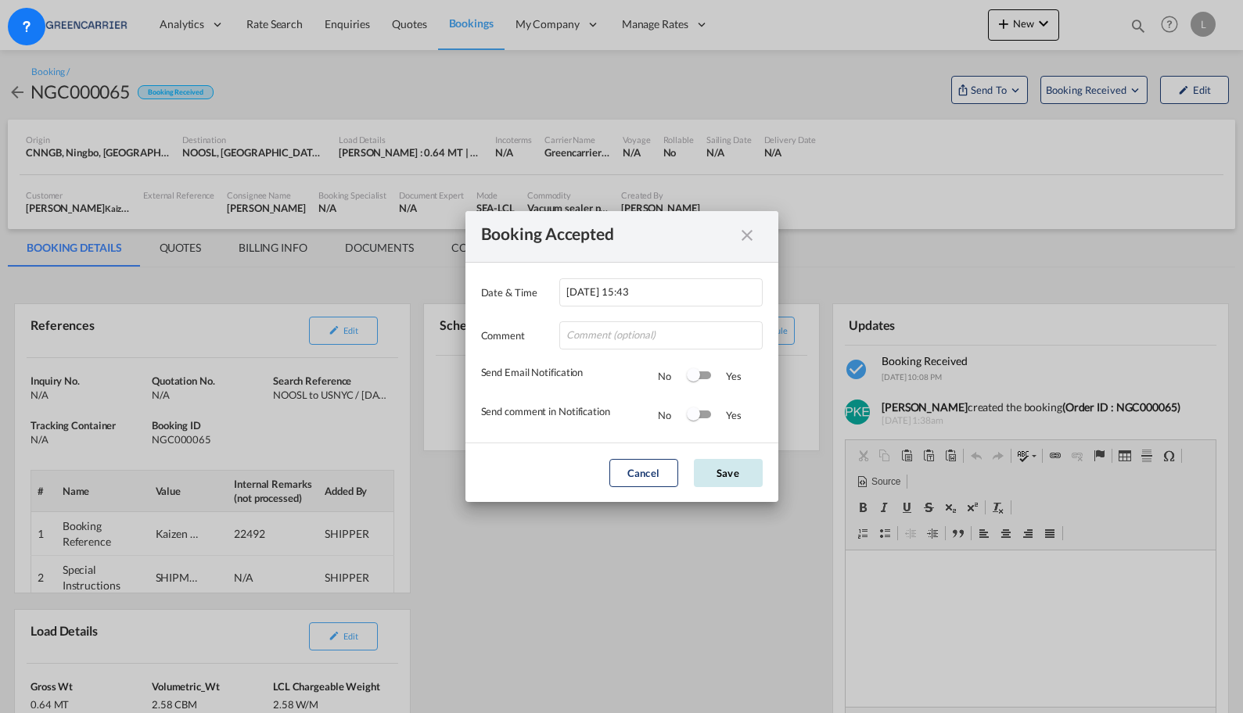
click at [734, 472] on button "Save" at bounding box center [728, 473] width 69 height 28
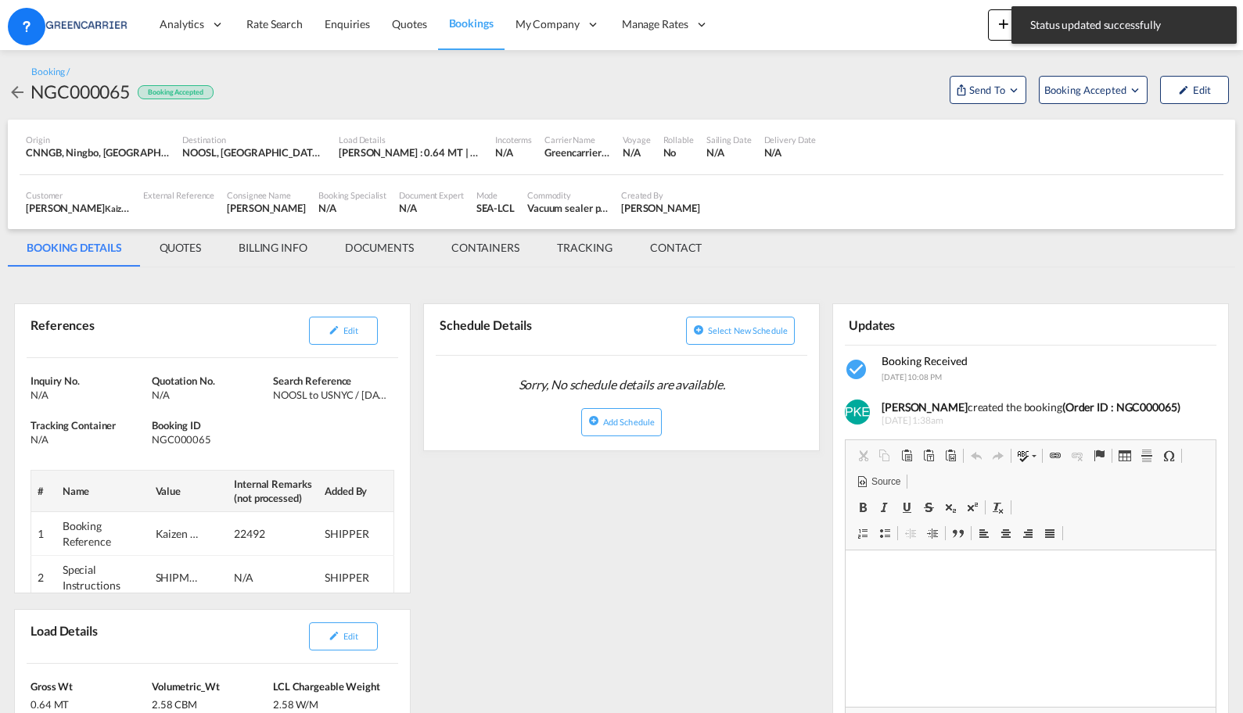
scroll to position [156, 0]
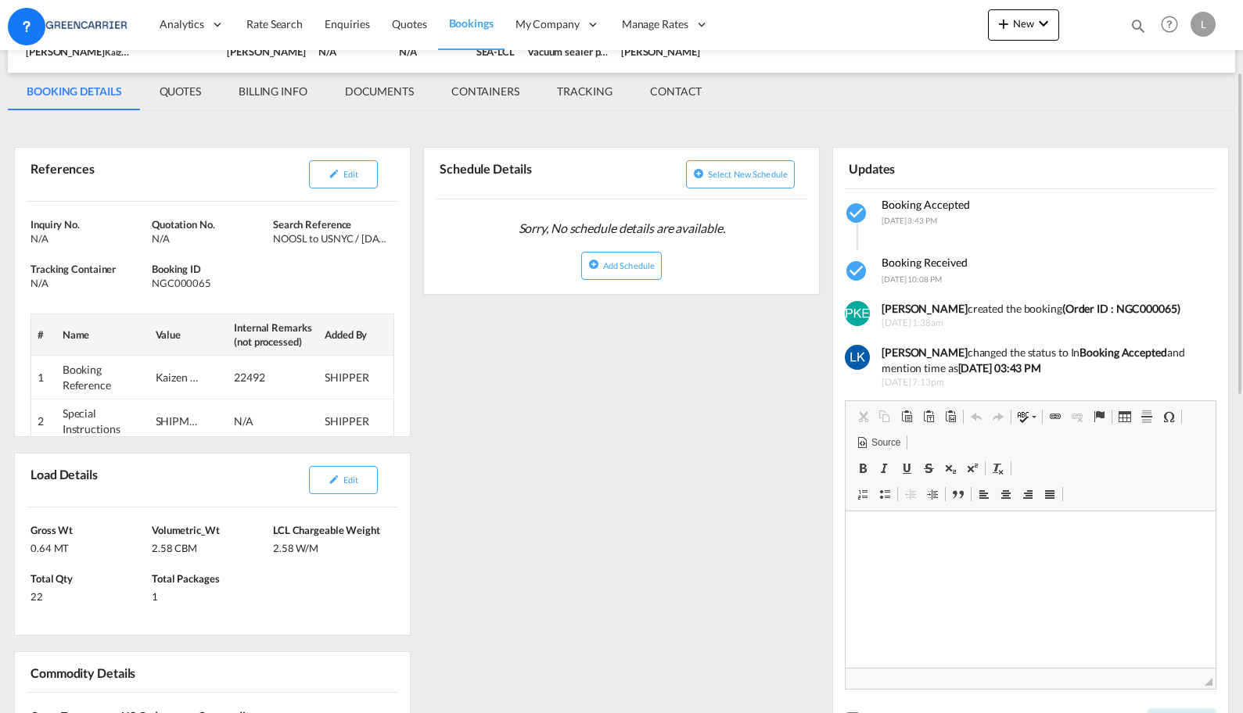
click at [1207, 31] on div "L" at bounding box center [1202, 24] width 25 height 25
click at [1185, 115] on button "Logout" at bounding box center [1185, 119] width 102 height 31
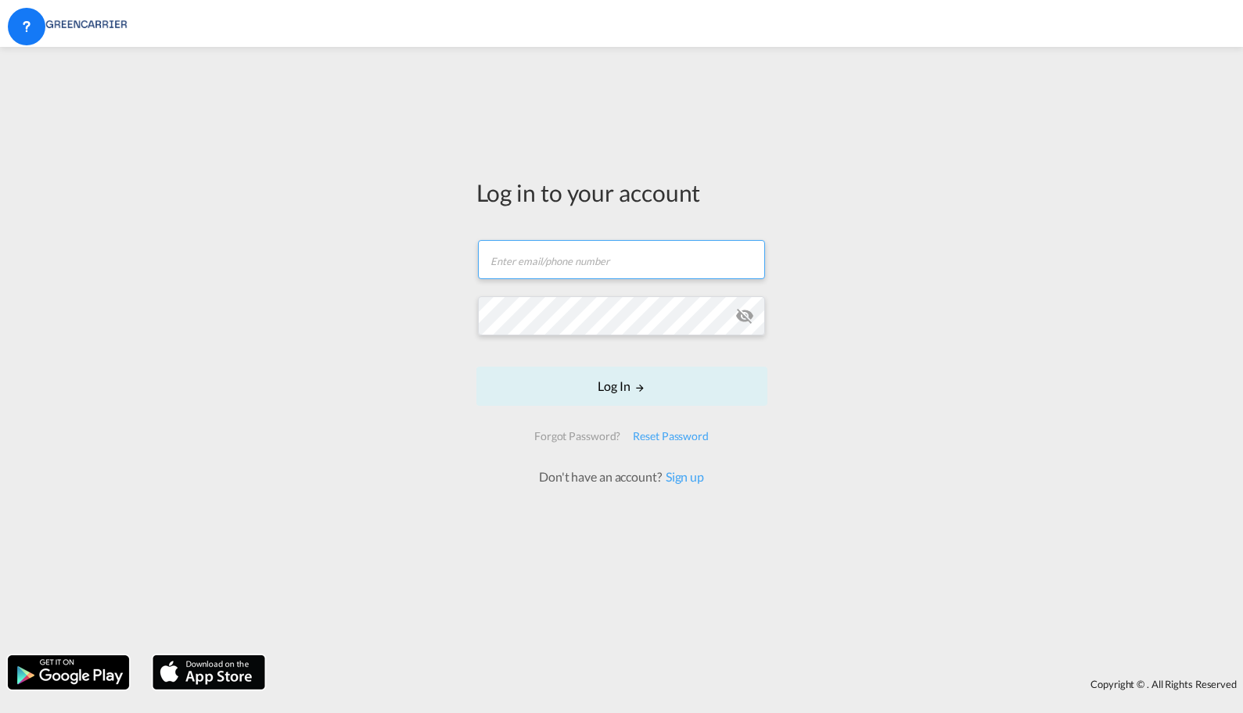
type input "lars.koren@greencarrier.com"
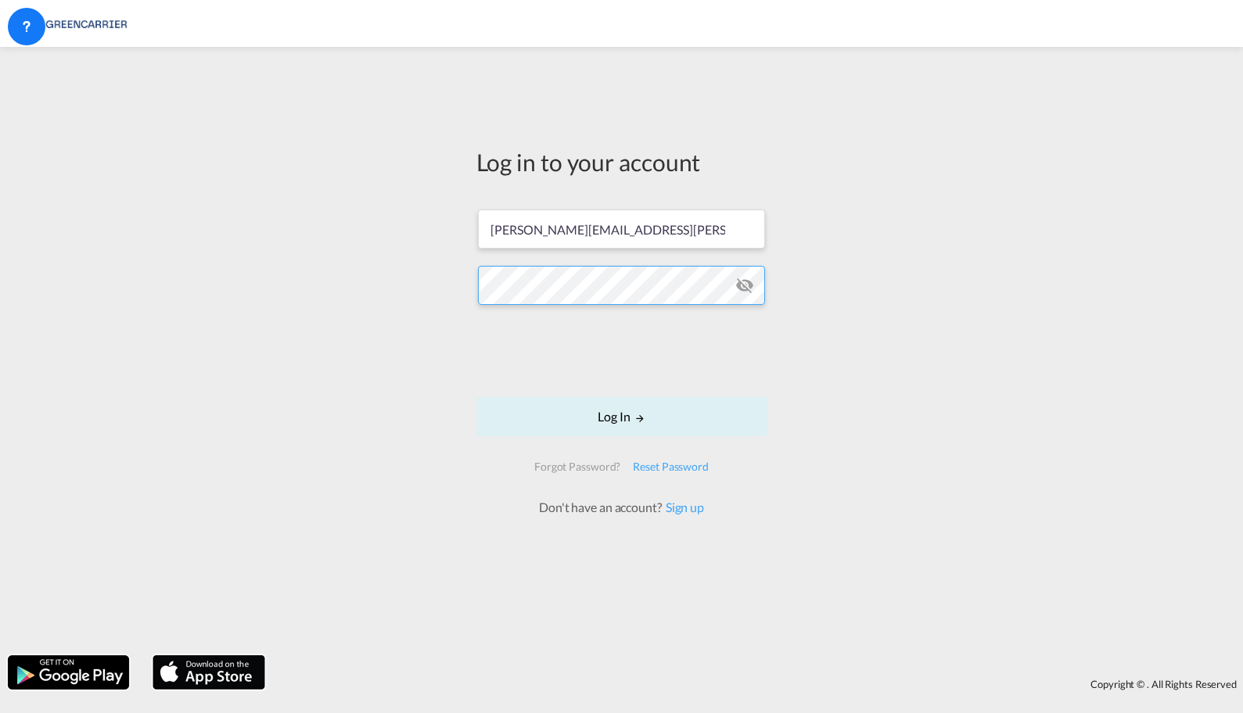
click at [213, 294] on div "Log in to your account lars.koren@greencarrier.com Log In Forgot Password? Rese…" at bounding box center [621, 351] width 1243 height 593
click at [746, 281] on md-icon "icon-eye-off" at bounding box center [744, 285] width 19 height 19
click at [604, 418] on button "Log In" at bounding box center [621, 416] width 291 height 39
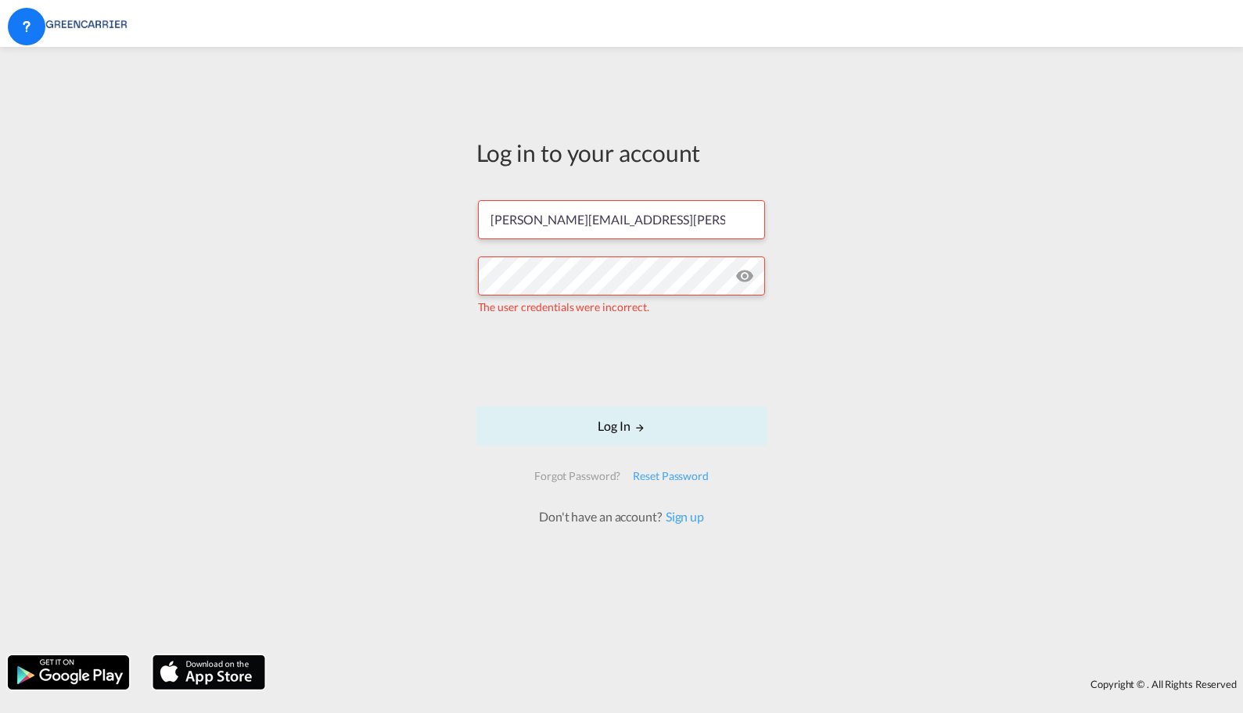
click at [540, 630] on div "Log in to your account lars.koren@greencarrier.com The user credentials were in…" at bounding box center [621, 351] width 1243 height 593
click at [235, 240] on div "Log in to your account lars.koren@greencarrier.com The user credentials were in…" at bounding box center [621, 351] width 1243 height 593
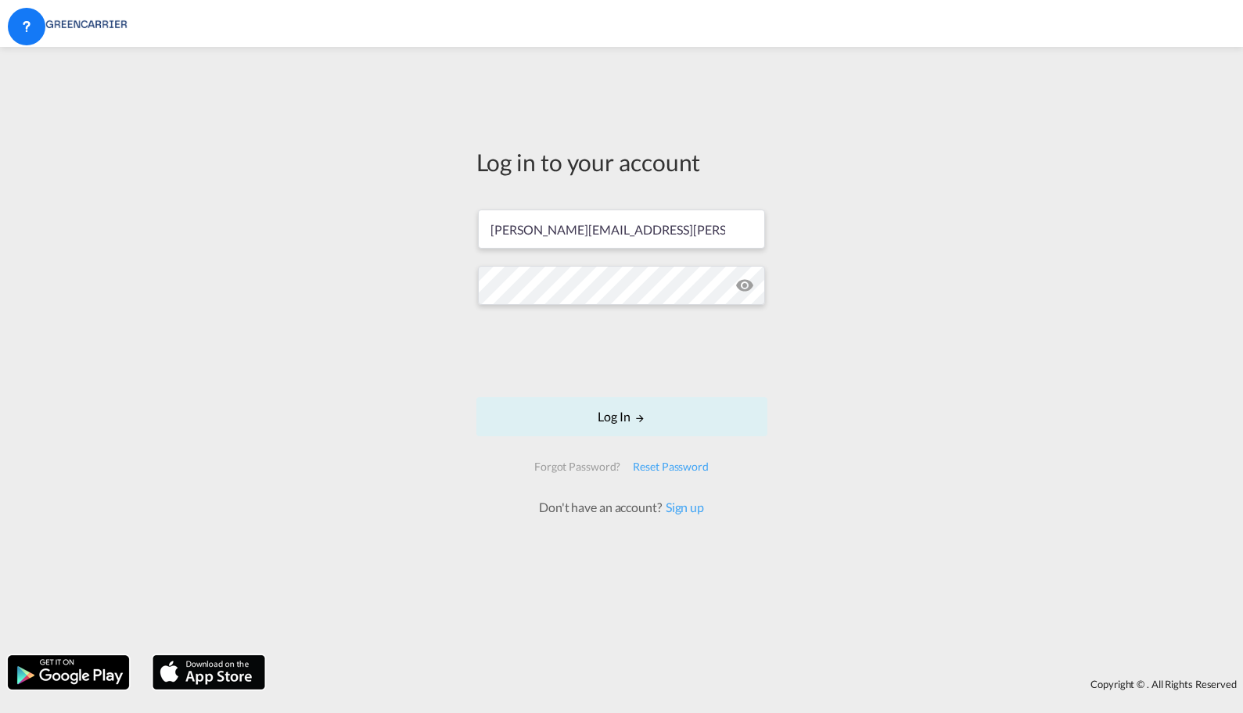
click at [1071, 289] on div "Log in to your account lars.koren@greencarrier.com Log In Forgot Password? Rese…" at bounding box center [621, 351] width 1243 height 593
click at [608, 411] on button "Log In" at bounding box center [621, 416] width 291 height 39
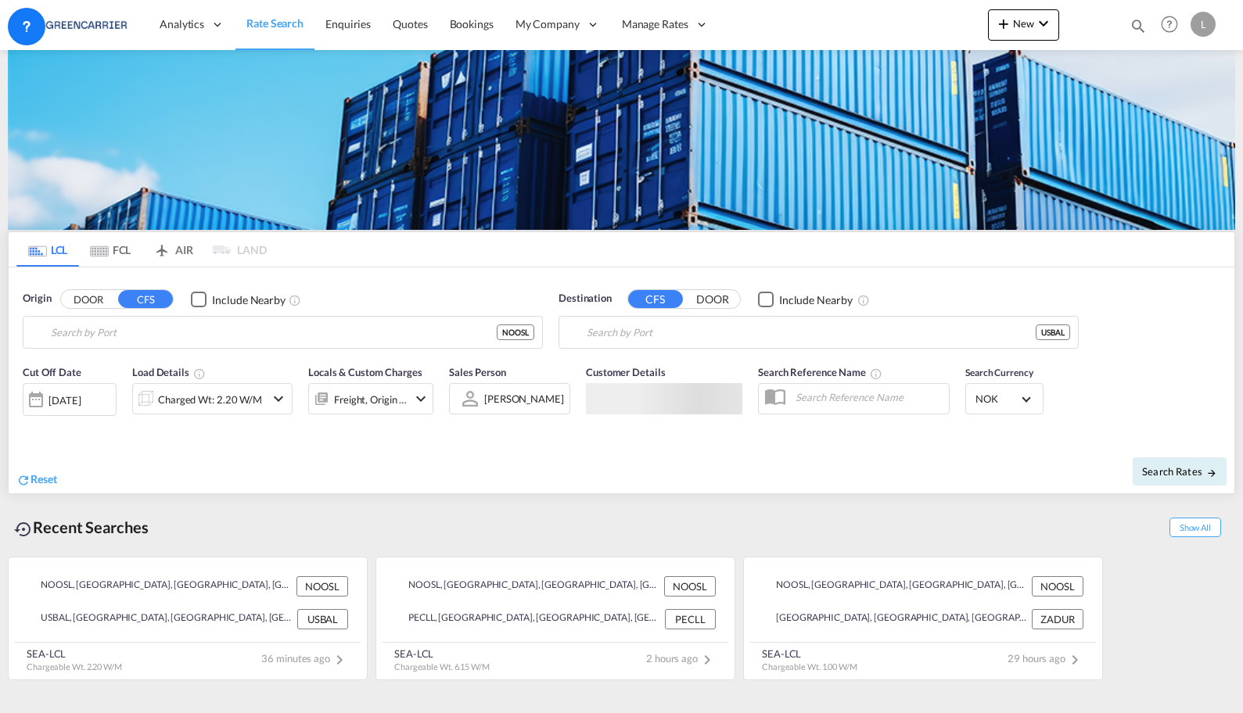
type input "[GEOGRAPHIC_DATA], NOOSL"
type input "[GEOGRAPHIC_DATA], MD, USBAL"
drag, startPoint x: 1204, startPoint y: 329, endPoint x: 1212, endPoint y: 325, distance: 9.4
click at [1204, 329] on div "Origin DOOR CFS Include Nearby Oslo, NOOSL NOOSL Destination CFS DOOR Include N…" at bounding box center [621, 311] width 1225 height 89
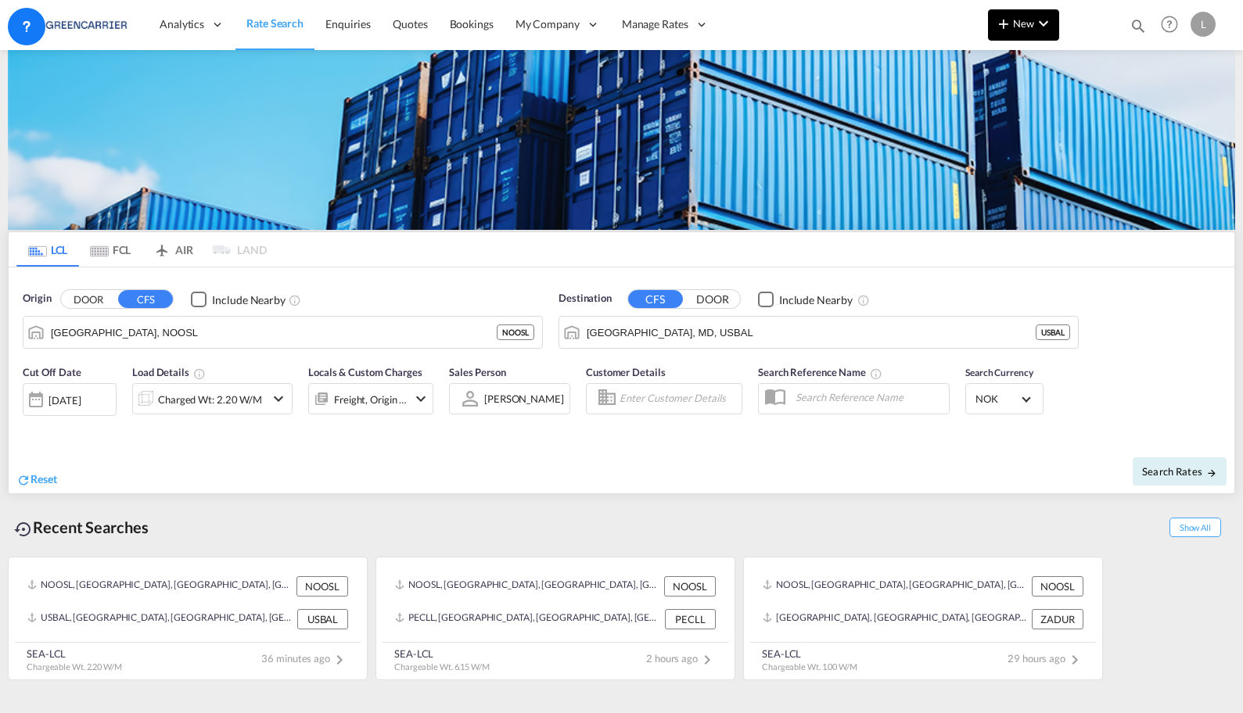
drag, startPoint x: 561, startPoint y: 281, endPoint x: 1042, endPoint y: 13, distance: 551.0
click at [0, 0] on link "Users" at bounding box center [0, 0] width 0 height 0
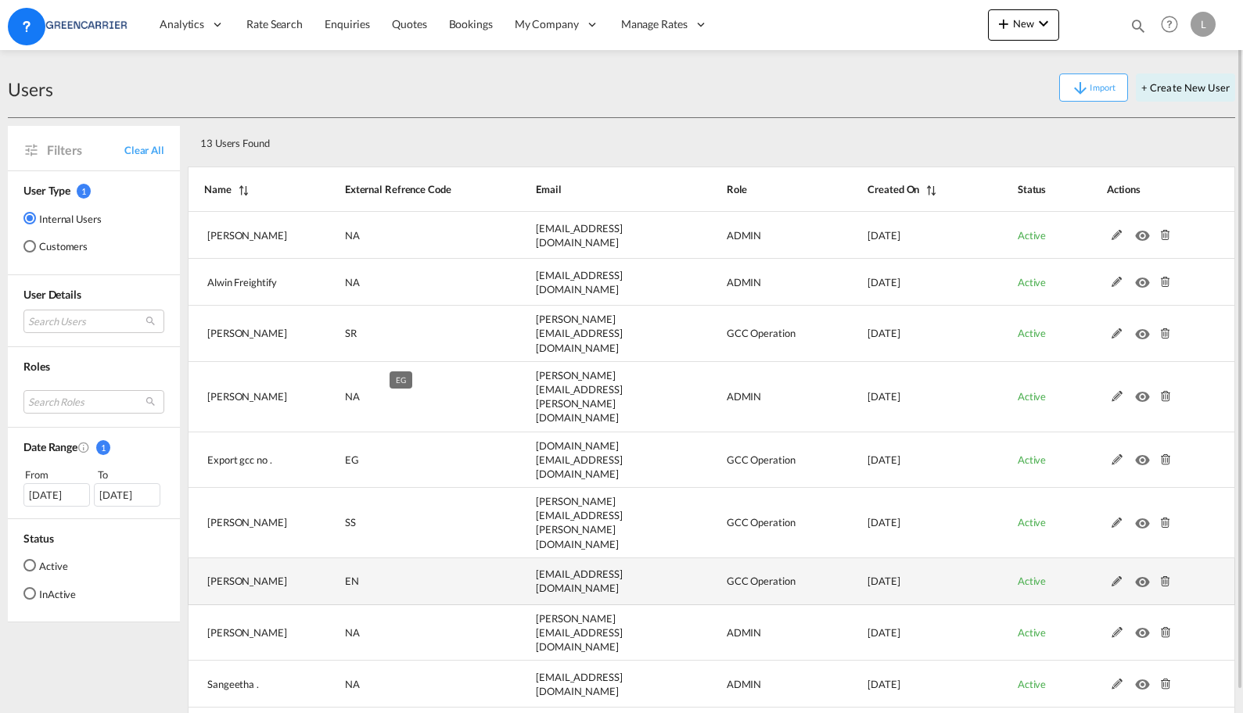
scroll to position [23, 0]
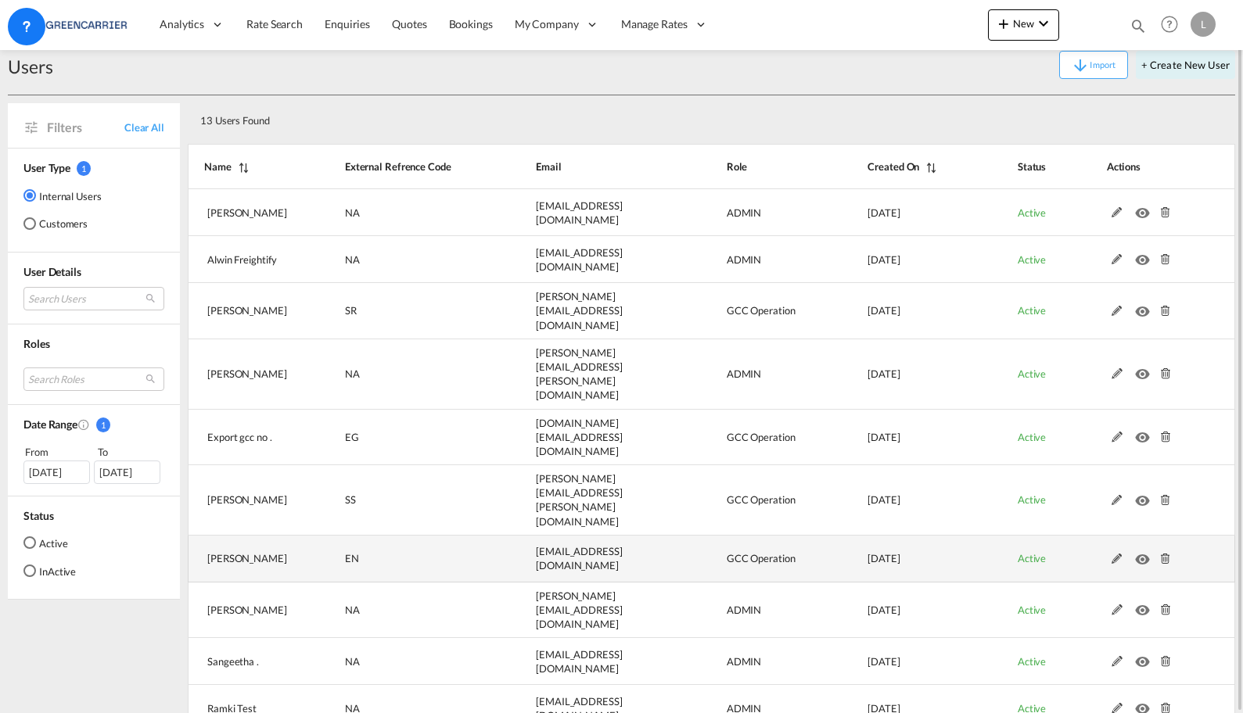
click at [1113, 554] on md-icon at bounding box center [1117, 559] width 20 height 11
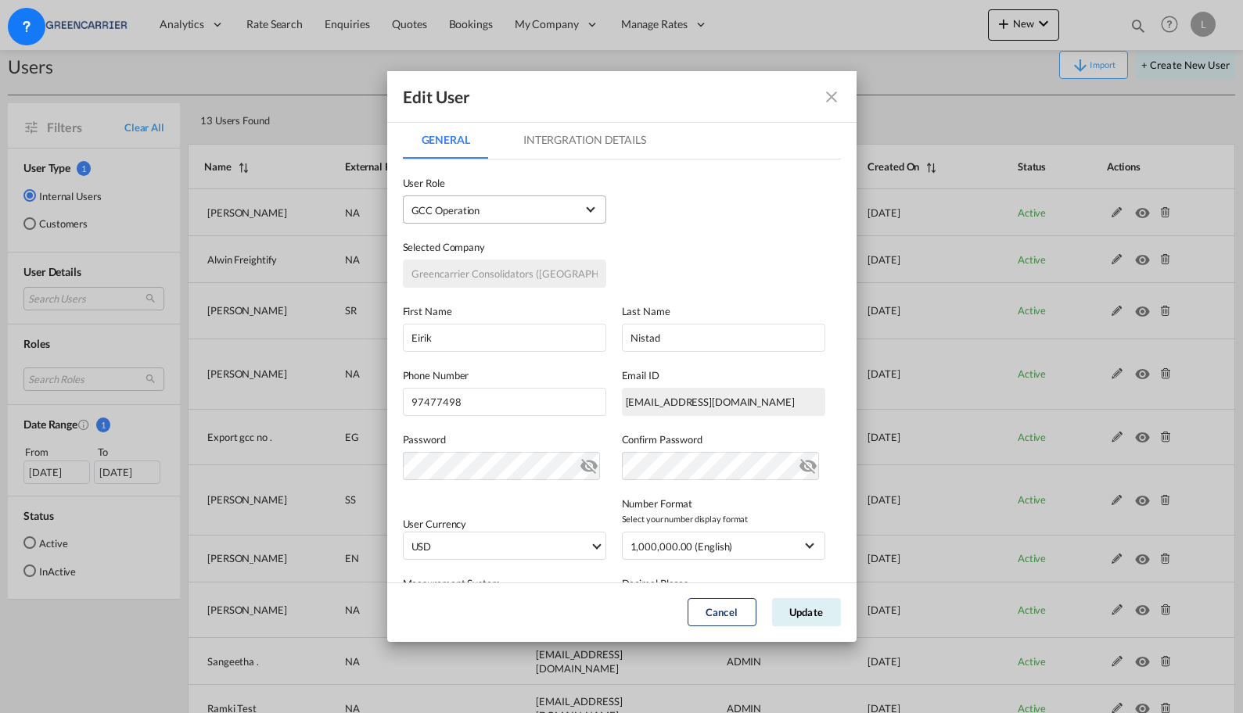
click at [545, 213] on span "GCC Operation USER_DEFINED" at bounding box center [493, 211] width 164 height 16
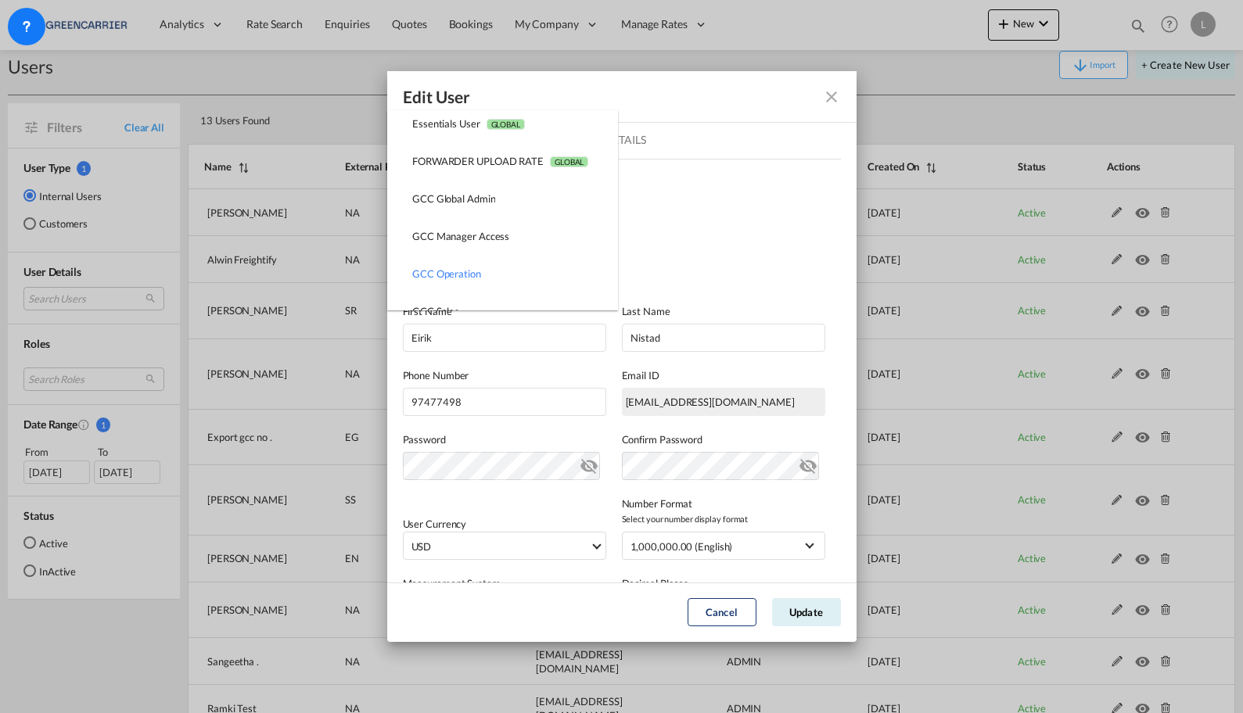
scroll to position [170, 0]
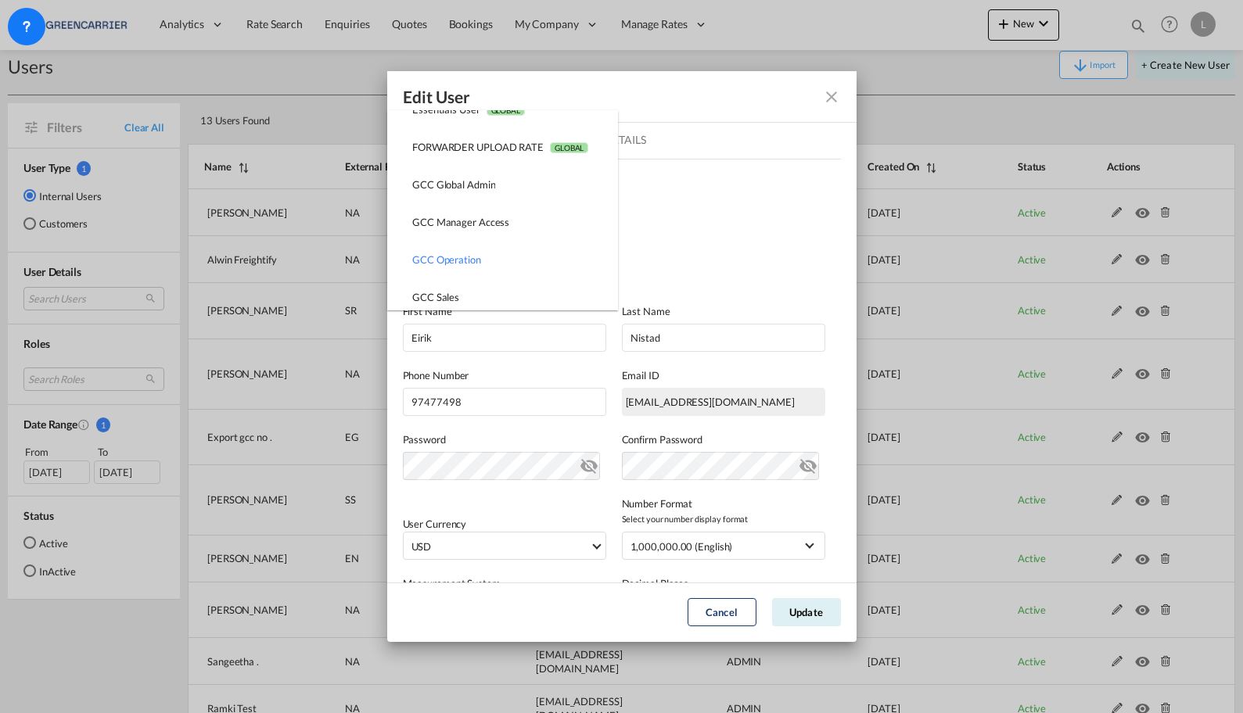
click at [694, 215] on md-backdrop at bounding box center [621, 356] width 1243 height 713
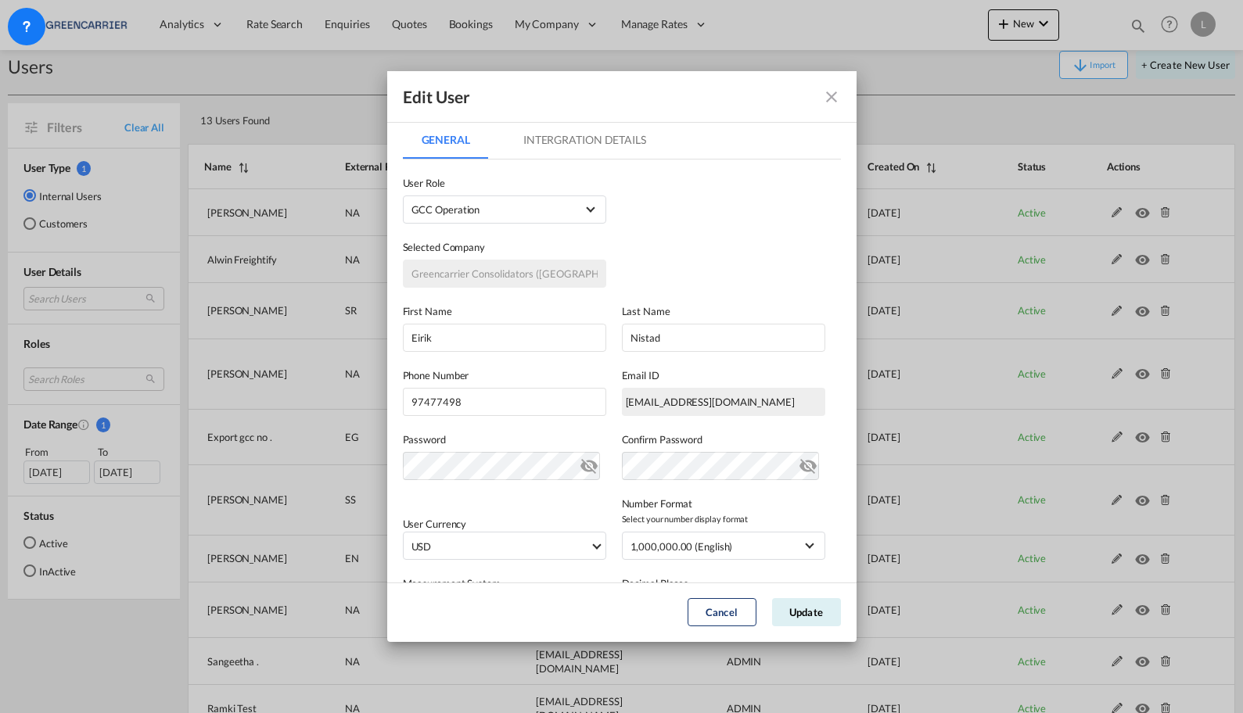
click at [834, 95] on md-icon "icon-close fg-AAA8AD" at bounding box center [831, 97] width 19 height 19
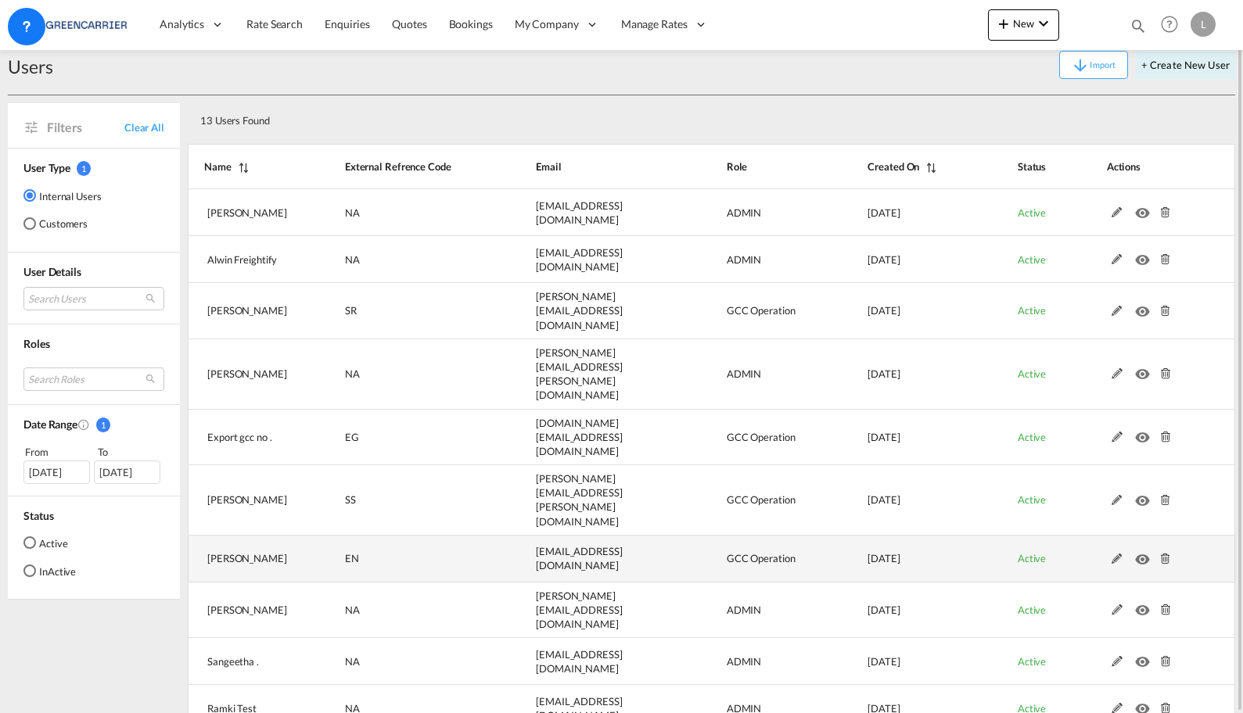
scroll to position [0, 0]
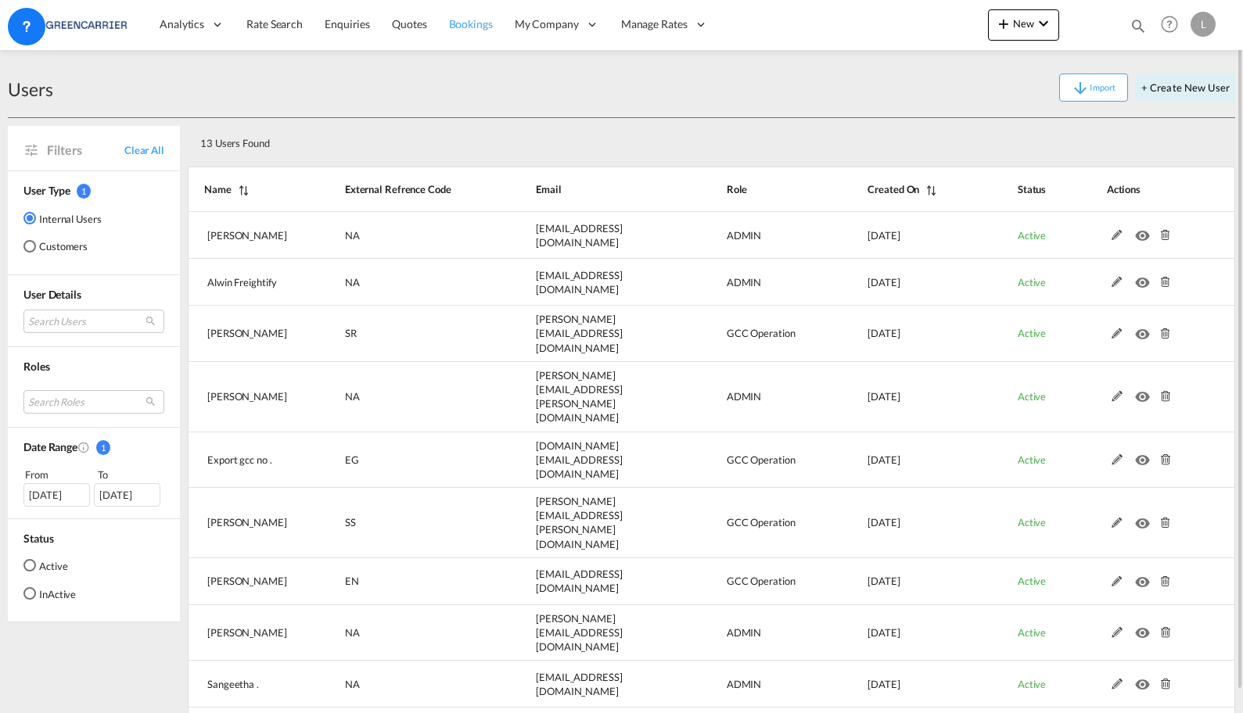
click at [447, 13] on link "Bookings" at bounding box center [471, 24] width 66 height 51
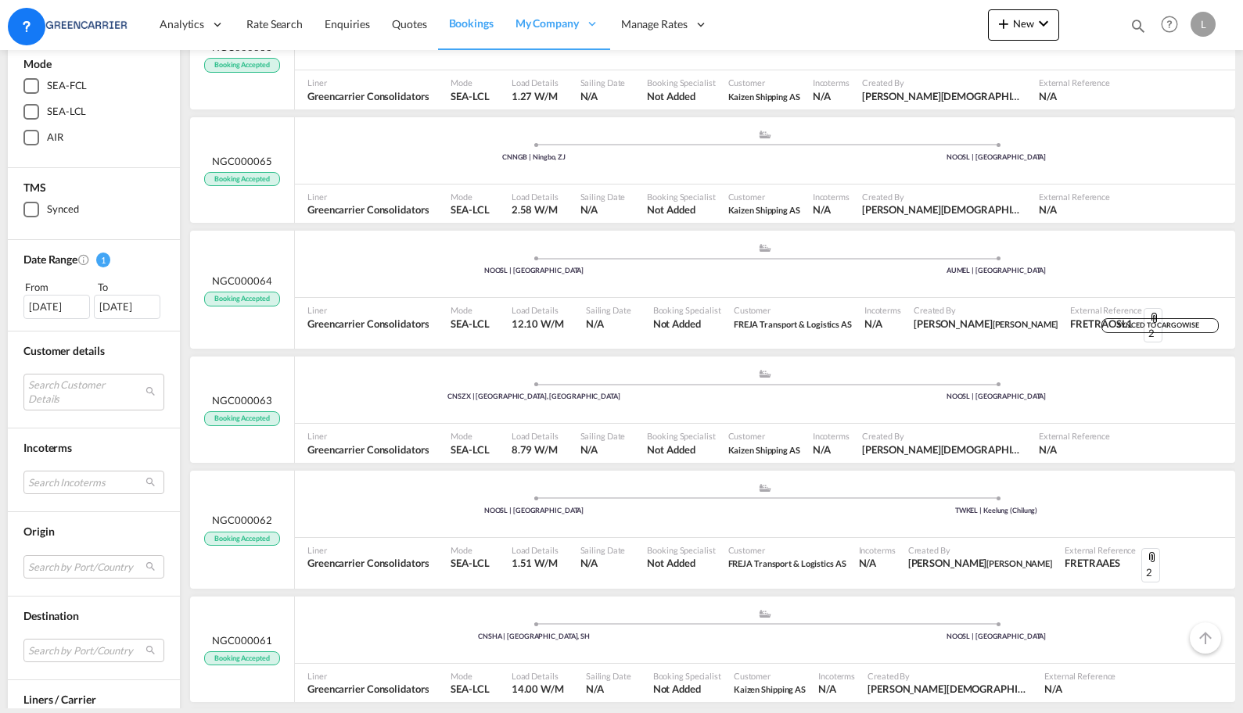
scroll to position [128, 0]
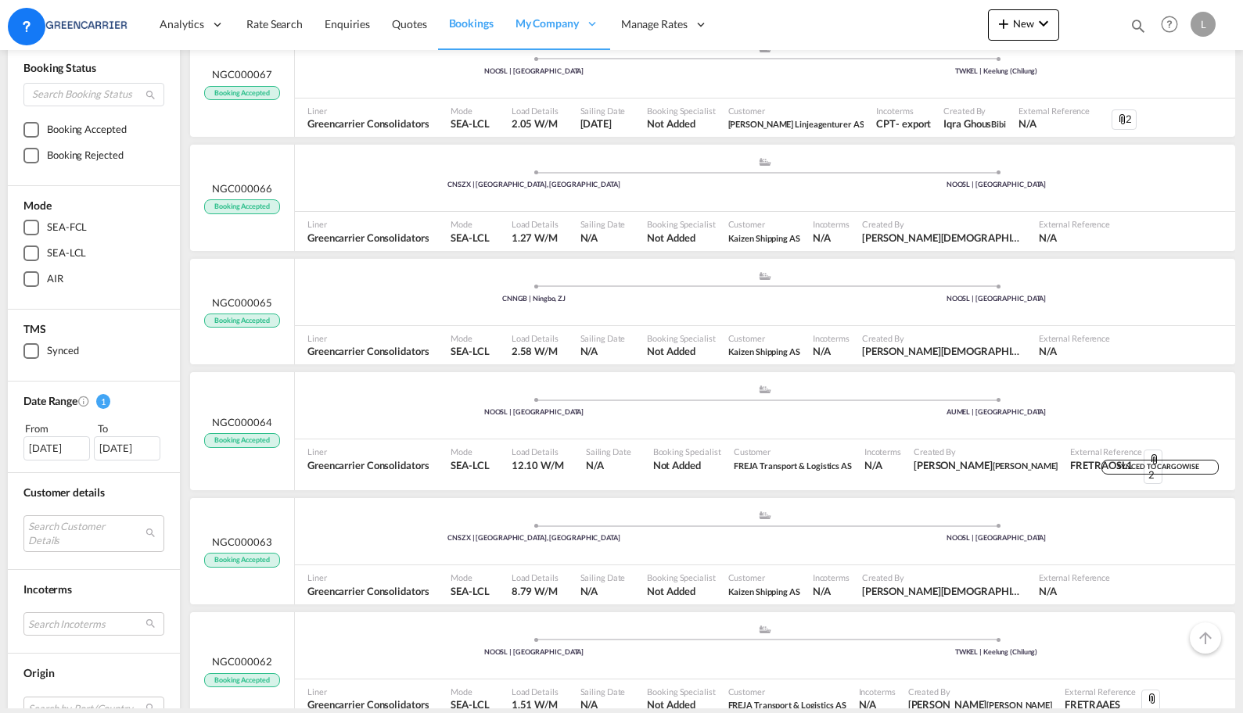
click at [1199, 13] on div "L" at bounding box center [1202, 24] width 25 height 25
click at [1168, 126] on button "Logout" at bounding box center [1185, 119] width 102 height 31
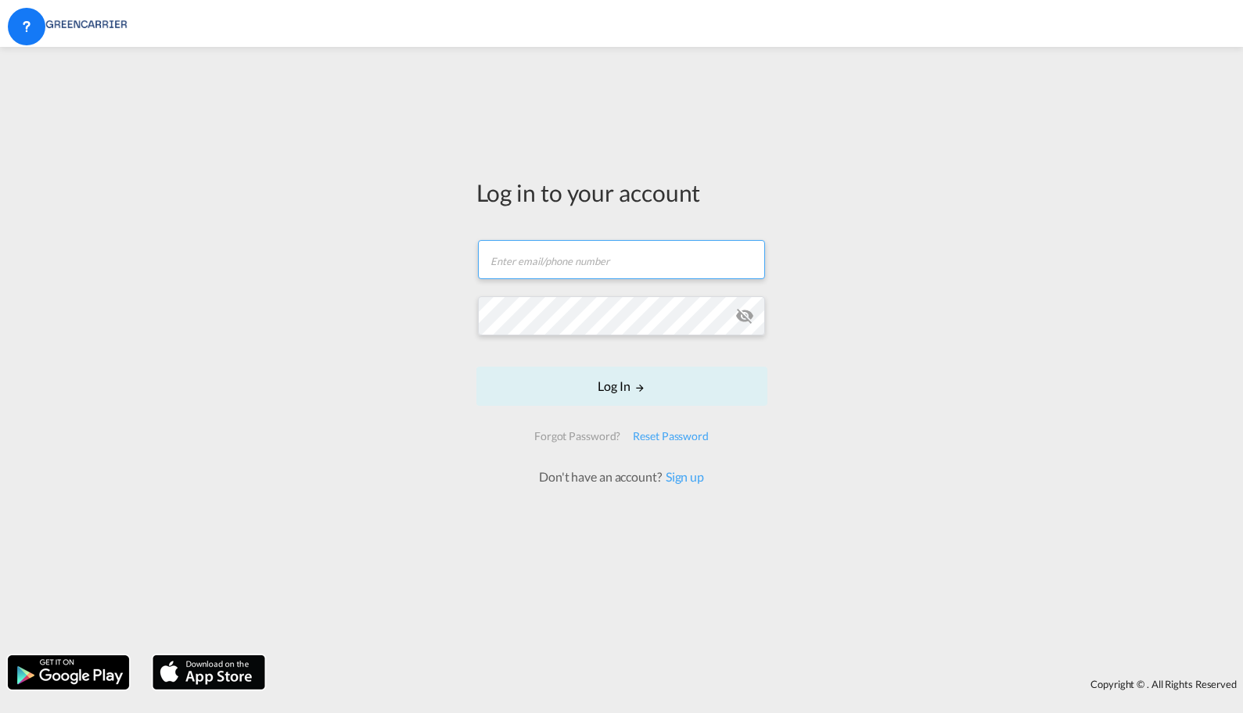
type input "lars.koren@greencarrier.com"
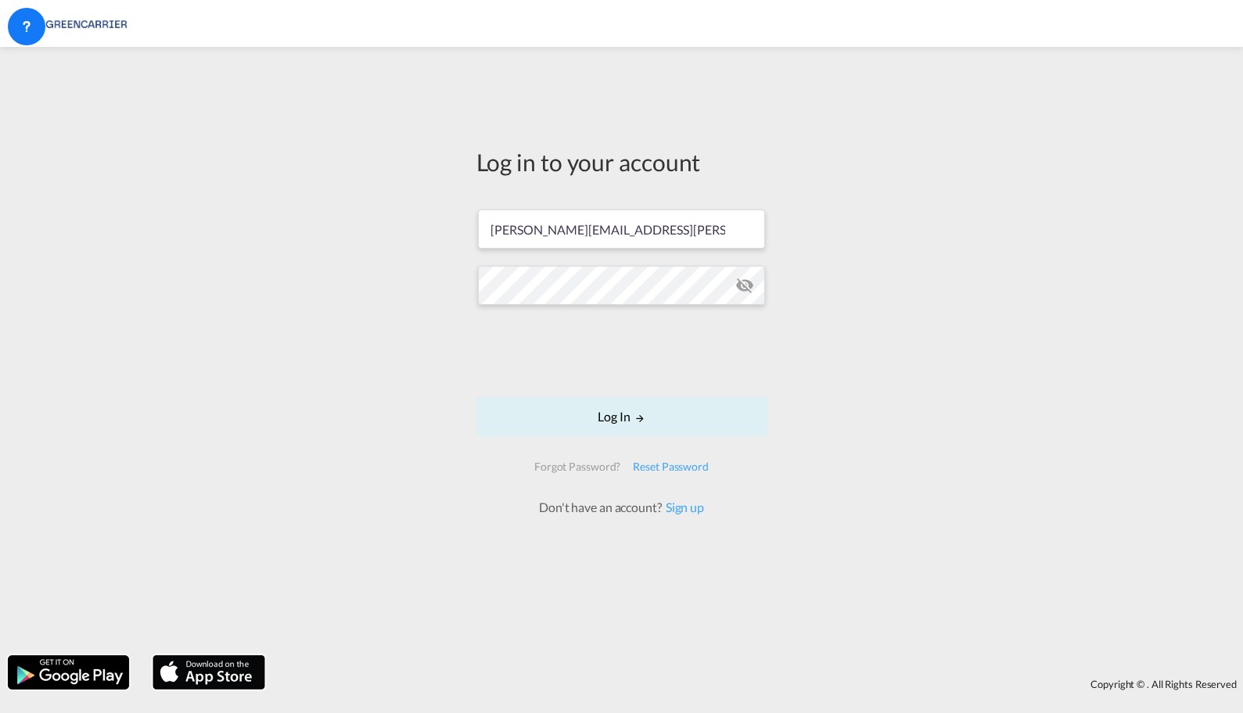
click at [698, 681] on div "Copyright © . All Rights Reserved" at bounding box center [758, 684] width 970 height 27
